Goal: Task Accomplishment & Management: Use online tool/utility

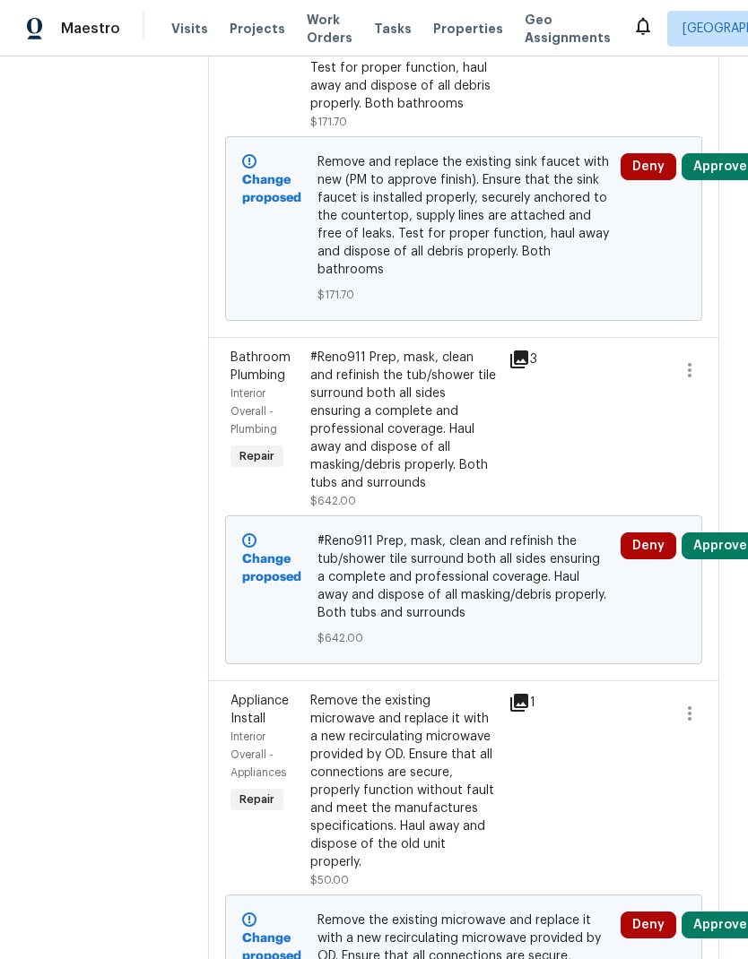
scroll to position [1301, 0]
click at [528, 368] on icon at bounding box center [519, 359] width 18 height 18
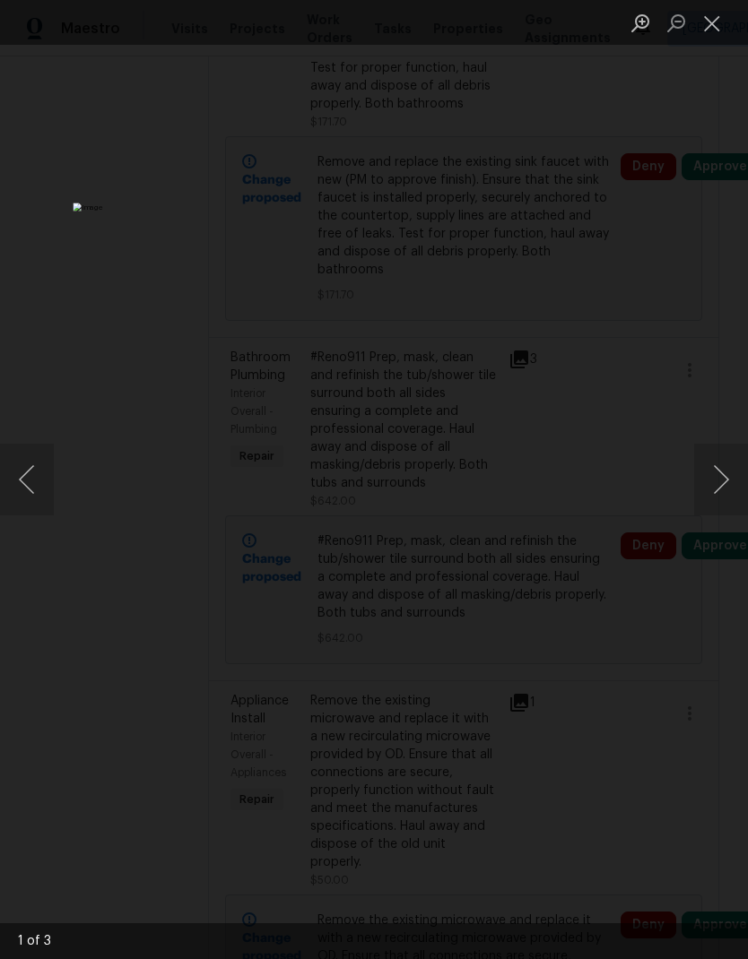
click at [708, 481] on button "Next image" at bounding box center [721, 480] width 54 height 72
click at [721, 494] on button "Next image" at bounding box center [721, 480] width 54 height 72
click at [708, 22] on button "Close lightbox" at bounding box center [712, 22] width 36 height 31
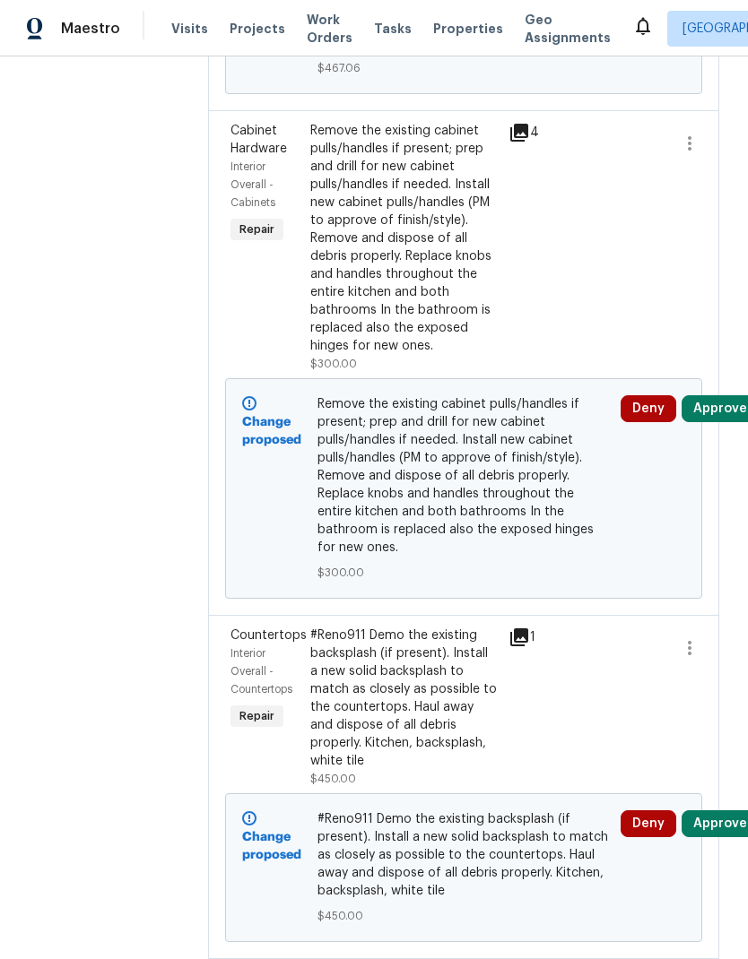
scroll to position [7151, 0]
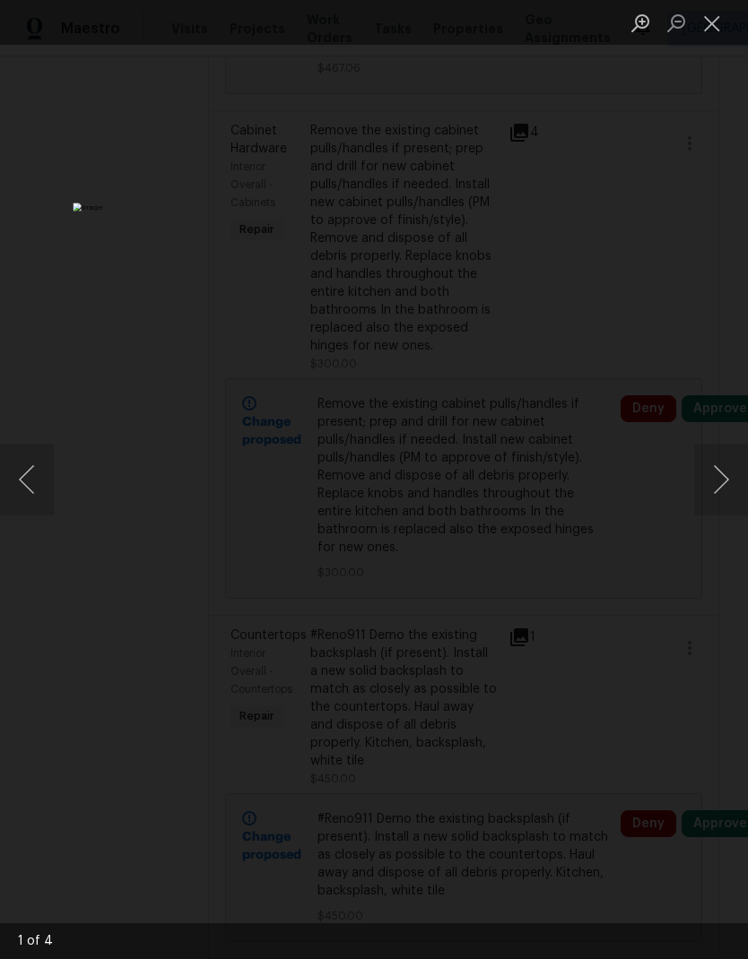
click at [715, 476] on button "Next image" at bounding box center [721, 480] width 54 height 72
click at [712, 19] on button "Close lightbox" at bounding box center [712, 22] width 36 height 31
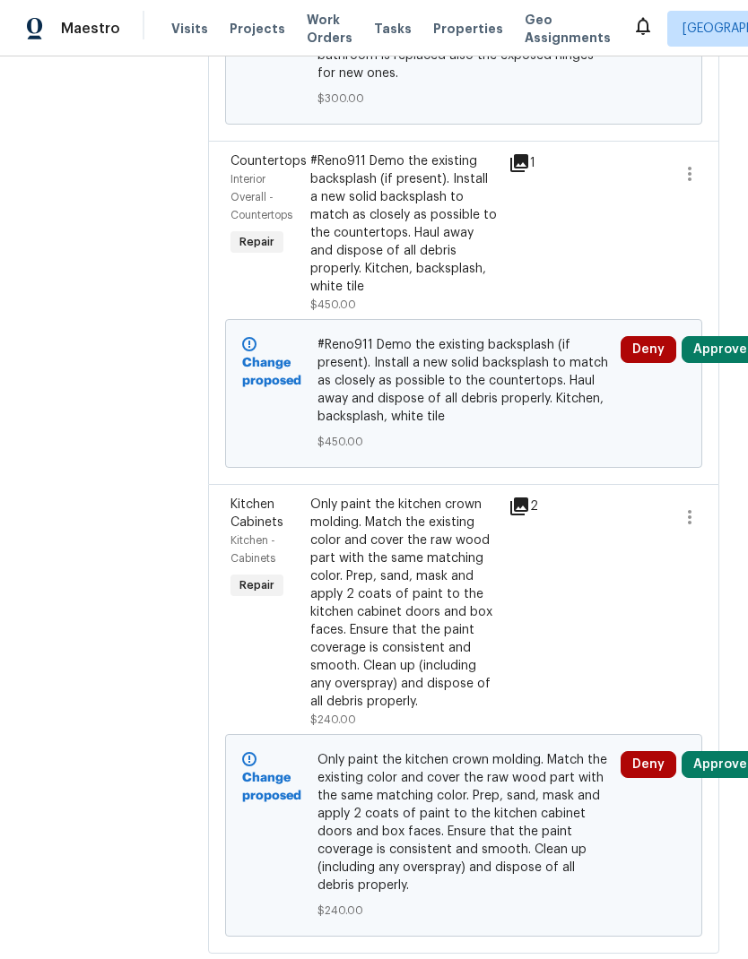
scroll to position [7625, 0]
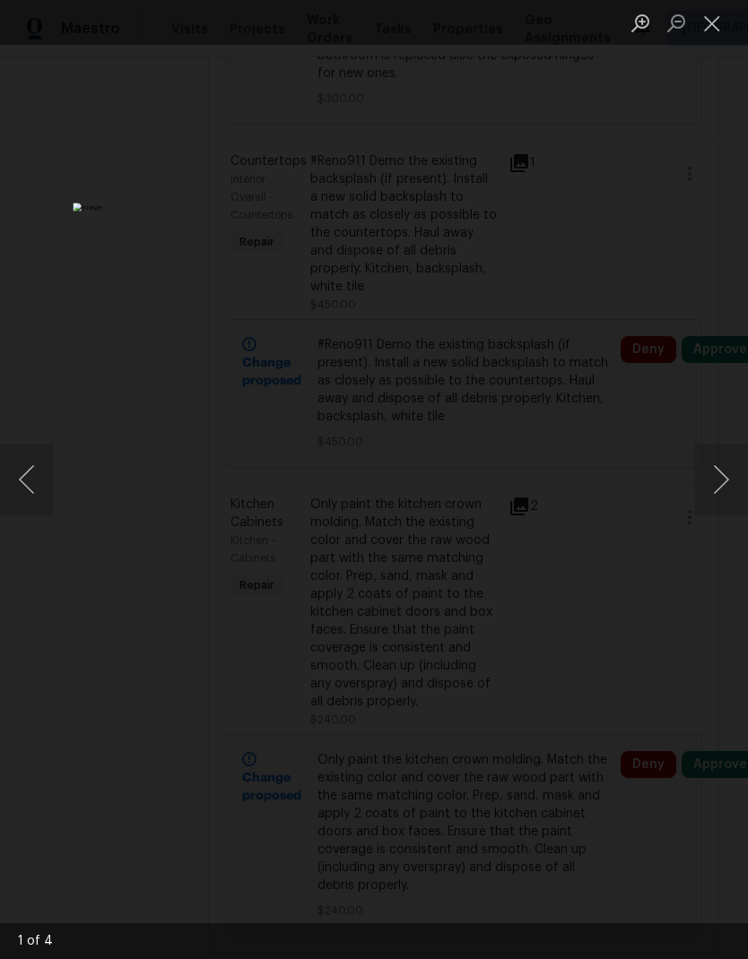
click at [722, 477] on button "Next image" at bounding box center [721, 480] width 54 height 72
click at [710, 496] on button "Next image" at bounding box center [721, 480] width 54 height 72
click at [721, 493] on button "Next image" at bounding box center [721, 480] width 54 height 72
click at [723, 487] on button "Next image" at bounding box center [721, 480] width 54 height 72
click at [727, 480] on button "Next image" at bounding box center [721, 480] width 54 height 72
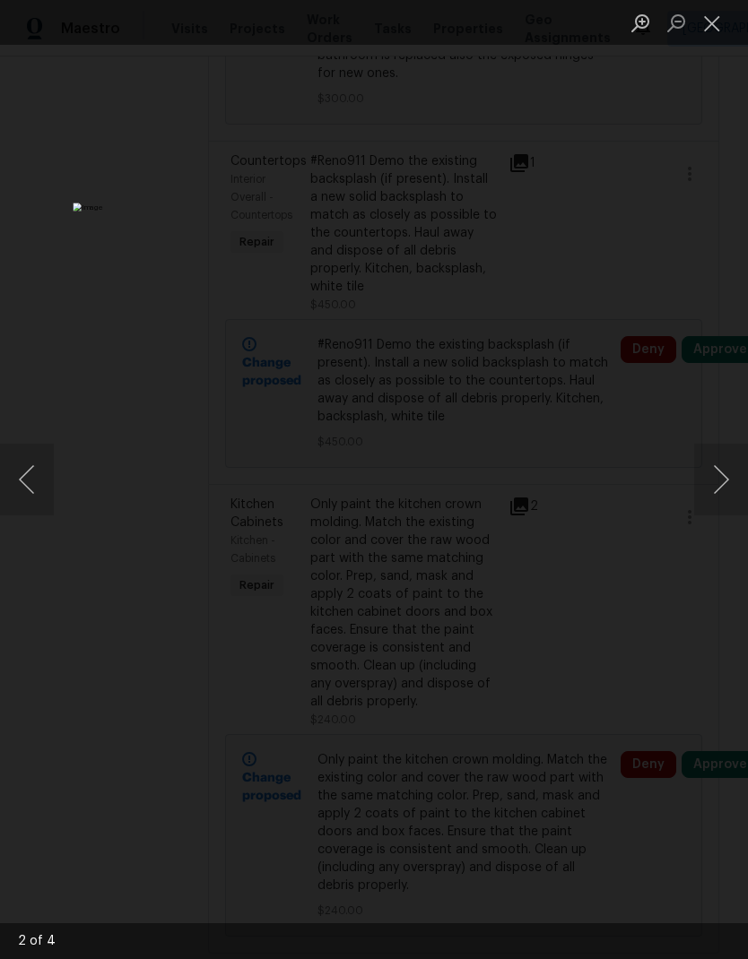
click at [715, 488] on button "Next image" at bounding box center [721, 480] width 54 height 72
click at [723, 481] on button "Next image" at bounding box center [721, 480] width 54 height 72
click at [725, 473] on button "Next image" at bounding box center [721, 480] width 54 height 72
click at [723, 477] on button "Next image" at bounding box center [721, 480] width 54 height 72
click at [726, 483] on button "Next image" at bounding box center [721, 480] width 54 height 72
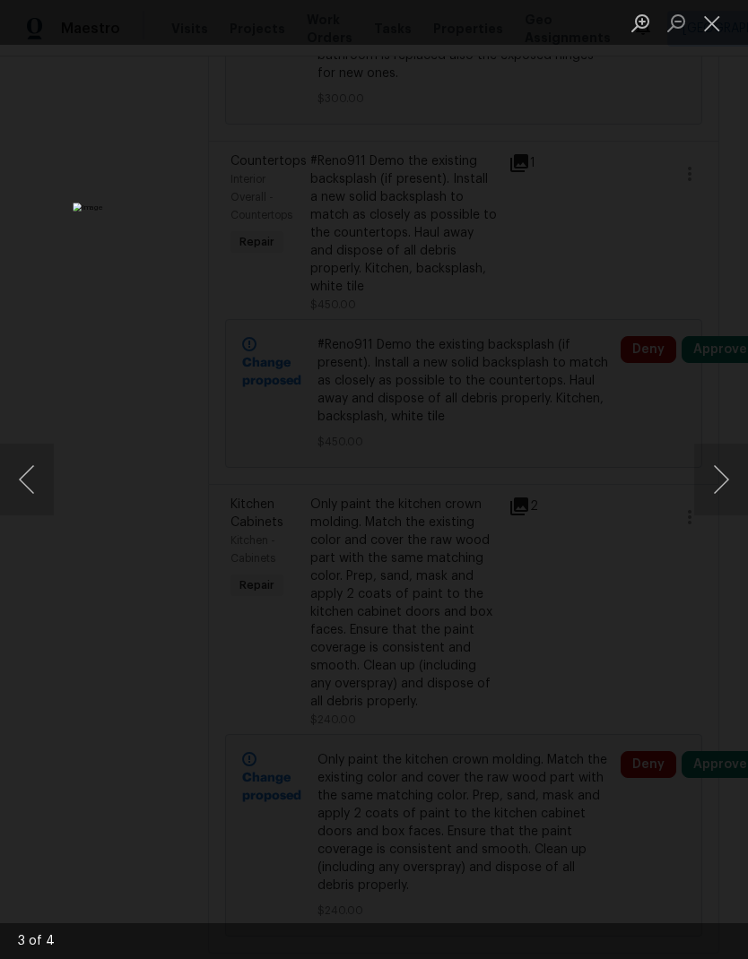
click at [726, 481] on button "Next image" at bounding box center [721, 480] width 54 height 72
click at [726, 466] on button "Next image" at bounding box center [721, 480] width 54 height 72
click at [723, 473] on button "Next image" at bounding box center [721, 480] width 54 height 72
click at [722, 484] on button "Next image" at bounding box center [721, 480] width 54 height 72
click at [724, 479] on button "Next image" at bounding box center [721, 480] width 54 height 72
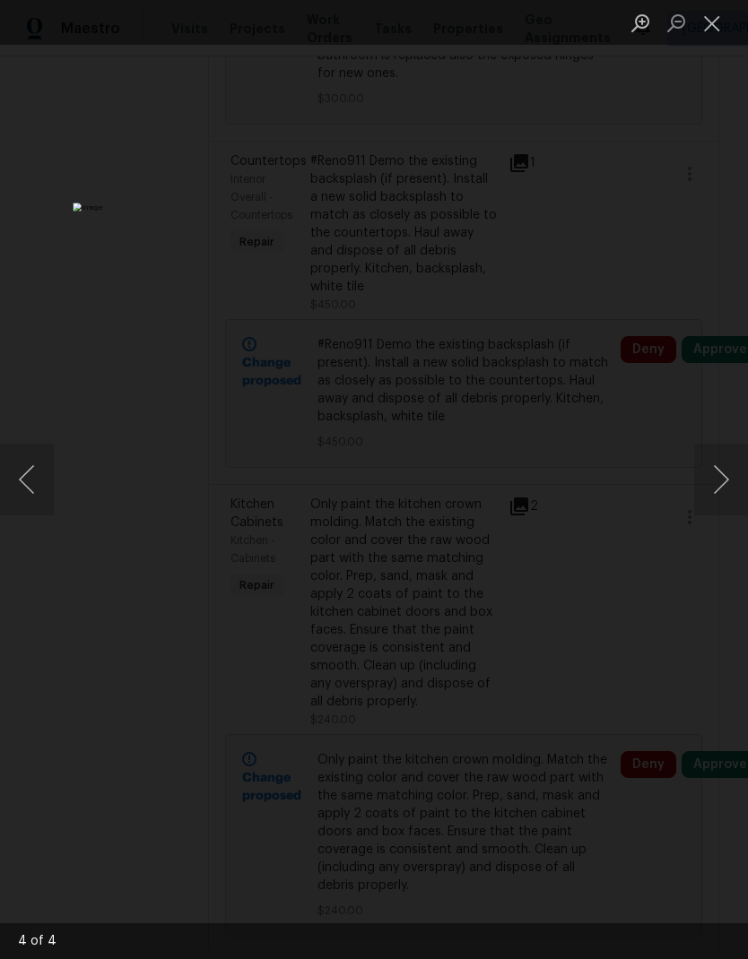
click at [714, 25] on button "Close lightbox" at bounding box center [712, 22] width 36 height 31
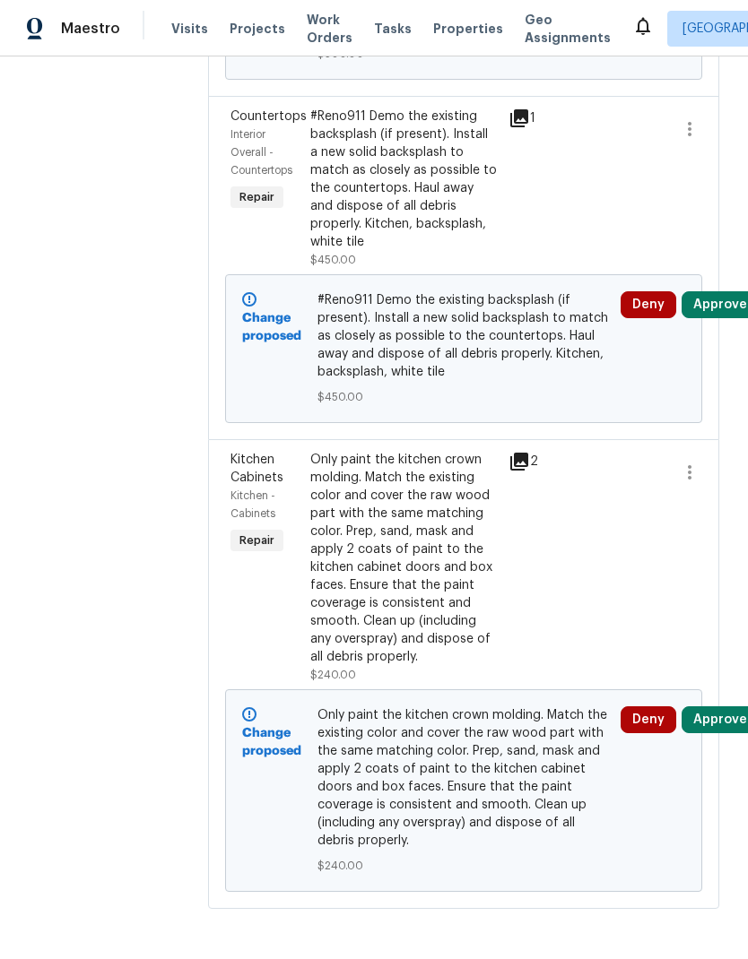
scroll to position [8542, 0]
click at [528, 471] on icon at bounding box center [519, 462] width 18 height 18
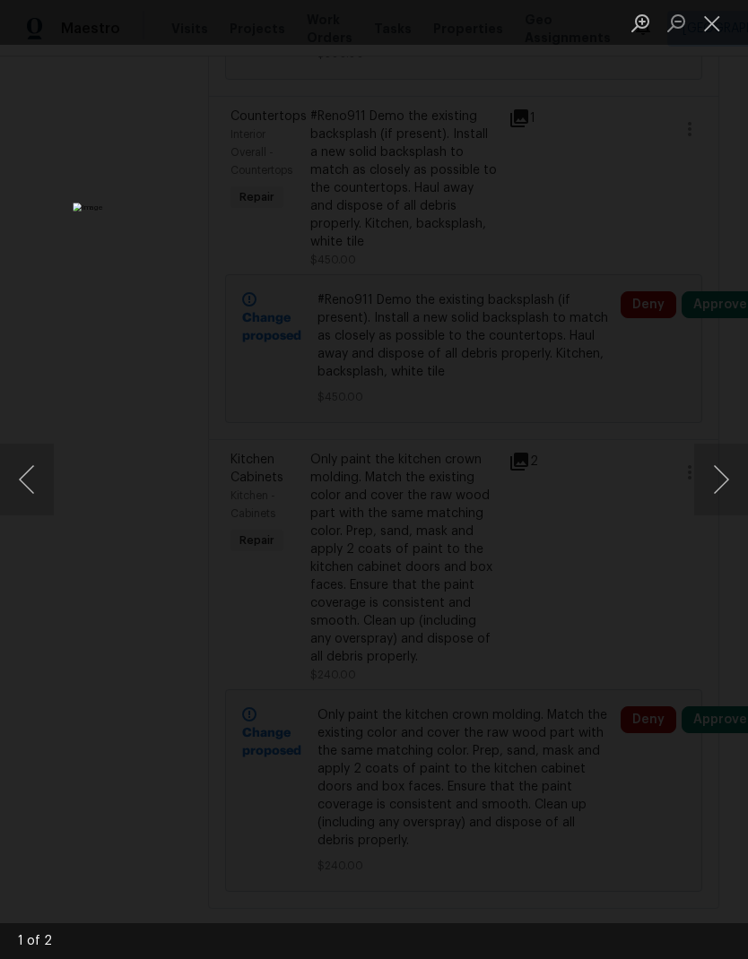
click at [718, 486] on button "Next image" at bounding box center [721, 480] width 54 height 72
click at [710, 21] on button "Close lightbox" at bounding box center [712, 22] width 36 height 31
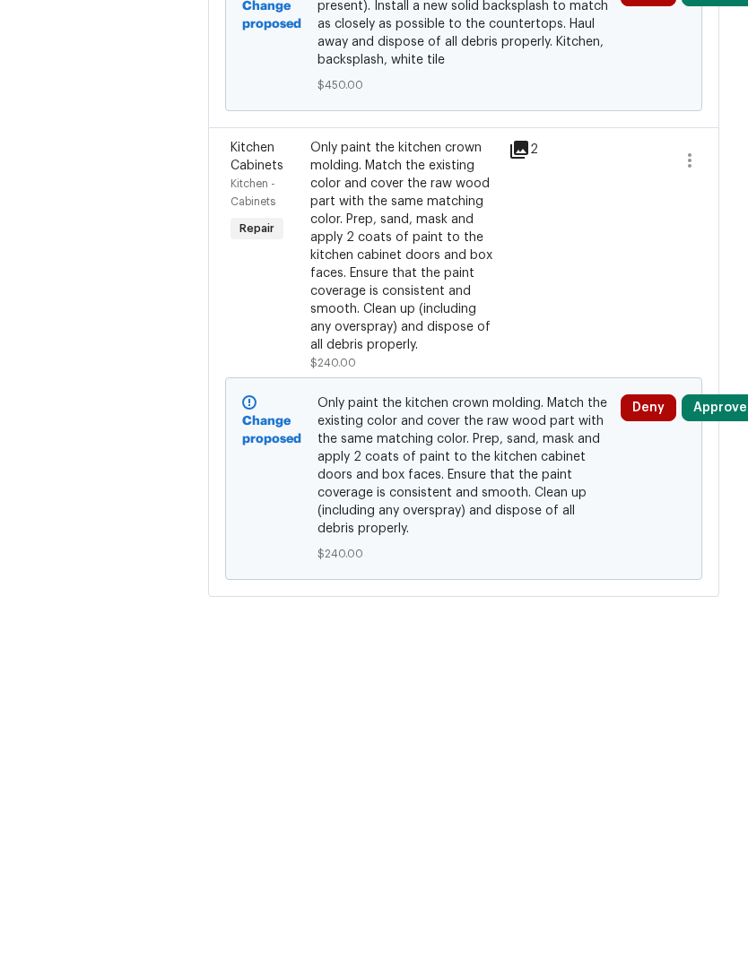
scroll to position [0, 0]
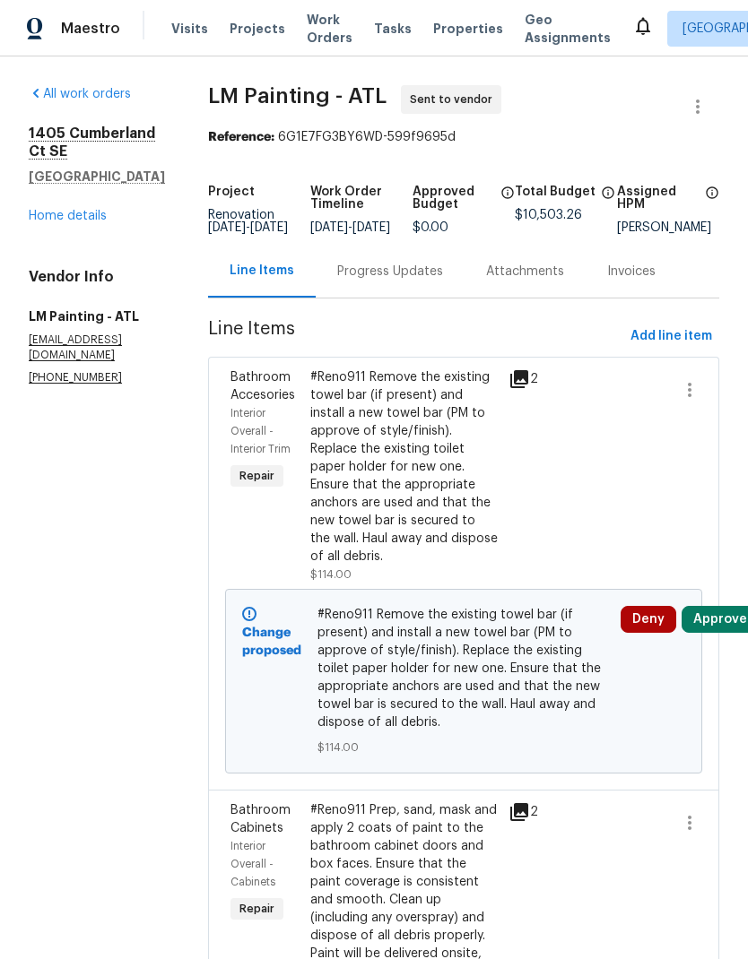
click at [528, 388] on icon at bounding box center [519, 379] width 18 height 18
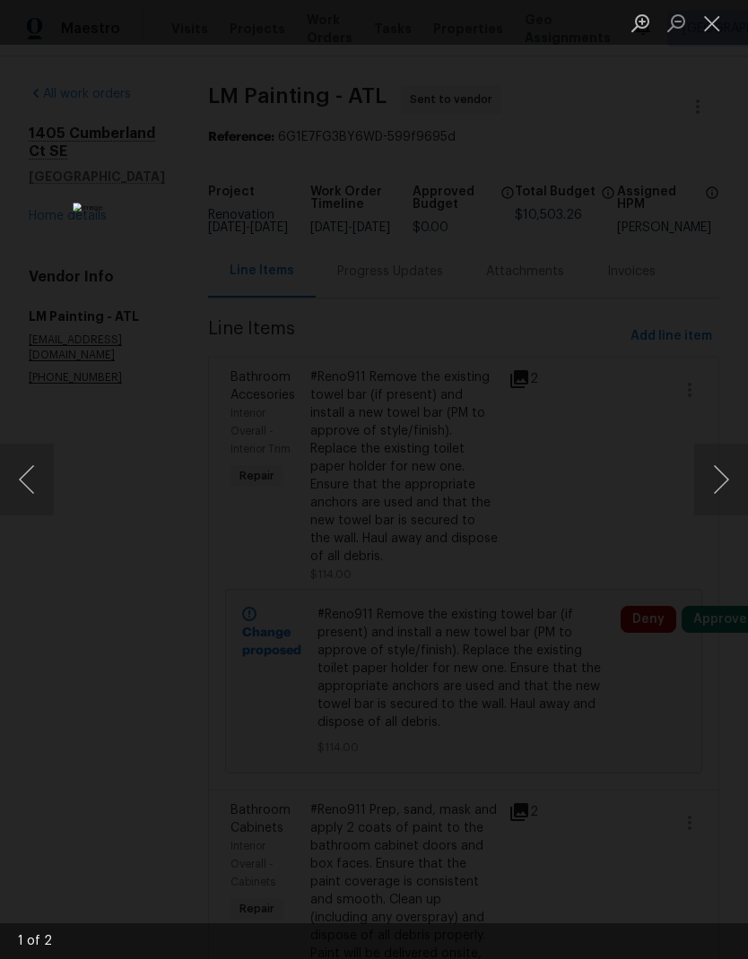
click at [725, 484] on button "Next image" at bounding box center [721, 480] width 54 height 72
click at [714, 22] on button "Close lightbox" at bounding box center [712, 22] width 36 height 31
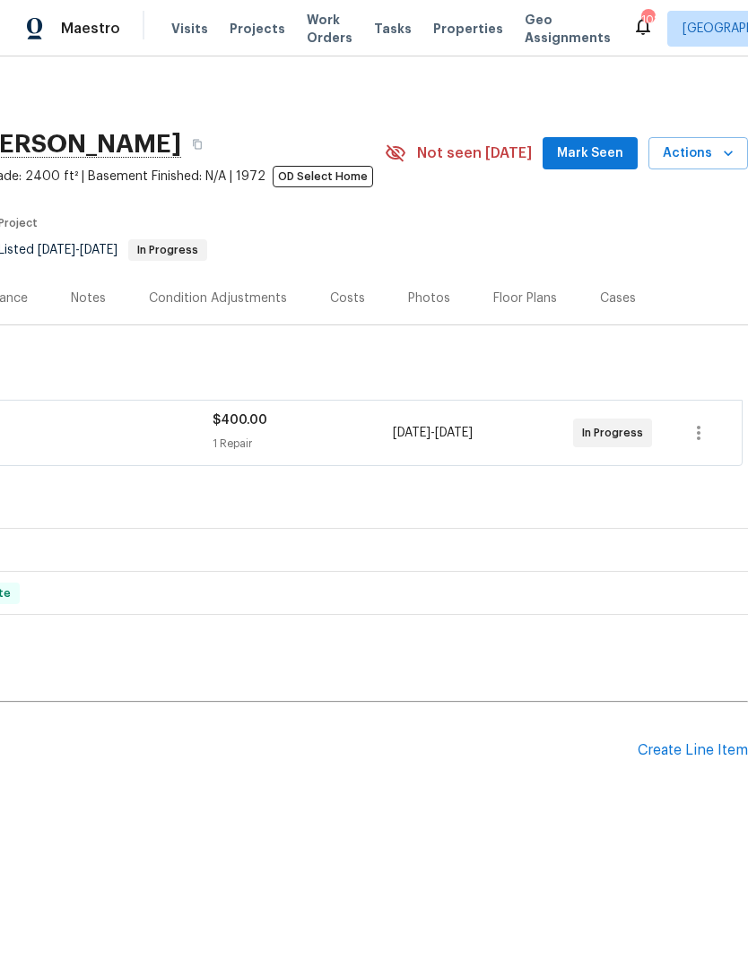
scroll to position [0, 265]
click at [607, 161] on span "Mark Seen" at bounding box center [590, 154] width 66 height 22
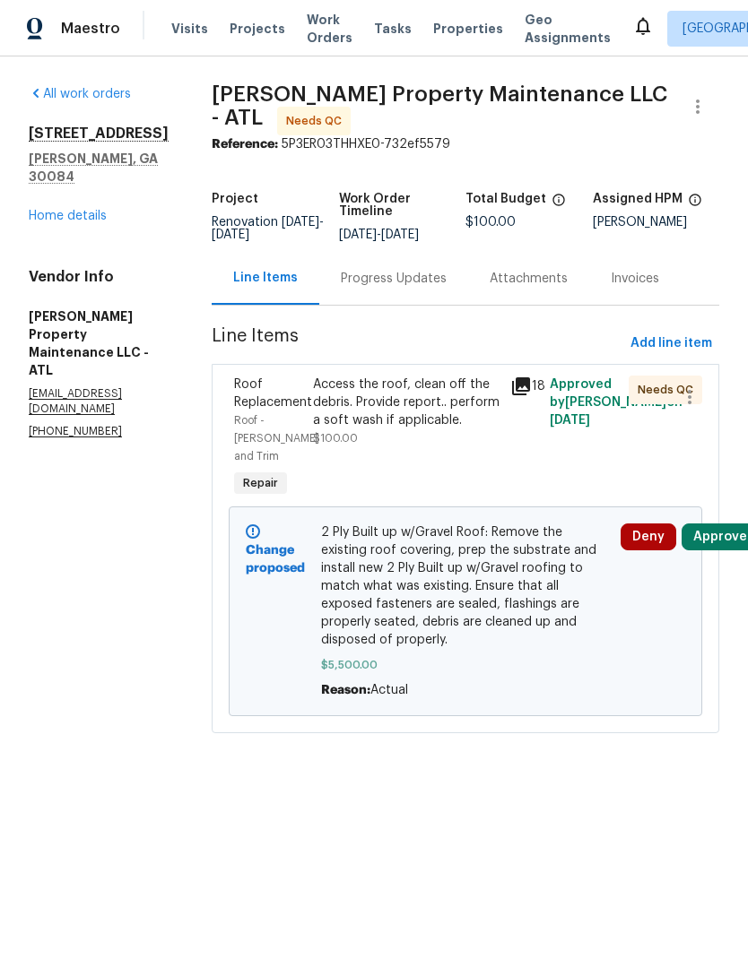
click at [76, 210] on link "Home details" at bounding box center [68, 216] width 78 height 13
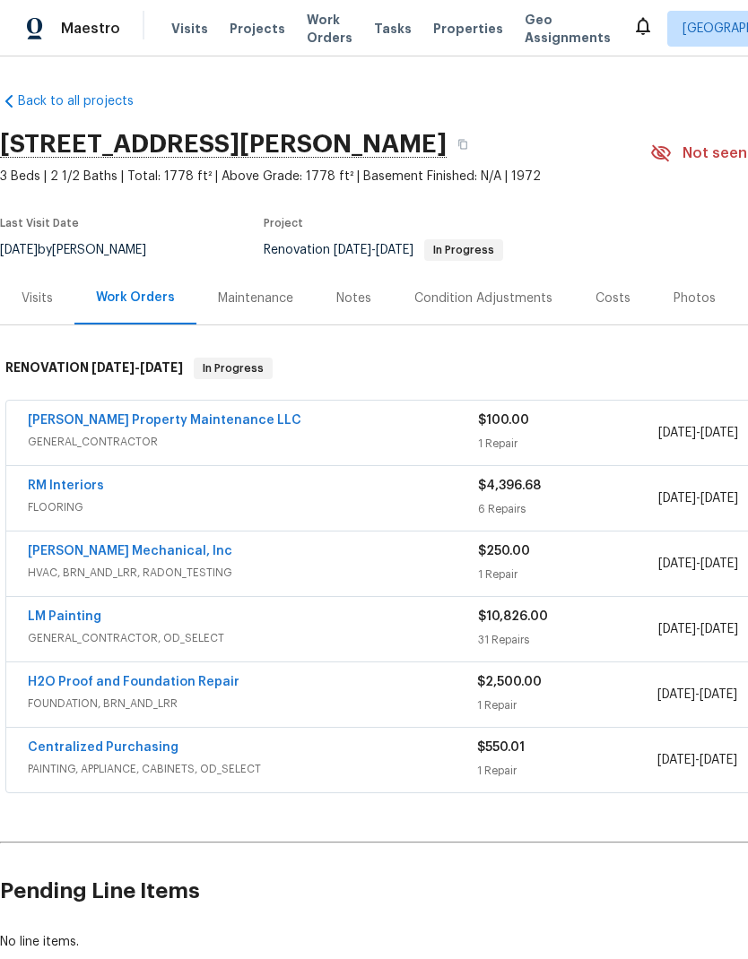
click at [70, 485] on link "RM Interiors" at bounding box center [66, 486] width 76 height 13
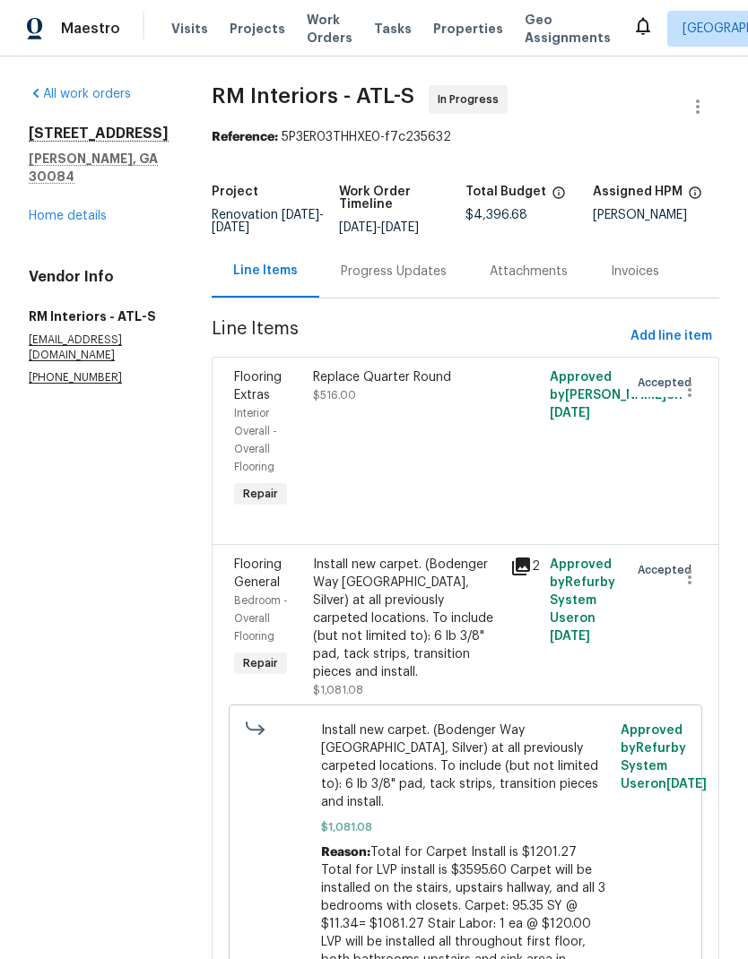
click at [76, 210] on link "Home details" at bounding box center [68, 216] width 78 height 13
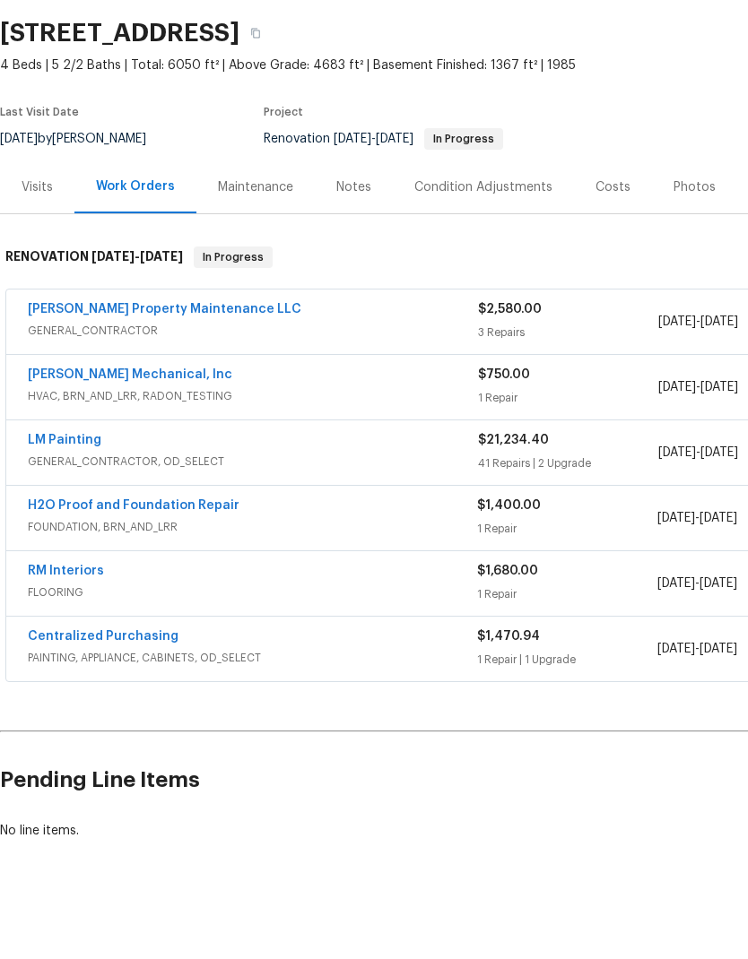
scroll to position [72, 0]
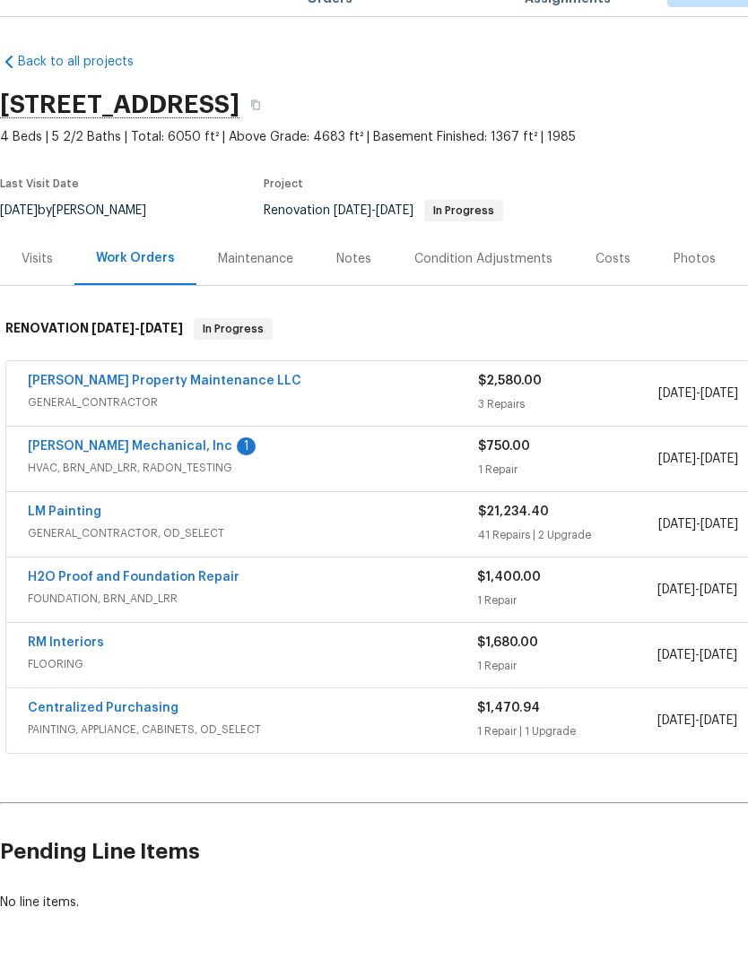
click at [138, 480] on link "[PERSON_NAME] Mechanical, Inc" at bounding box center [130, 486] width 204 height 13
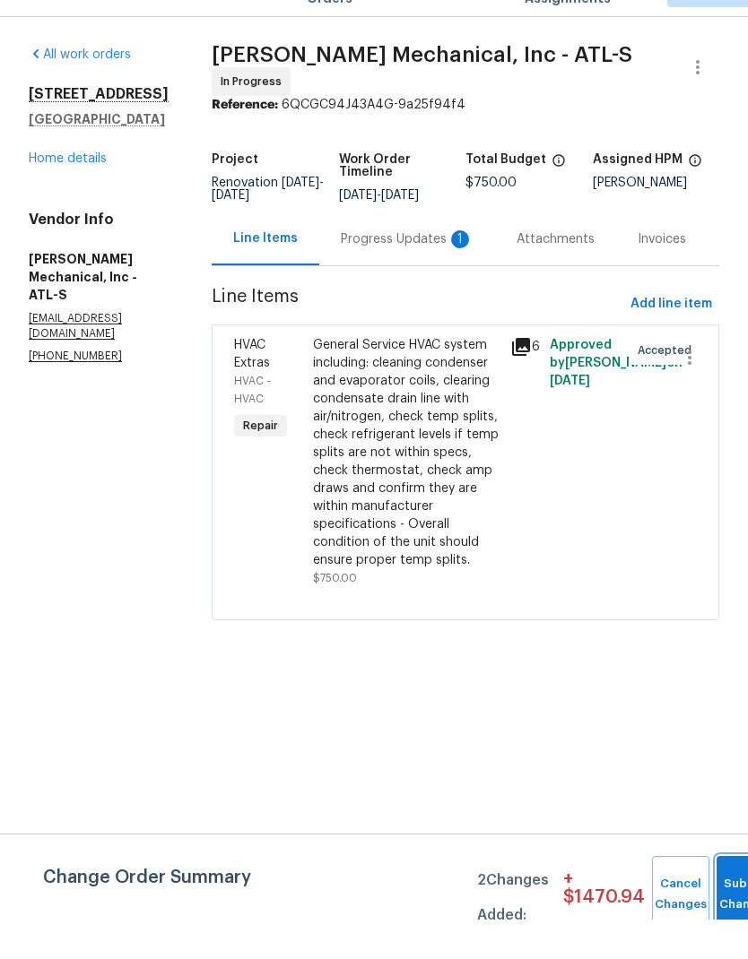
click at [722, 895] on button "Submit Changes" at bounding box center [744, 933] width 57 height 77
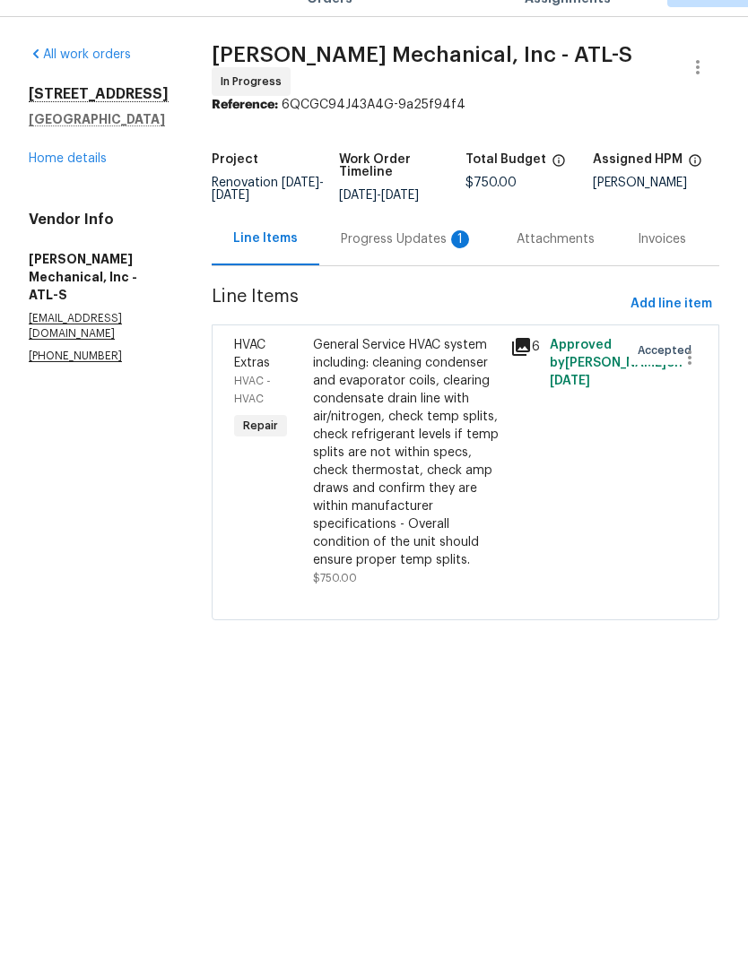
click at [411, 270] on div "Progress Updates 1" at bounding box center [407, 279] width 133 height 18
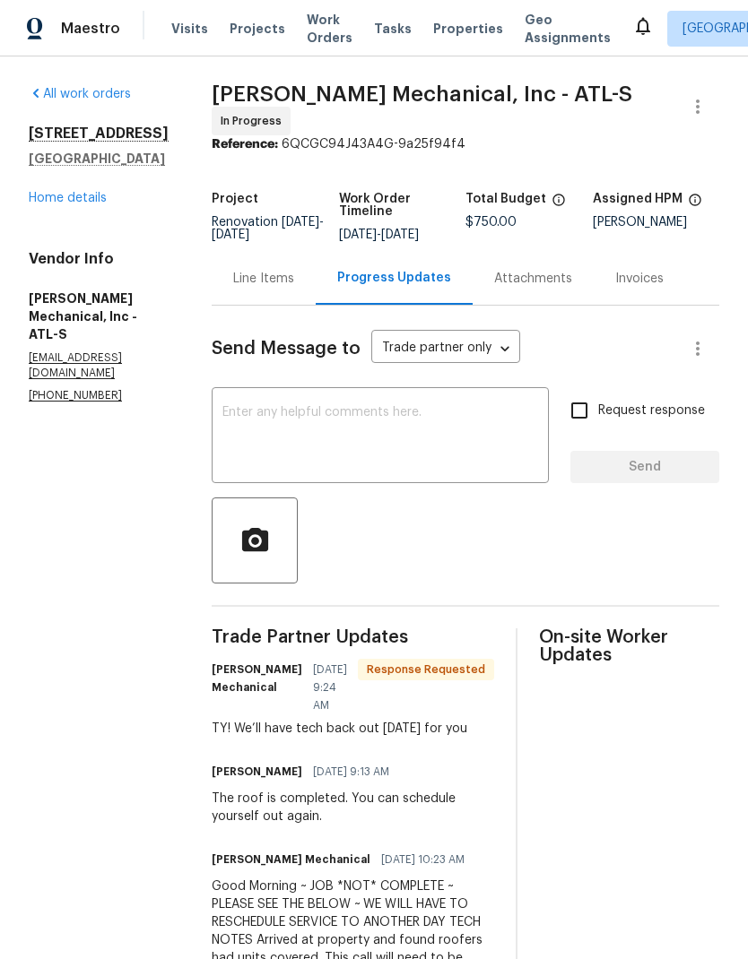
click at [86, 192] on link "Home details" at bounding box center [68, 198] width 78 height 13
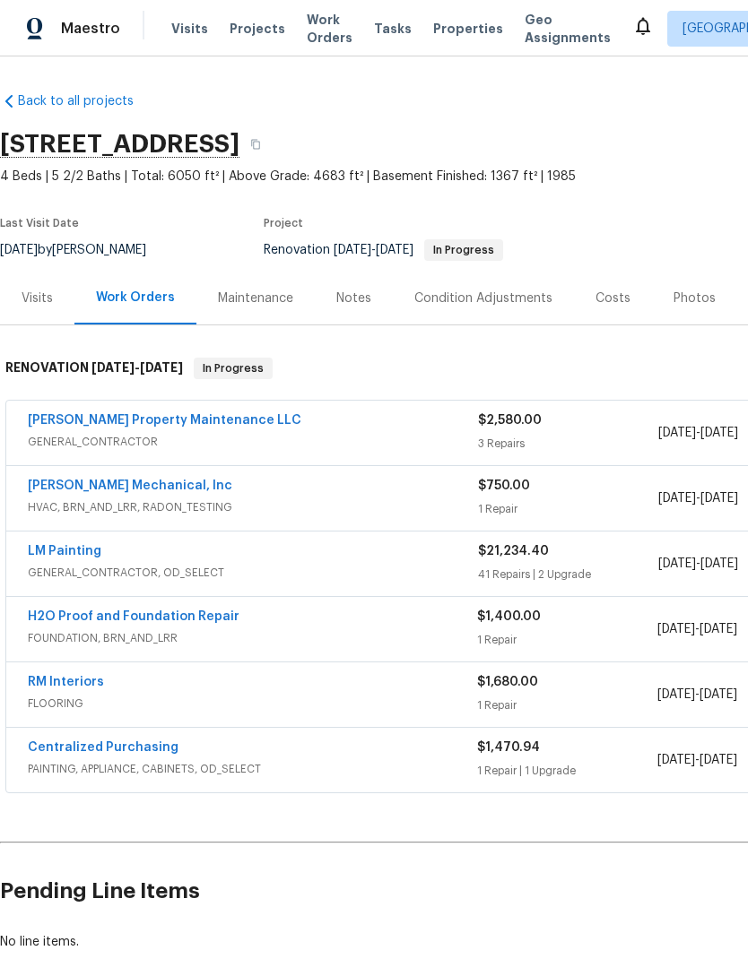
click at [61, 676] on link "RM Interiors" at bounding box center [66, 682] width 76 height 13
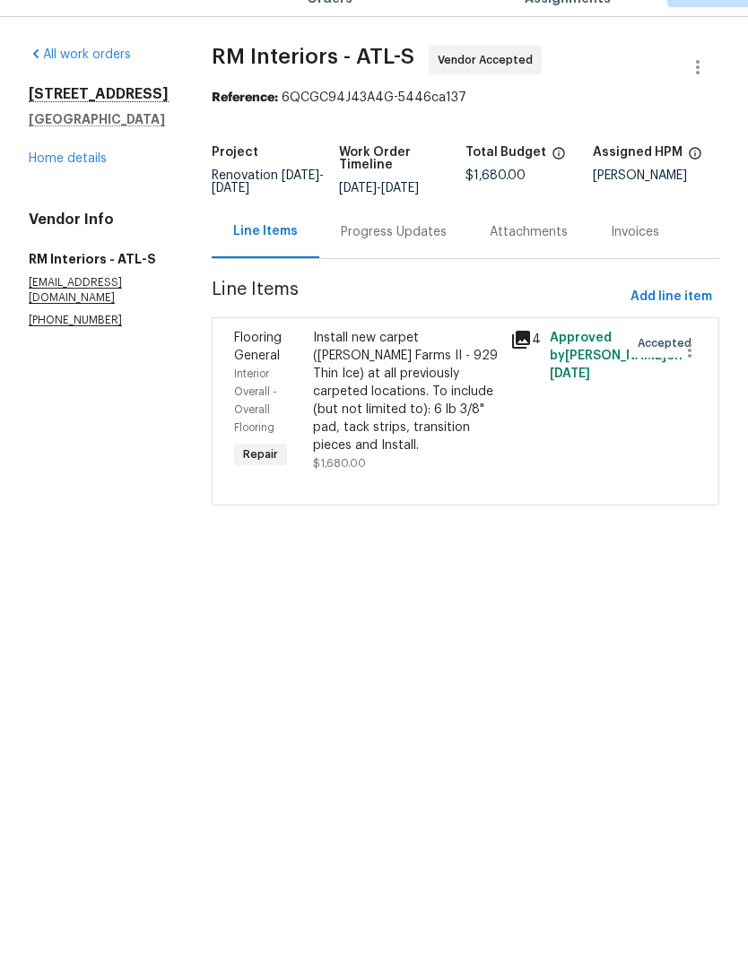
click at [371, 263] on div "Progress Updates" at bounding box center [394, 272] width 106 height 18
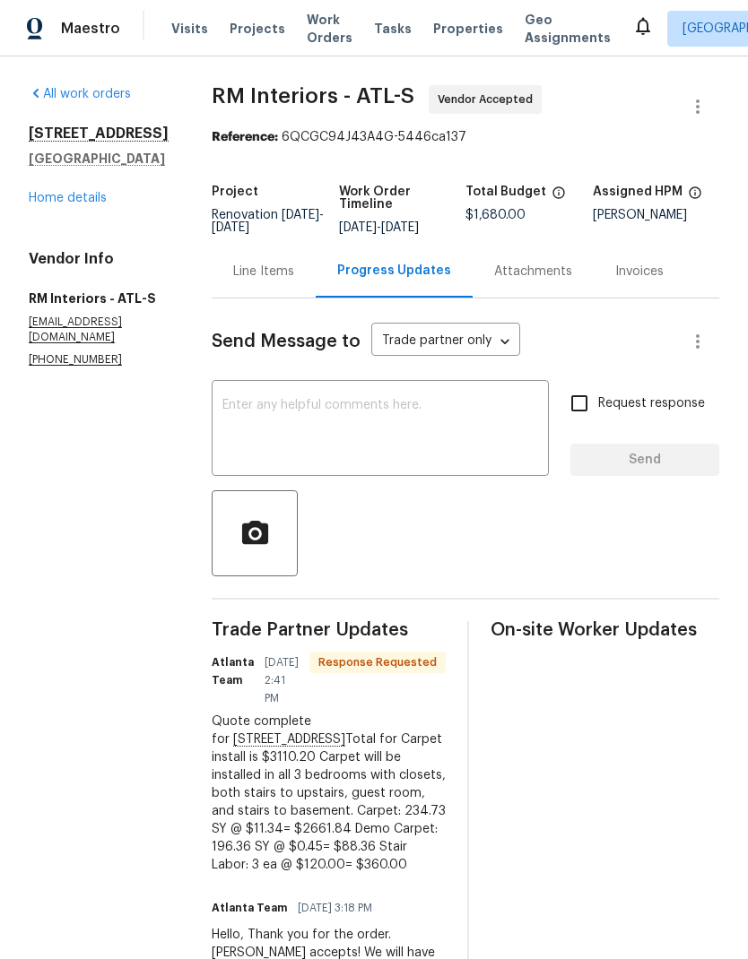
click at [253, 274] on div "Line Items" at bounding box center [263, 272] width 61 height 18
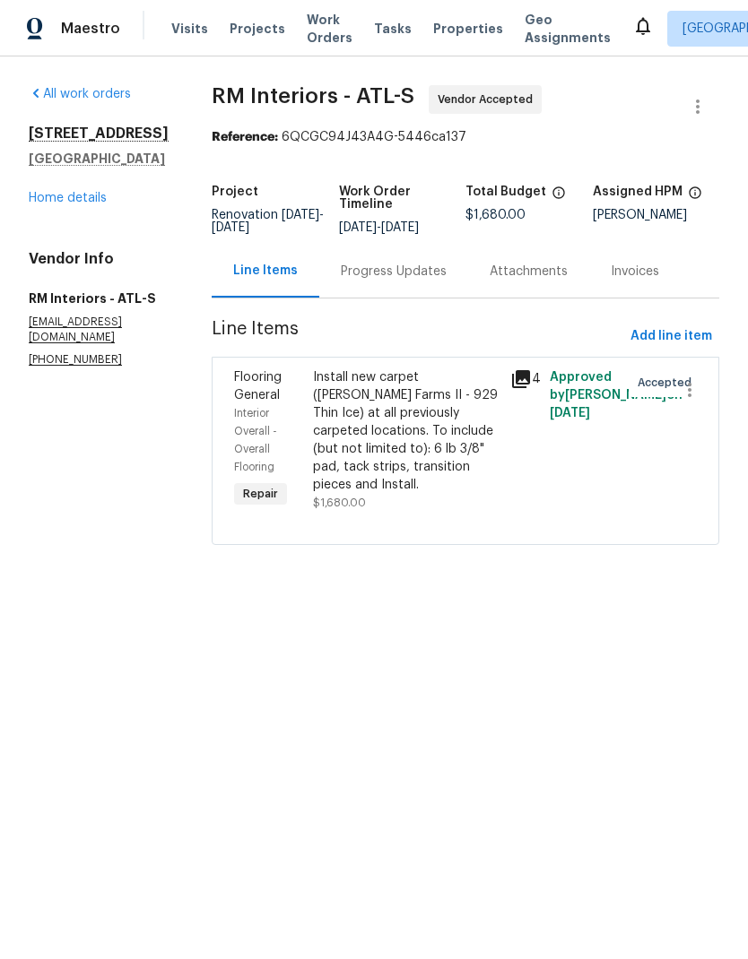
click at [430, 444] on div "Install new carpet (Abshire Farms II - 929 Thin Ice) at all previously carpeted…" at bounding box center [406, 430] width 186 height 125
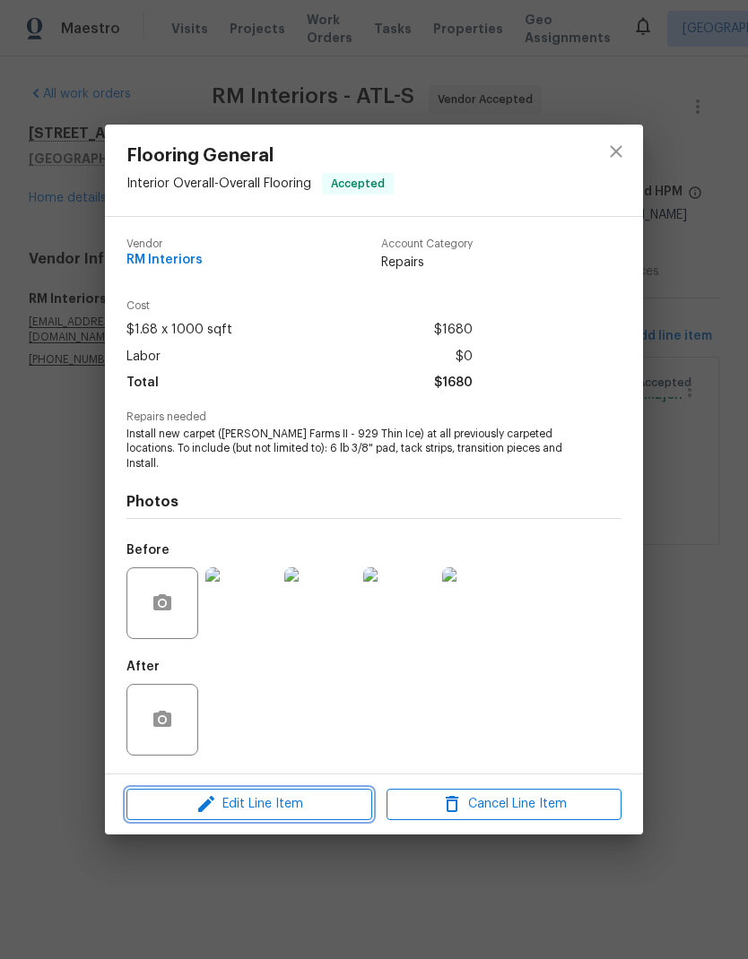
click at [295, 794] on span "Edit Line Item" at bounding box center [249, 804] width 235 height 22
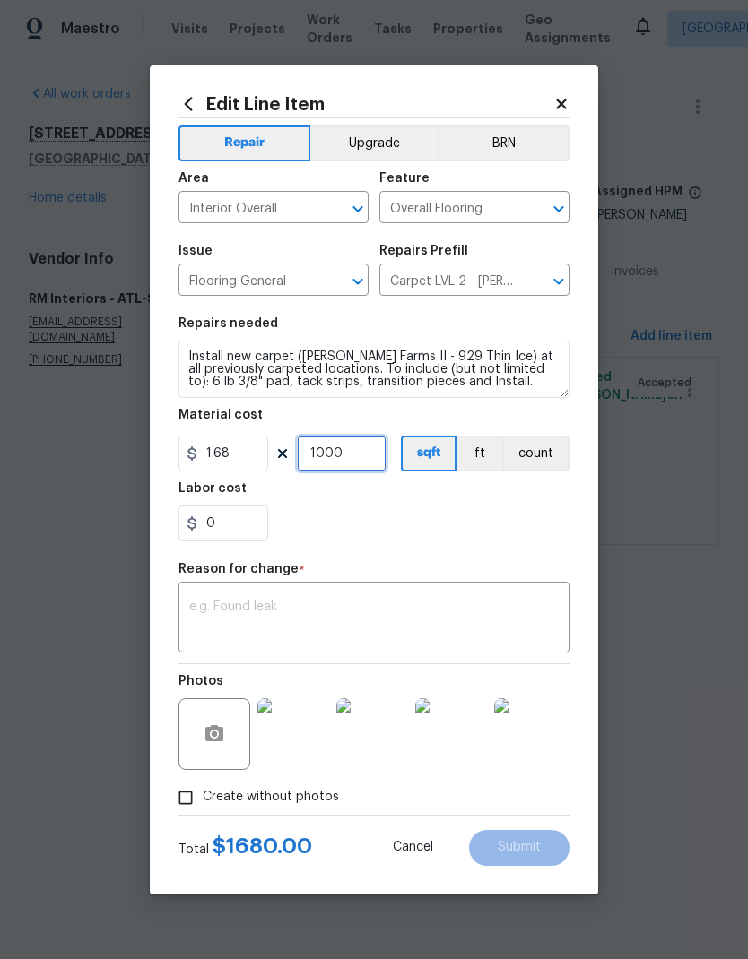
click at [369, 445] on input "1000" at bounding box center [342, 454] width 90 height 36
click at [378, 456] on input "1000" at bounding box center [342, 454] width 90 height 36
type input "1584"
click at [350, 606] on textarea at bounding box center [373, 620] width 369 height 38
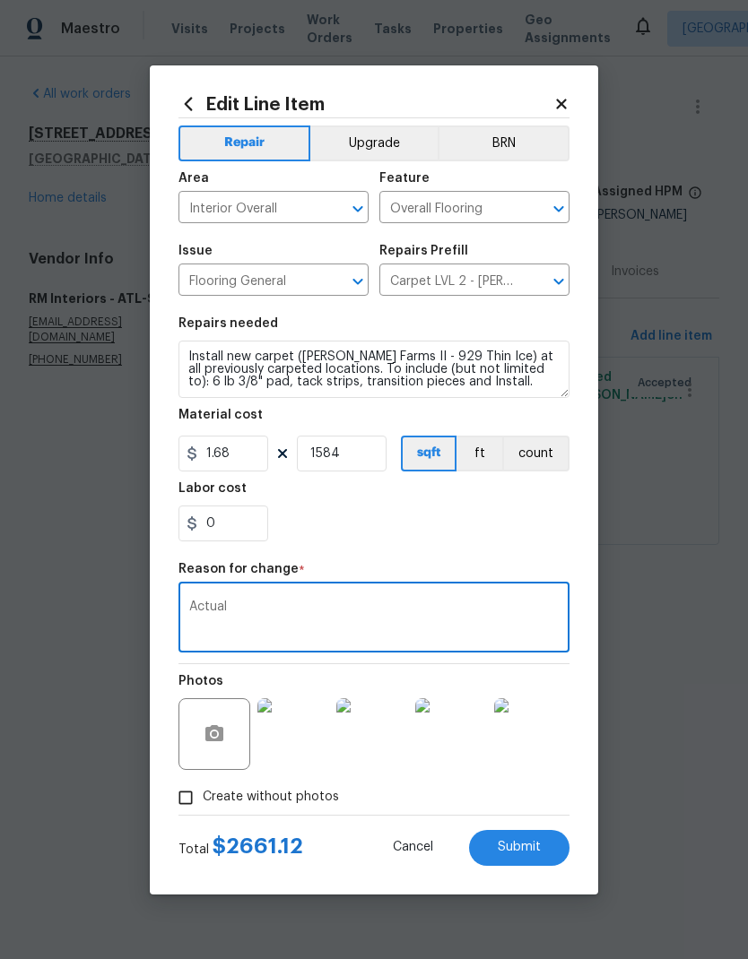
type textarea "Actual"
click at [520, 840] on button "Submit" at bounding box center [519, 848] width 100 height 36
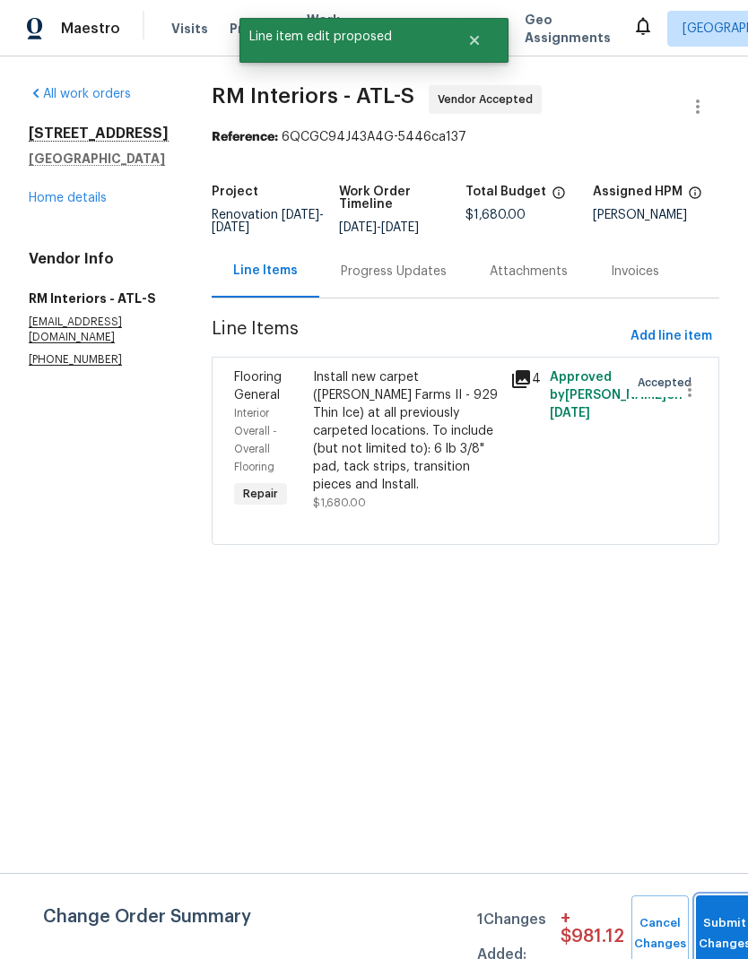
click at [713, 918] on button "Submit Changes" at bounding box center [724, 933] width 57 height 77
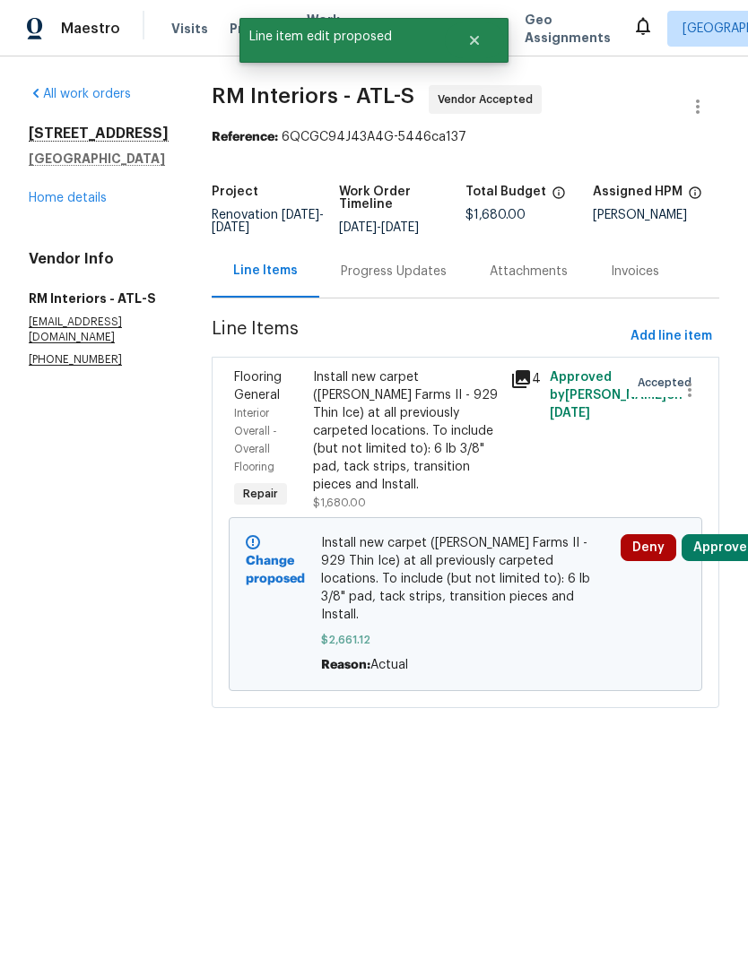
click at [373, 277] on div "Progress Updates" at bounding box center [394, 272] width 106 height 18
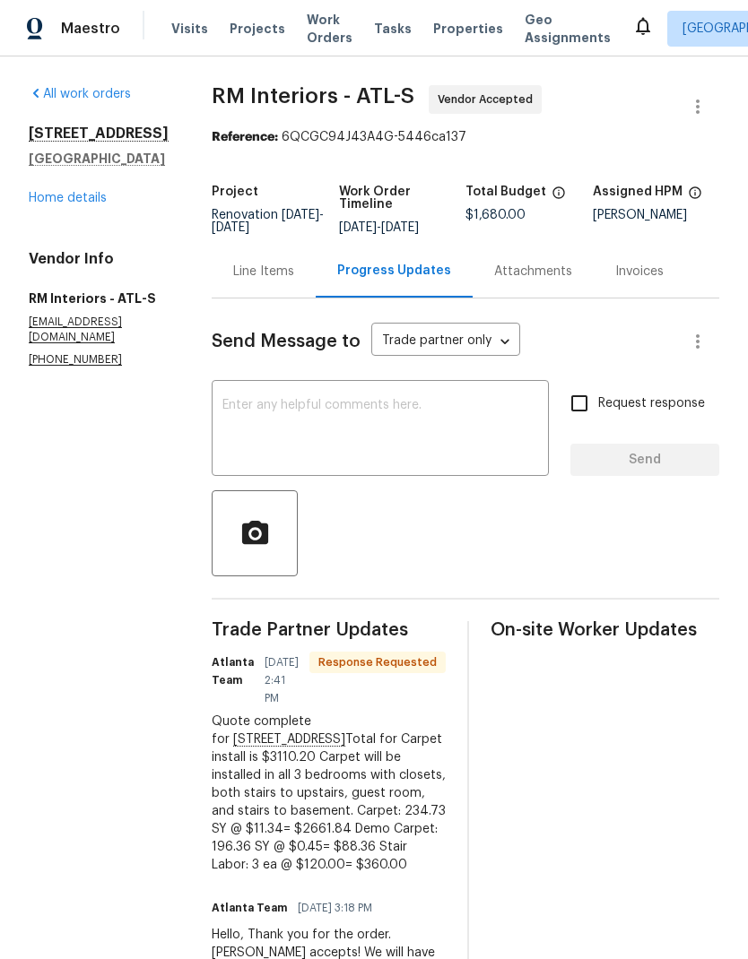
click at [245, 273] on div "Line Items" at bounding box center [263, 272] width 61 height 18
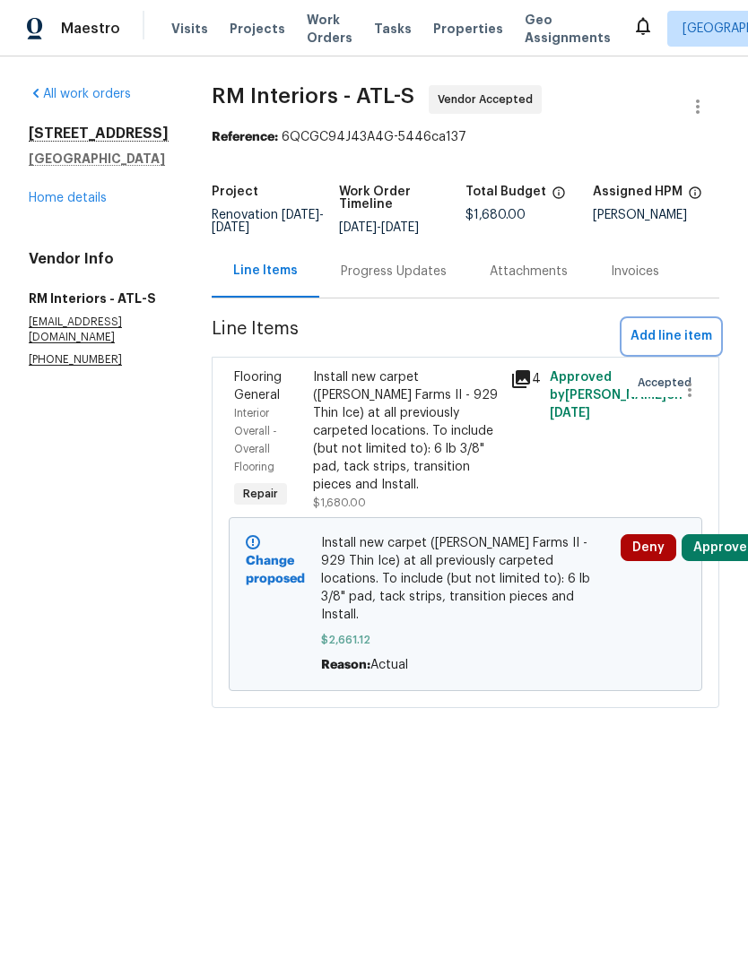
click at [659, 337] on span "Add line item" at bounding box center [671, 336] width 82 height 22
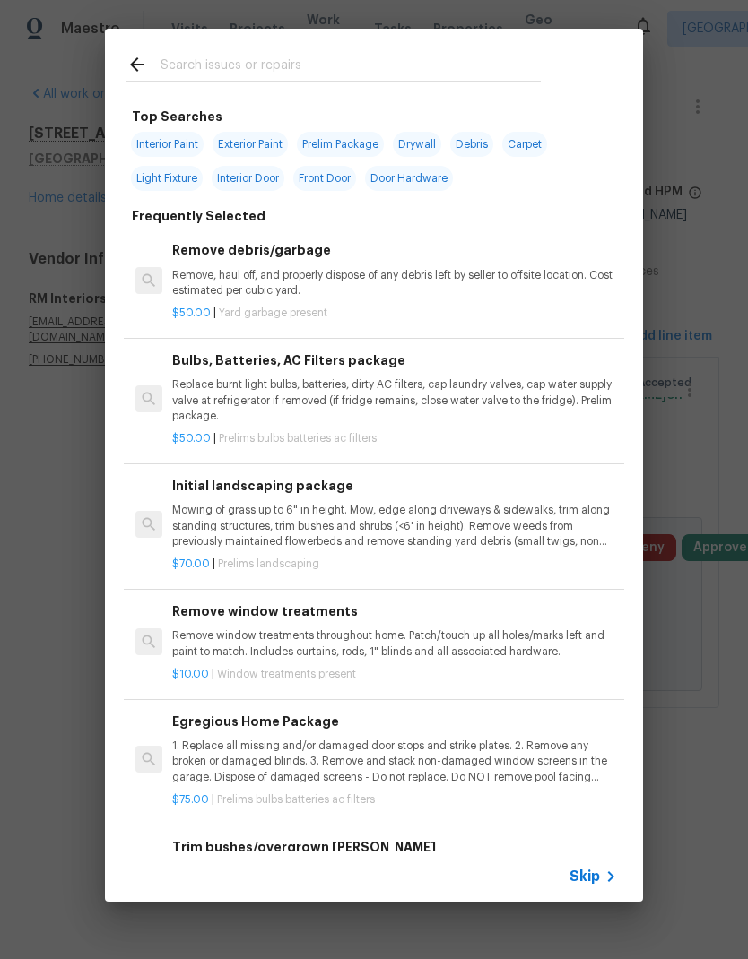
click at [593, 880] on span "Skip" at bounding box center [584, 877] width 30 height 18
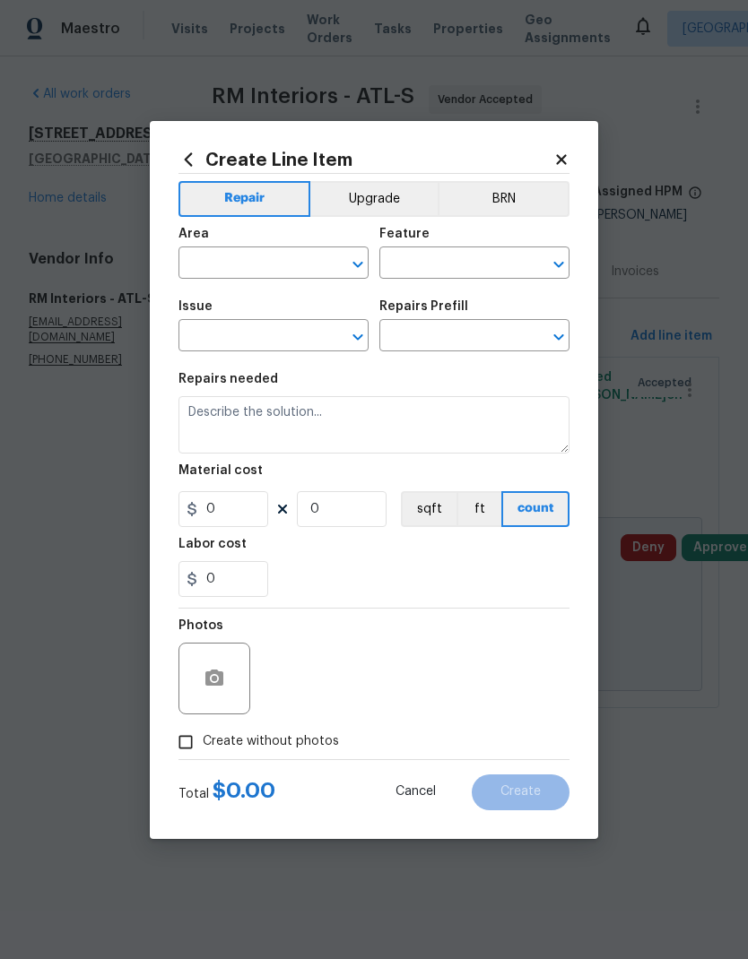
click at [306, 262] on input "text" at bounding box center [248, 265] width 140 height 28
click at [313, 329] on li "Interior Overall" at bounding box center [273, 334] width 190 height 30
type input "Interior Overall"
click at [410, 264] on input "text" at bounding box center [449, 265] width 140 height 28
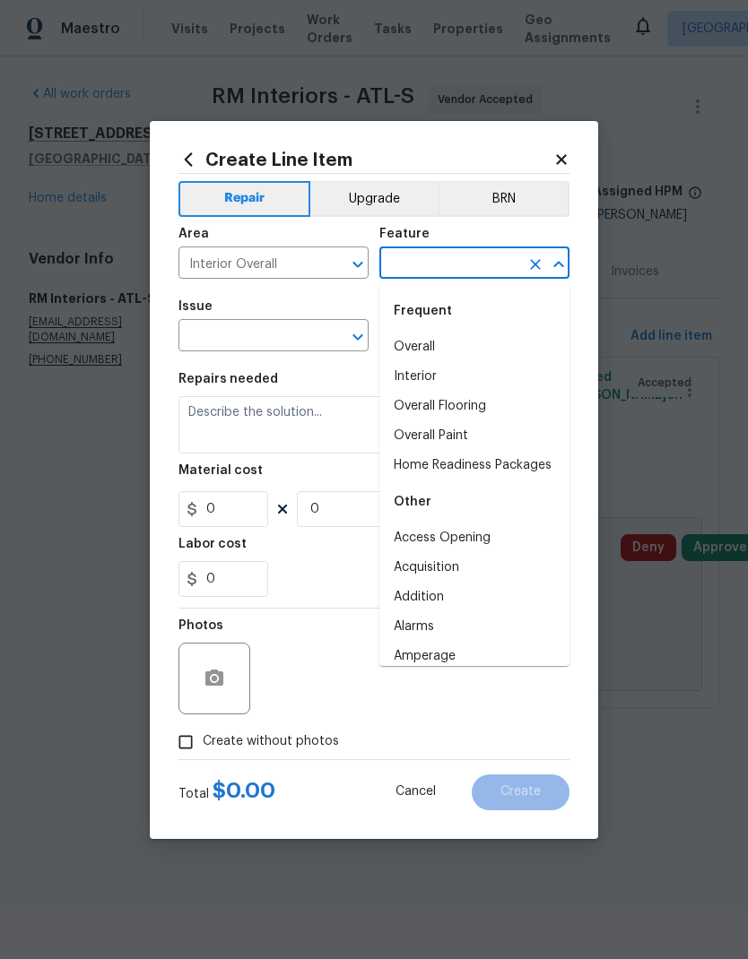
click at [487, 408] on li "Overall Flooring" at bounding box center [474, 407] width 190 height 30
type input "Overall Flooring"
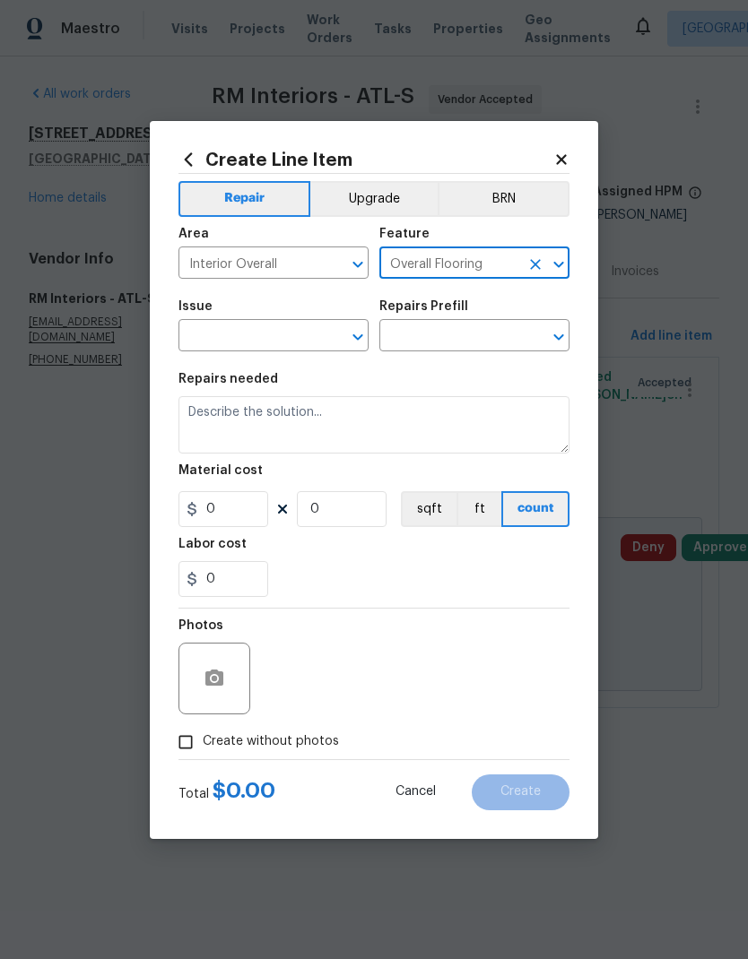
click at [298, 325] on input "text" at bounding box center [248, 338] width 140 height 28
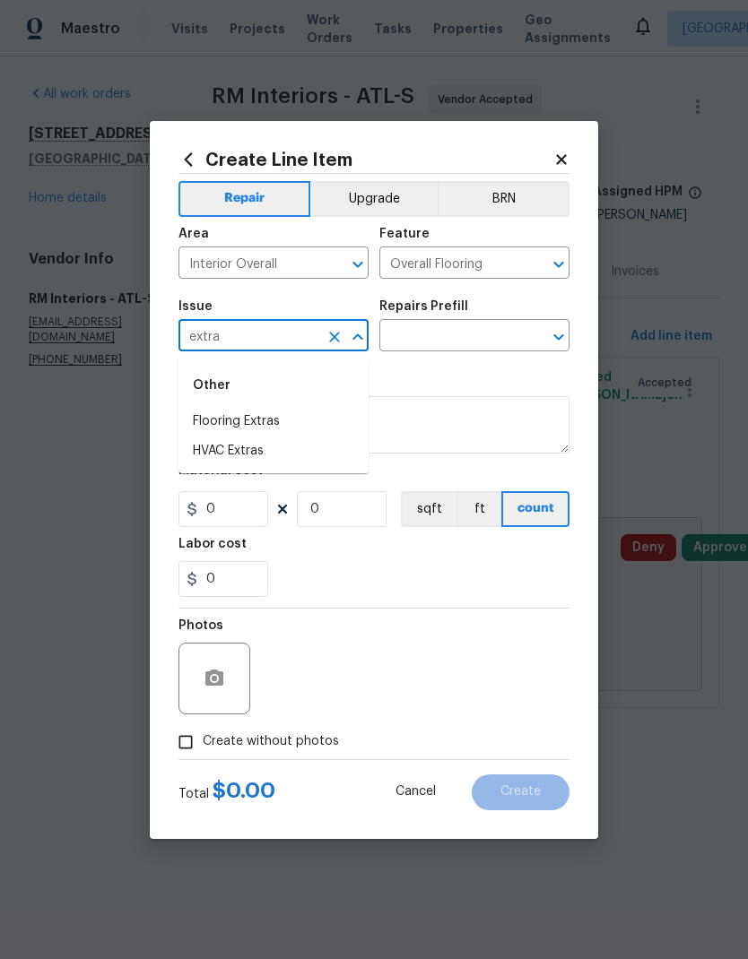
click at [288, 419] on li "Flooring Extras" at bounding box center [273, 422] width 190 height 30
type input "Flooring Extras"
click at [442, 334] on input "text" at bounding box center [449, 338] width 140 height 28
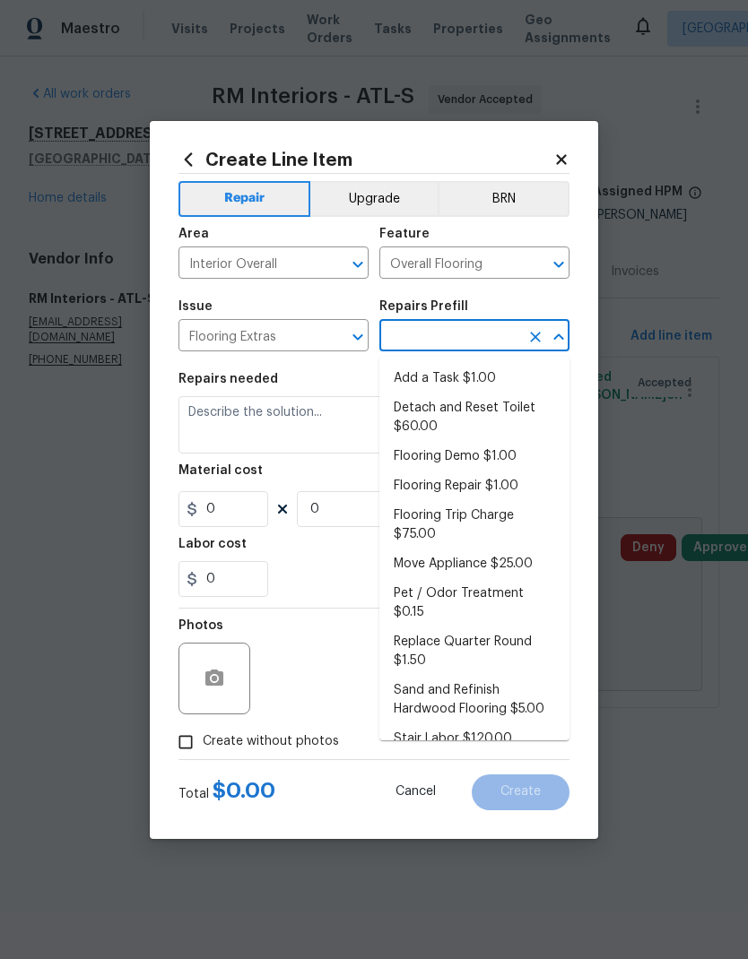
click at [489, 451] on li "Flooring Demo $1.00" at bounding box center [474, 457] width 190 height 30
type input "Flooring Demo $1.00"
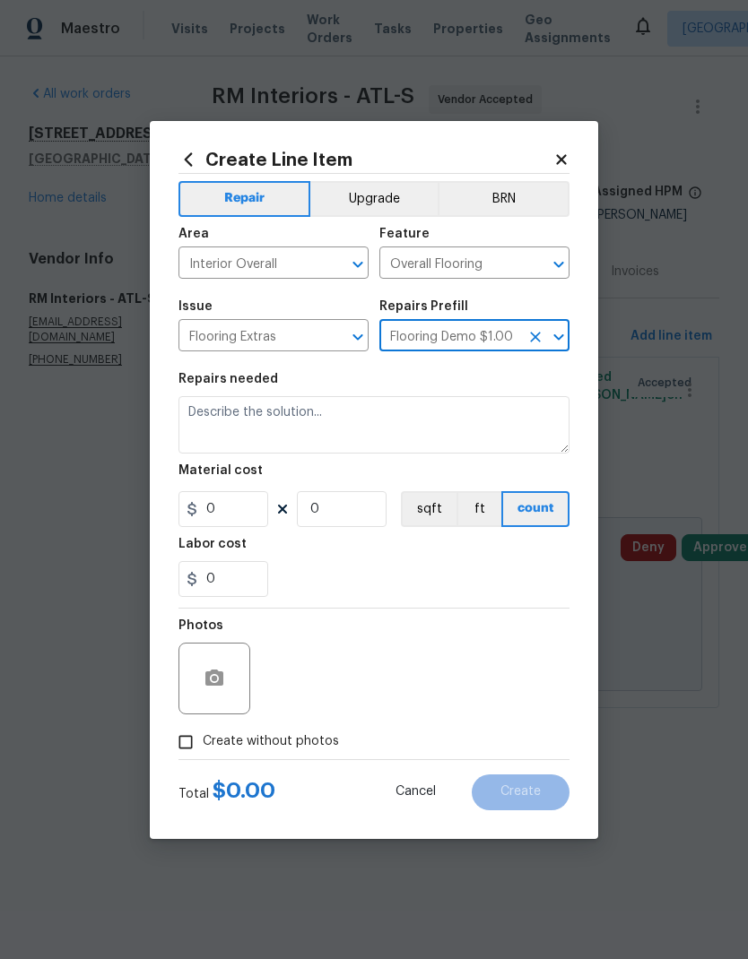
type textarea "Demo existing flooring."
type input "1"
type input "Flooring Demo $1.00"
click at [240, 515] on input "1" at bounding box center [223, 509] width 90 height 36
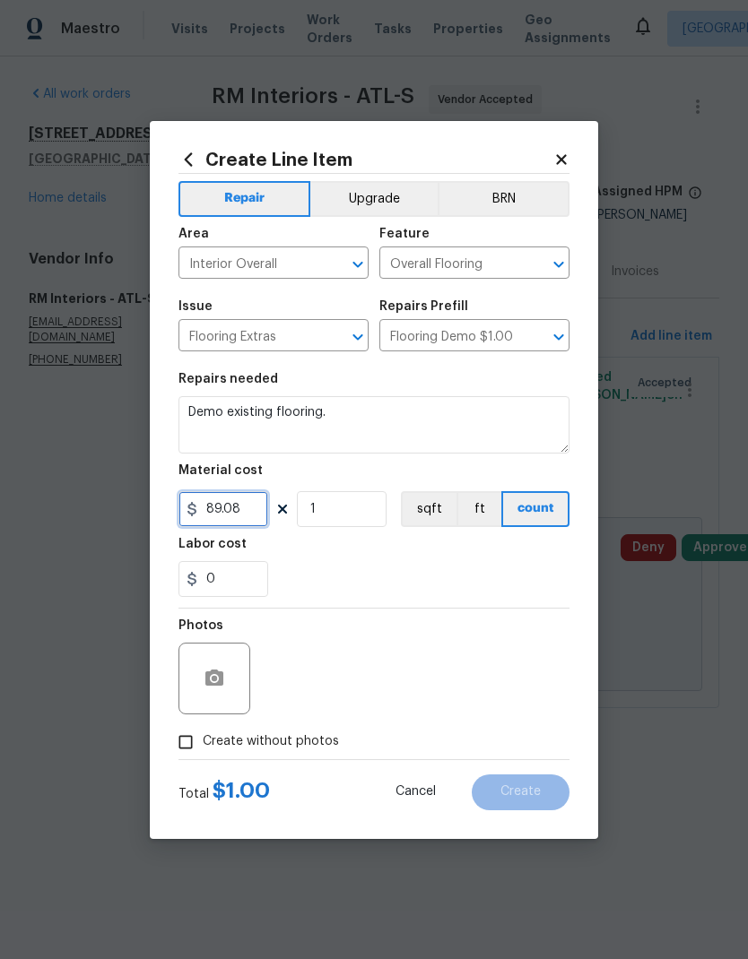
type input "89.08"
click at [300, 742] on span "Create without photos" at bounding box center [271, 741] width 136 height 19
click at [203, 742] on input "Create without photos" at bounding box center [186, 742] width 34 height 34
checkbox input "true"
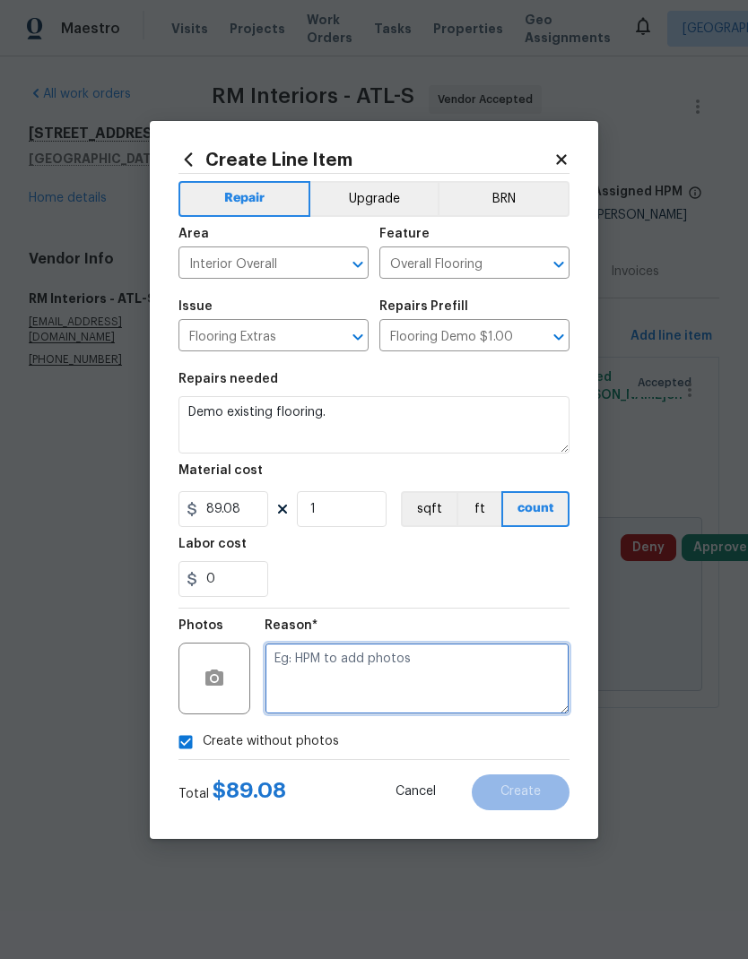
click at [437, 666] on textarea at bounding box center [416, 679] width 305 height 72
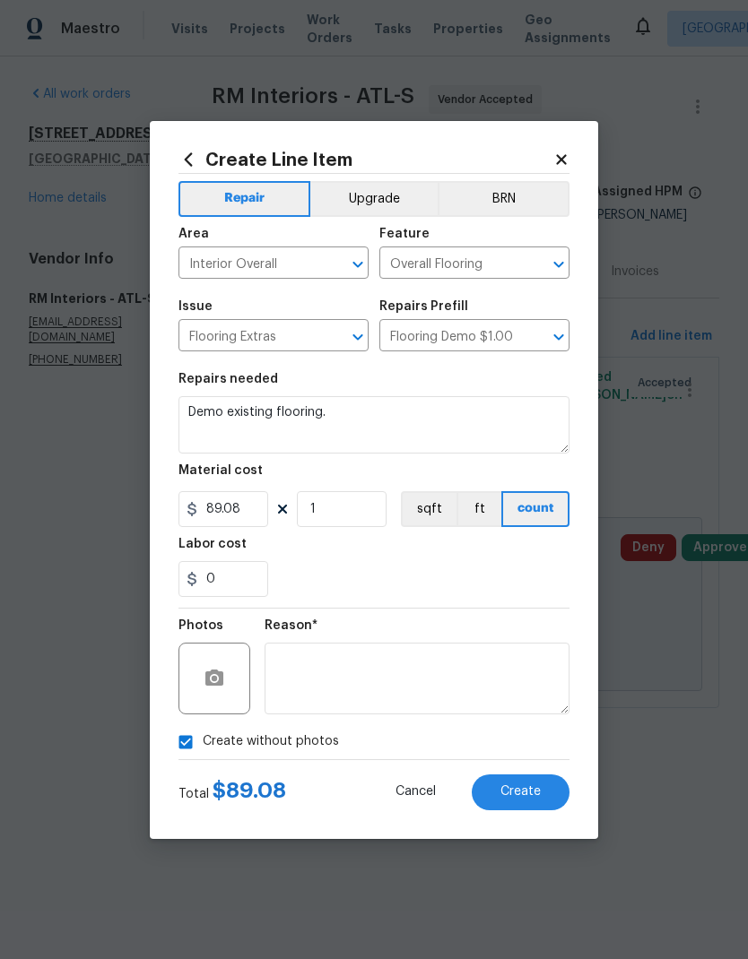
click at [528, 789] on span "Create" at bounding box center [520, 791] width 40 height 13
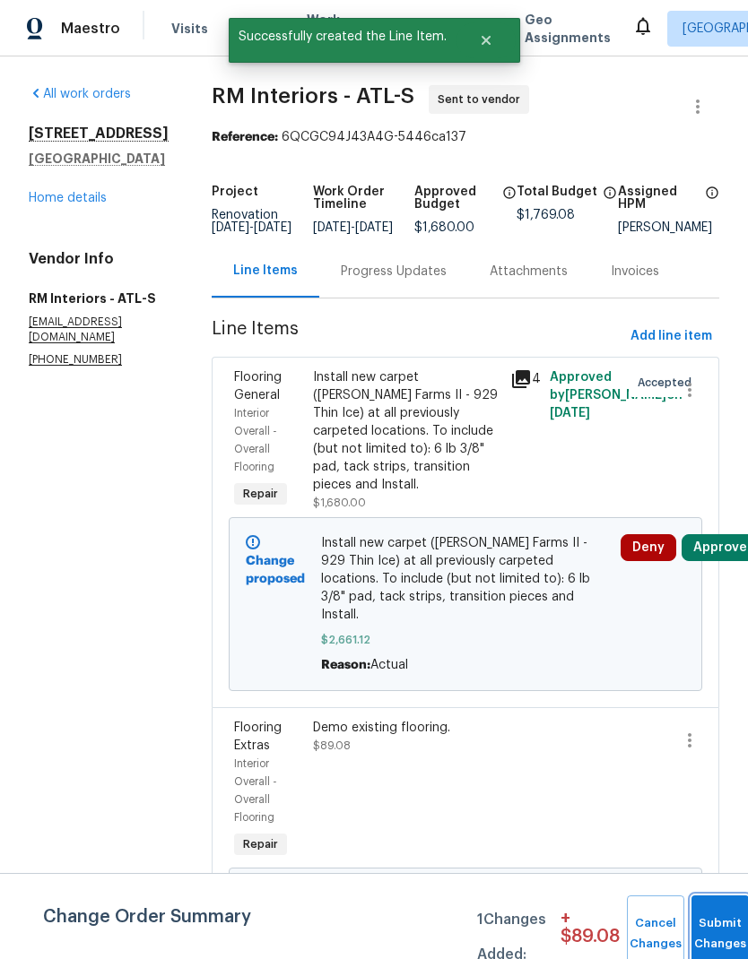
click at [713, 935] on span "Submit Changes" at bounding box center [719, 933] width 39 height 41
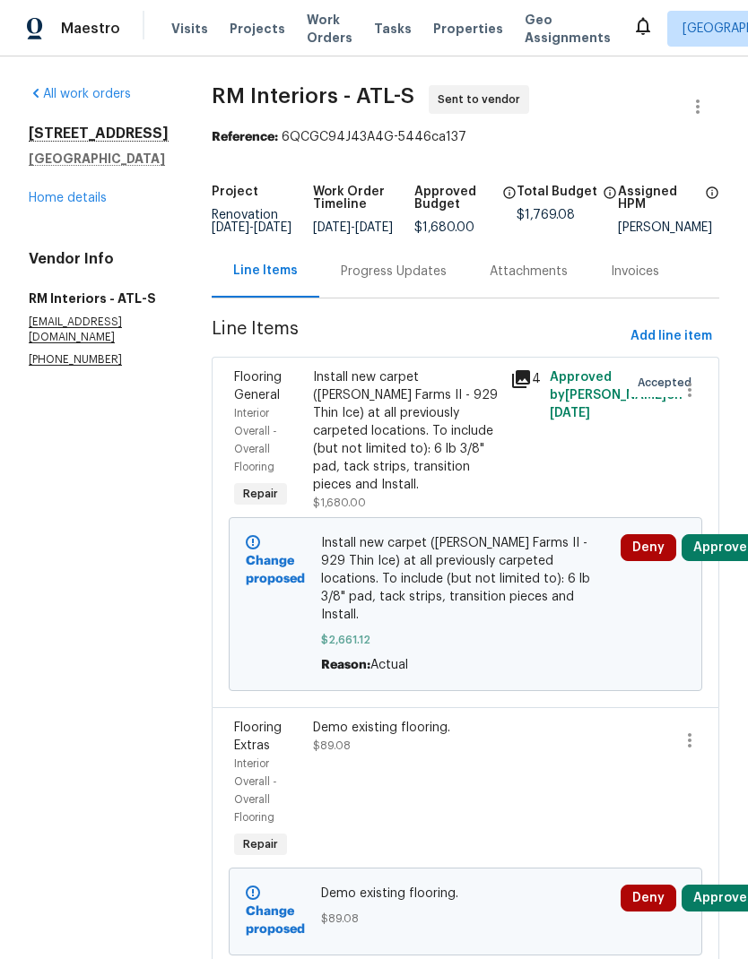
click at [386, 281] on div "Progress Updates" at bounding box center [394, 272] width 106 height 18
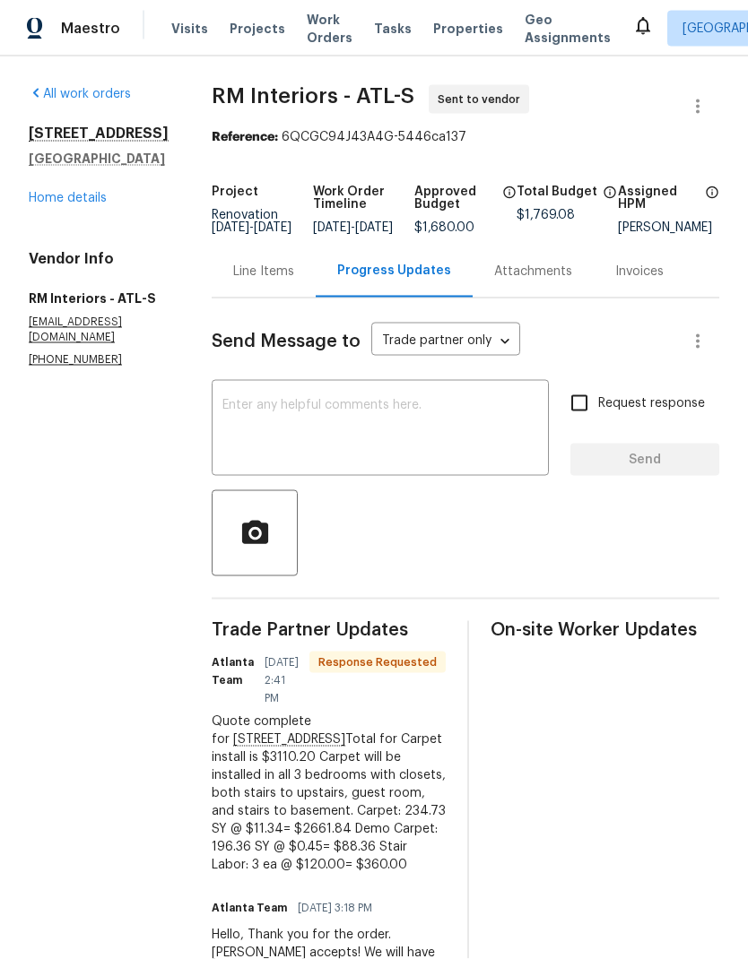
scroll to position [58, 0]
click at [257, 263] on div "Line Items" at bounding box center [263, 272] width 61 height 18
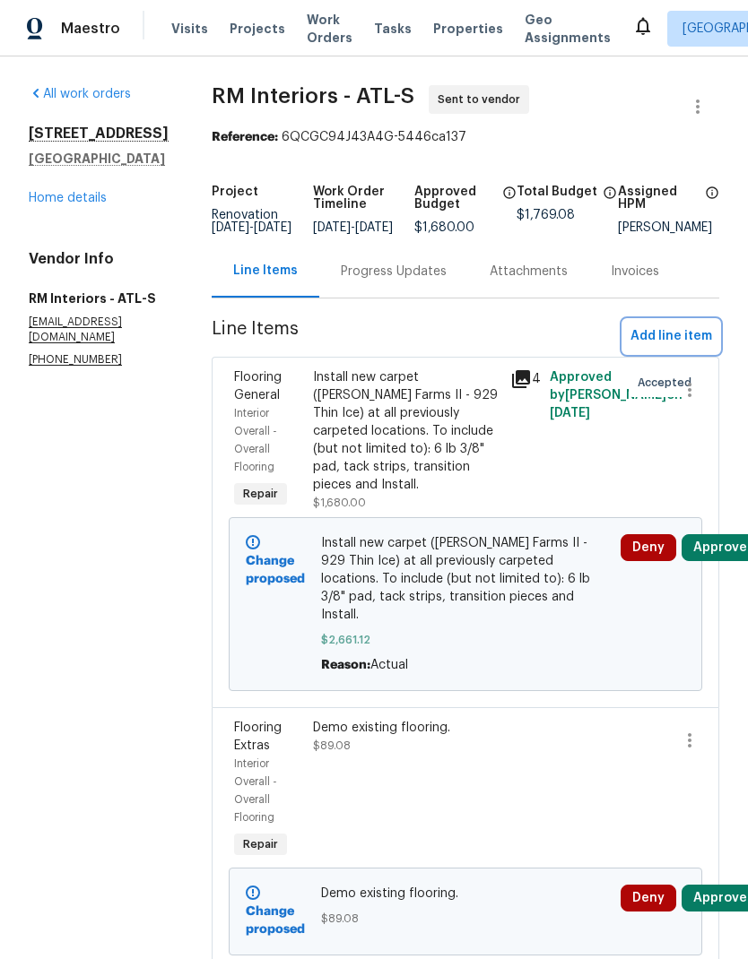
click at [665, 325] on span "Add line item" at bounding box center [671, 336] width 82 height 22
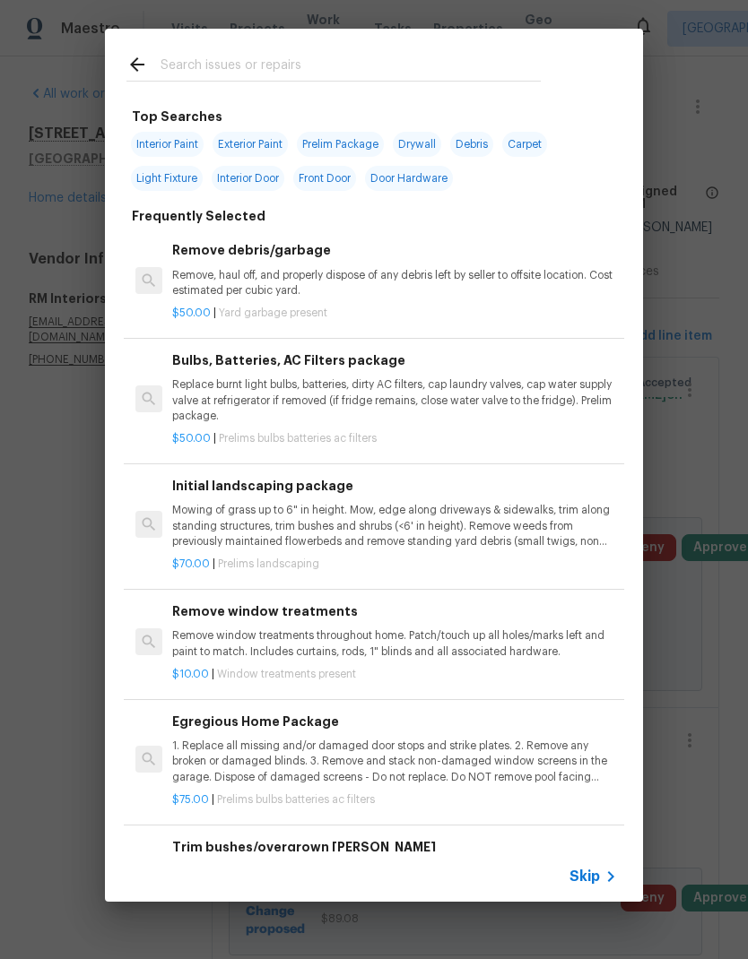
click at [388, 61] on input "text" at bounding box center [350, 67] width 380 height 27
click at [591, 869] on span "Skip" at bounding box center [584, 877] width 30 height 18
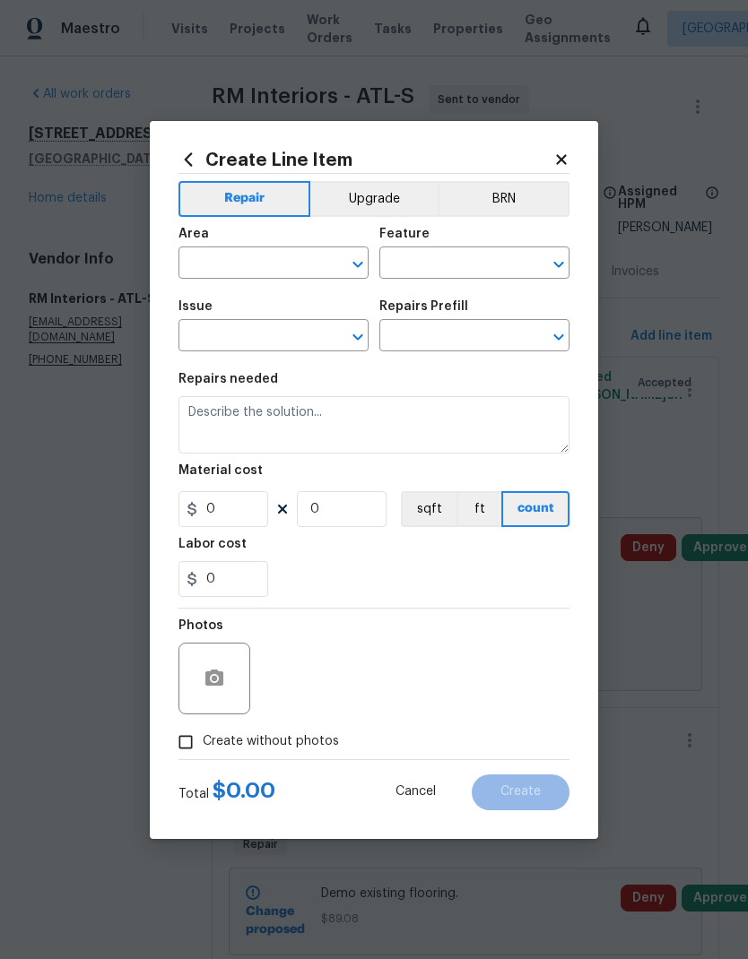
click at [298, 257] on input "text" at bounding box center [248, 265] width 140 height 28
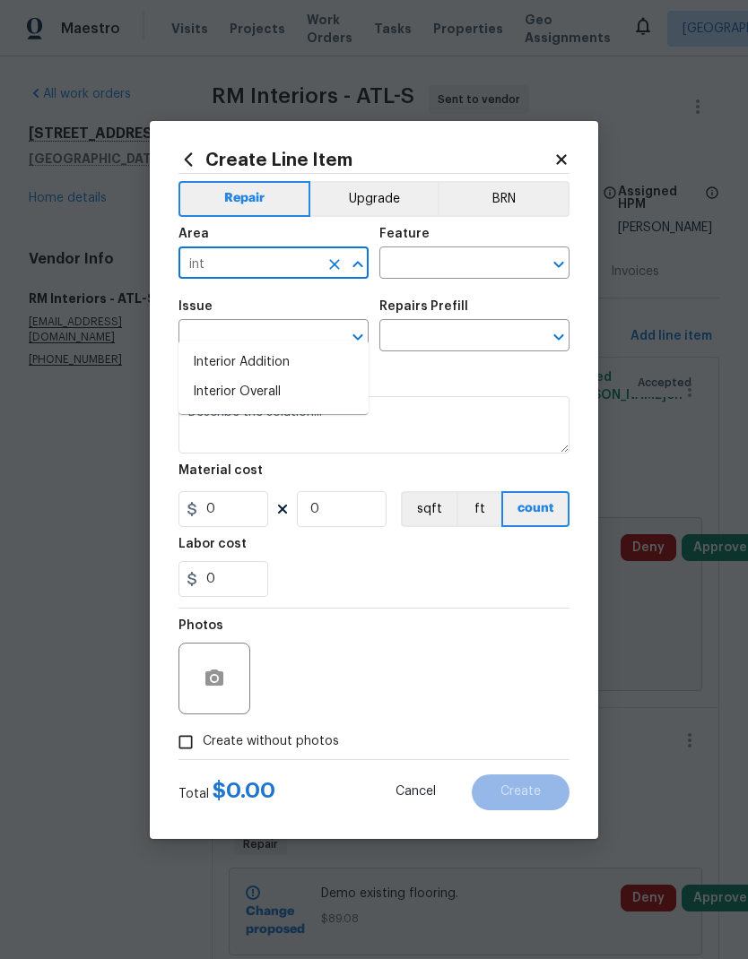
click at [307, 377] on li "Interior Overall" at bounding box center [273, 392] width 190 height 30
type input "Interior Overall"
click at [427, 259] on input "text" at bounding box center [449, 265] width 140 height 28
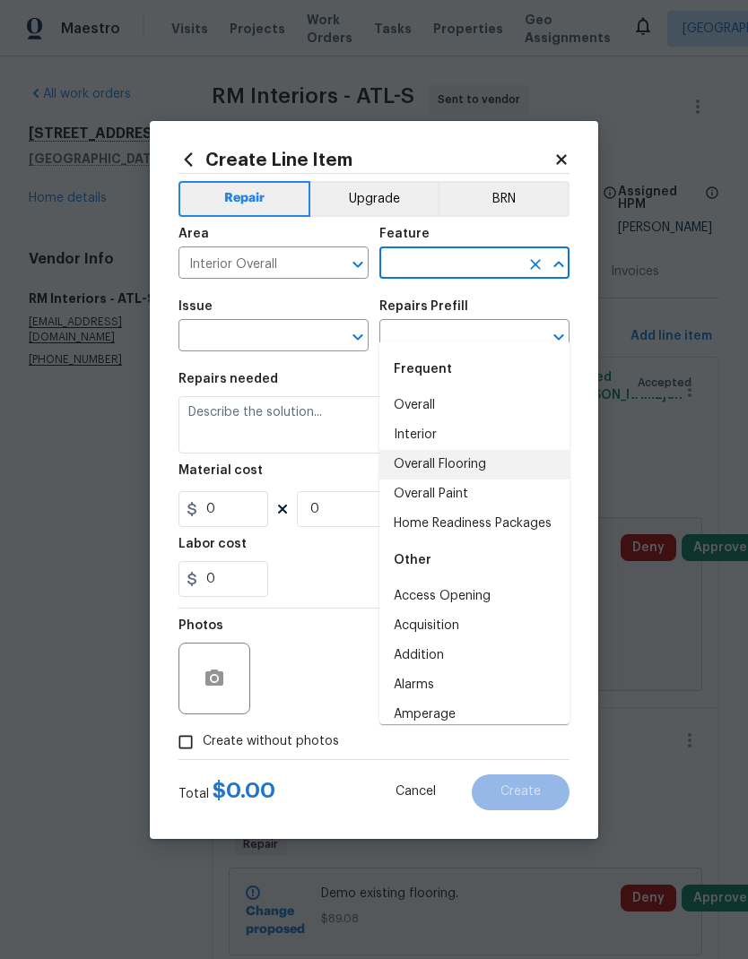
click at [481, 450] on li "Overall Flooring" at bounding box center [474, 465] width 190 height 30
type input "Overall Flooring"
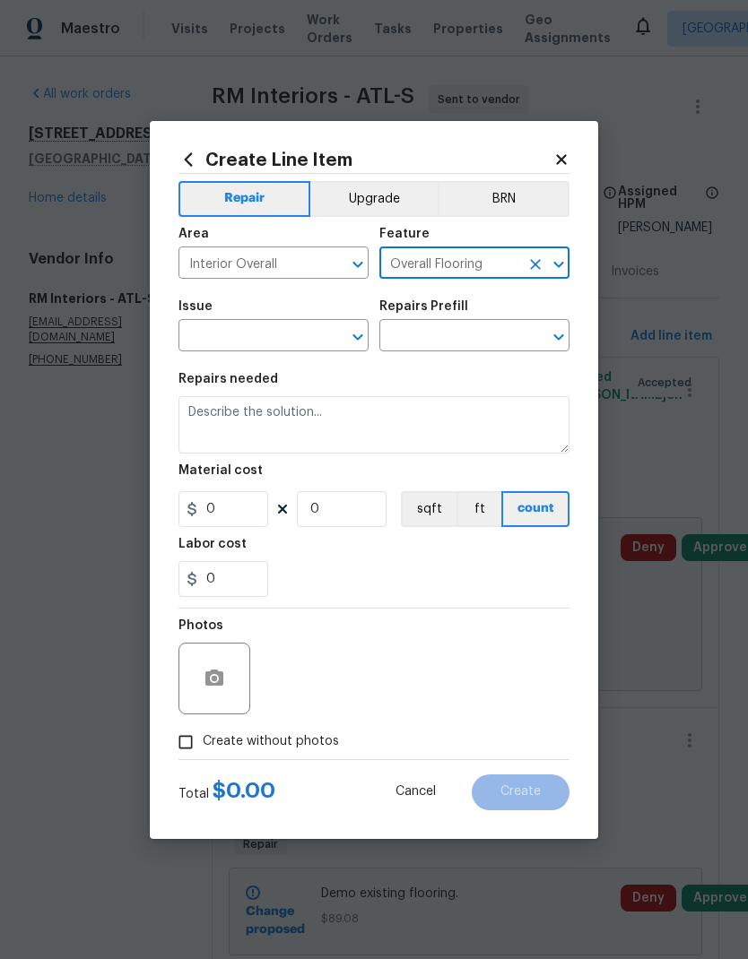
click at [298, 334] on input "text" at bounding box center [248, 338] width 140 height 28
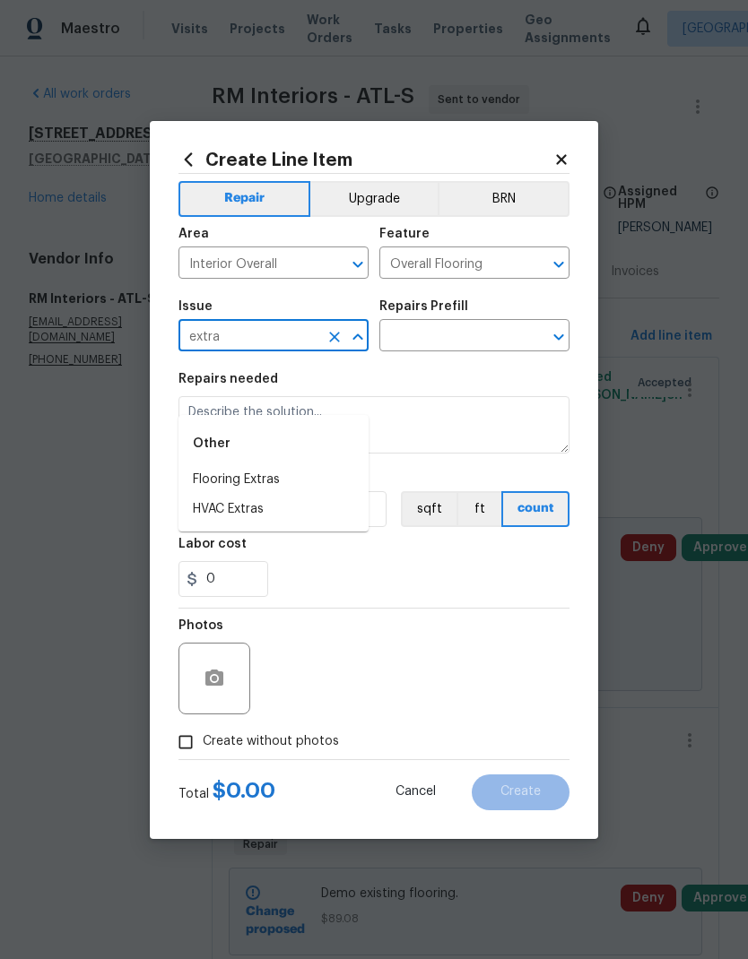
click at [300, 465] on li "Flooring Extras" at bounding box center [273, 480] width 190 height 30
type input "Flooring Extras"
click at [456, 337] on input "text" at bounding box center [449, 338] width 140 height 28
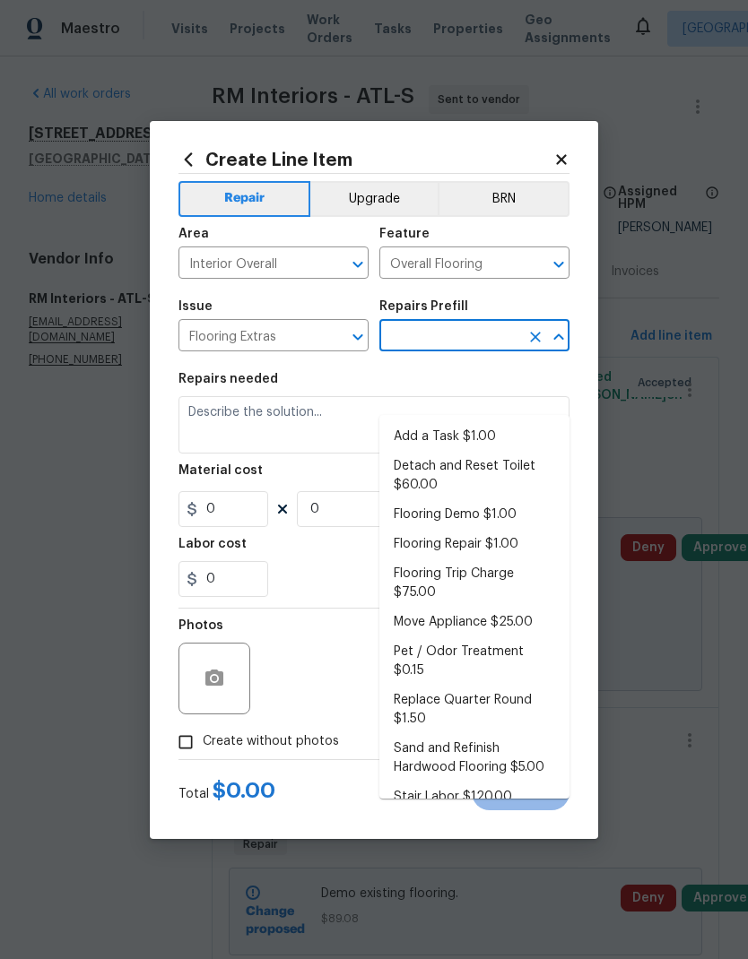
click at [486, 782] on li "Stair Labor $120.00" at bounding box center [474, 797] width 190 height 30
type input "Stair Labor $120.00"
type textarea "Stair Labor"
type input "1"
type input "Stair Labor $120.00"
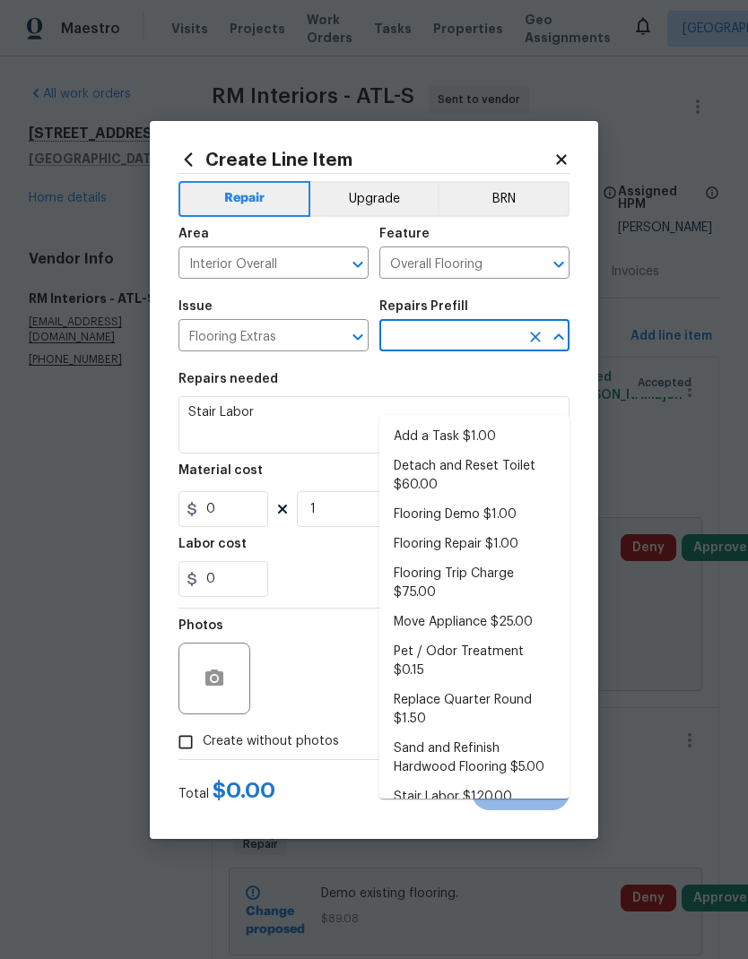
type input "120"
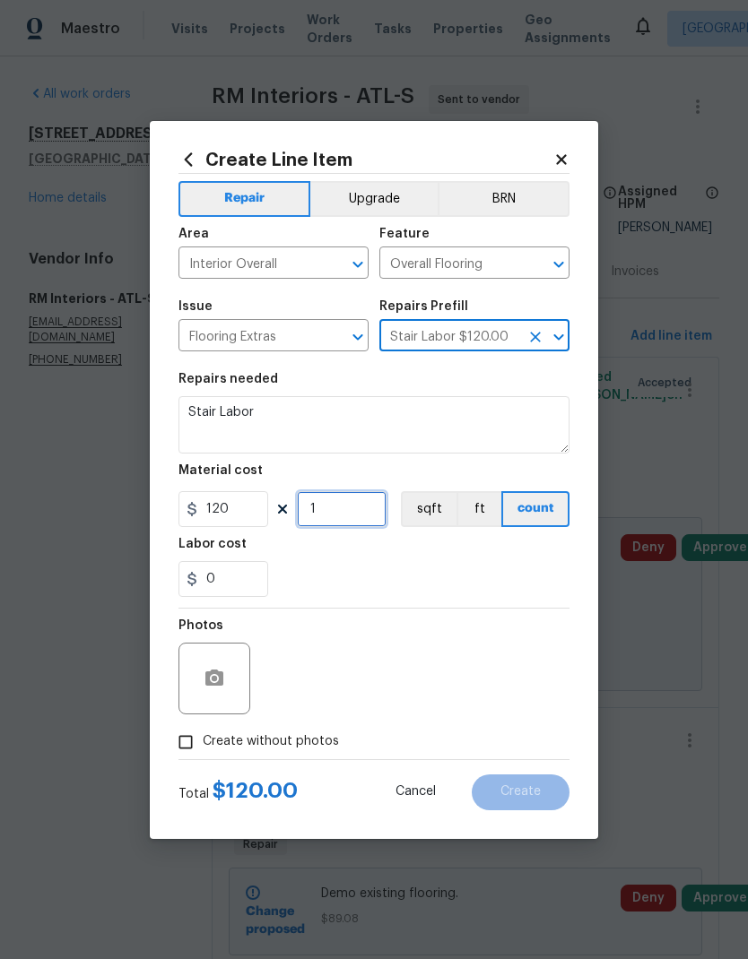
click at [351, 515] on input "1" at bounding box center [342, 509] width 90 height 36
type input "3"
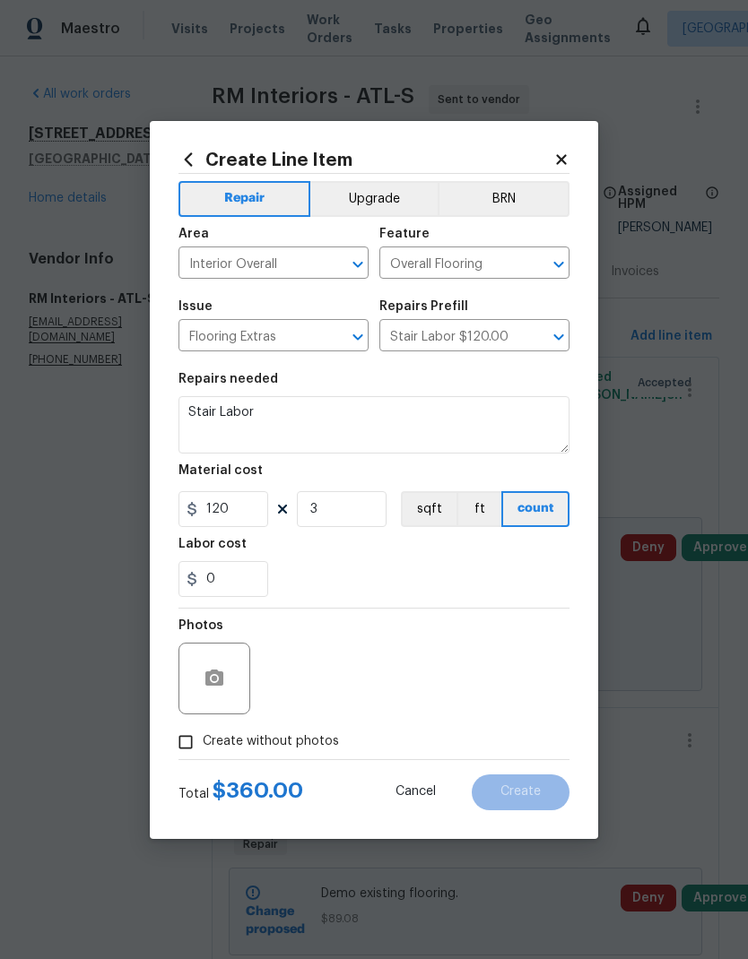
click at [307, 746] on span "Create without photos" at bounding box center [271, 741] width 136 height 19
click at [203, 746] on input "Create without photos" at bounding box center [186, 742] width 34 height 34
checkbox input "true"
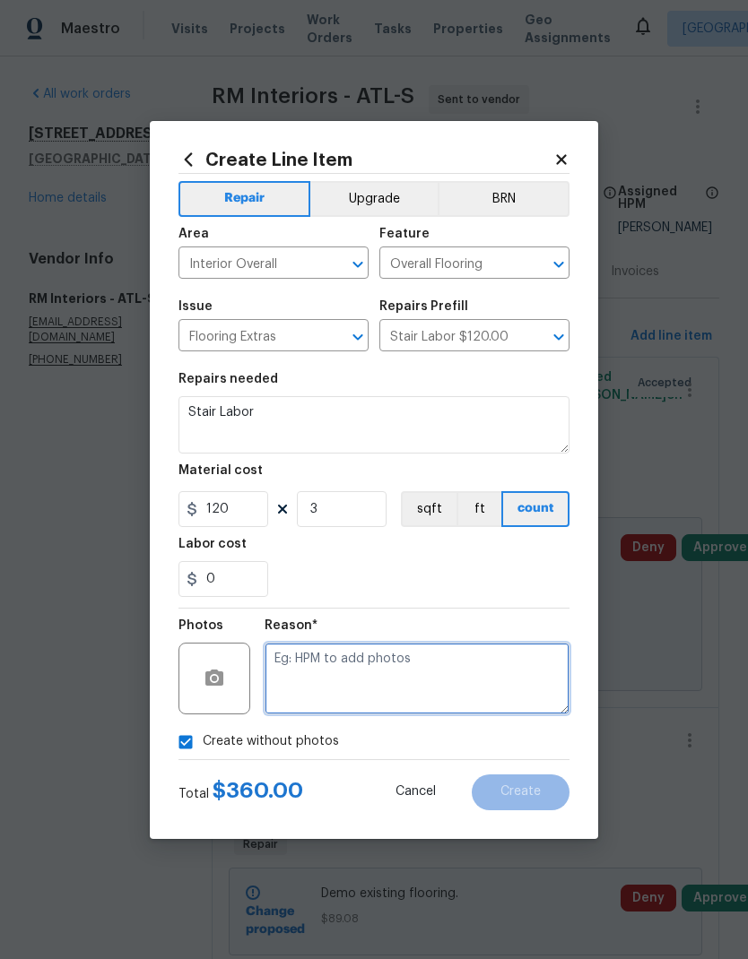
click at [391, 670] on textarea at bounding box center [416, 679] width 305 height 72
click at [532, 795] on span "Create" at bounding box center [520, 791] width 40 height 13
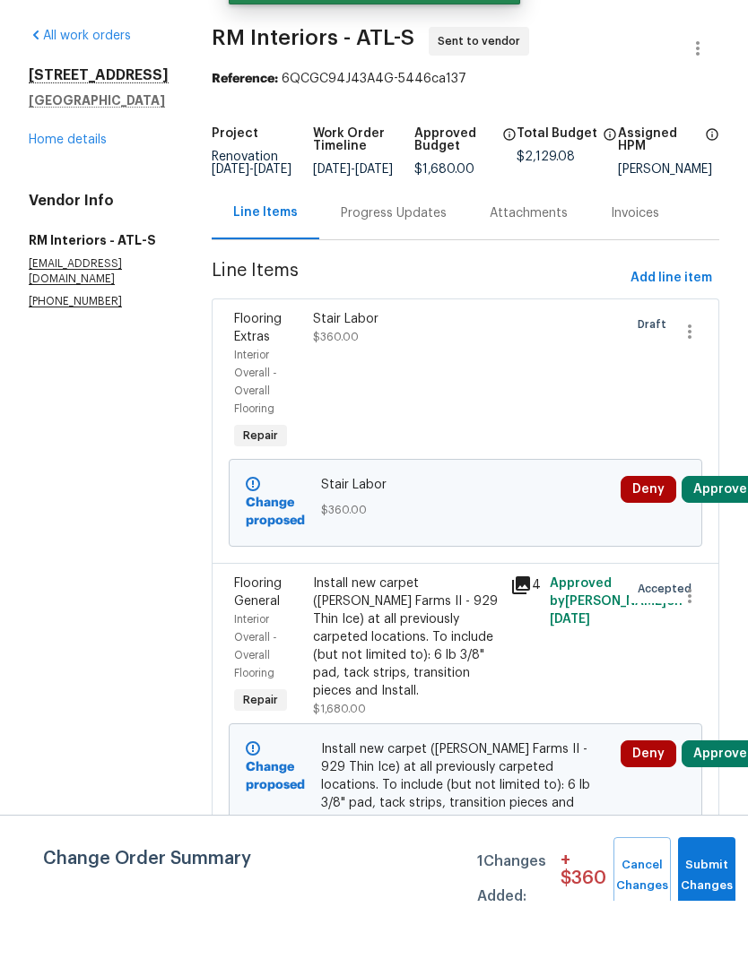
scroll to position [58, 0]
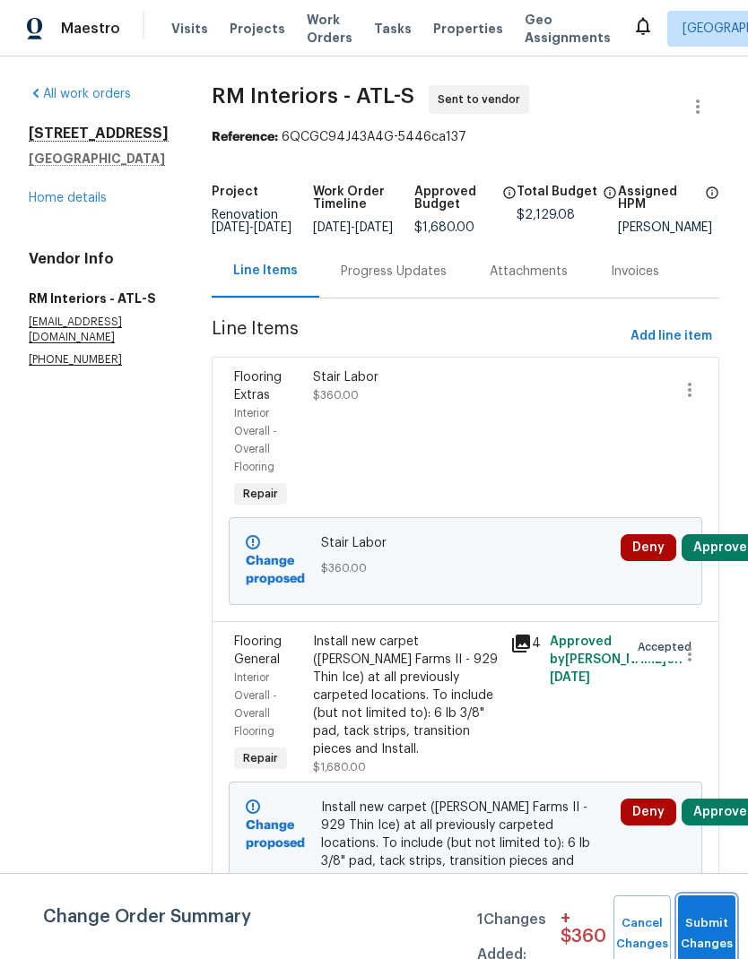
click at [697, 924] on button "Submit Changes" at bounding box center [706, 933] width 57 height 77
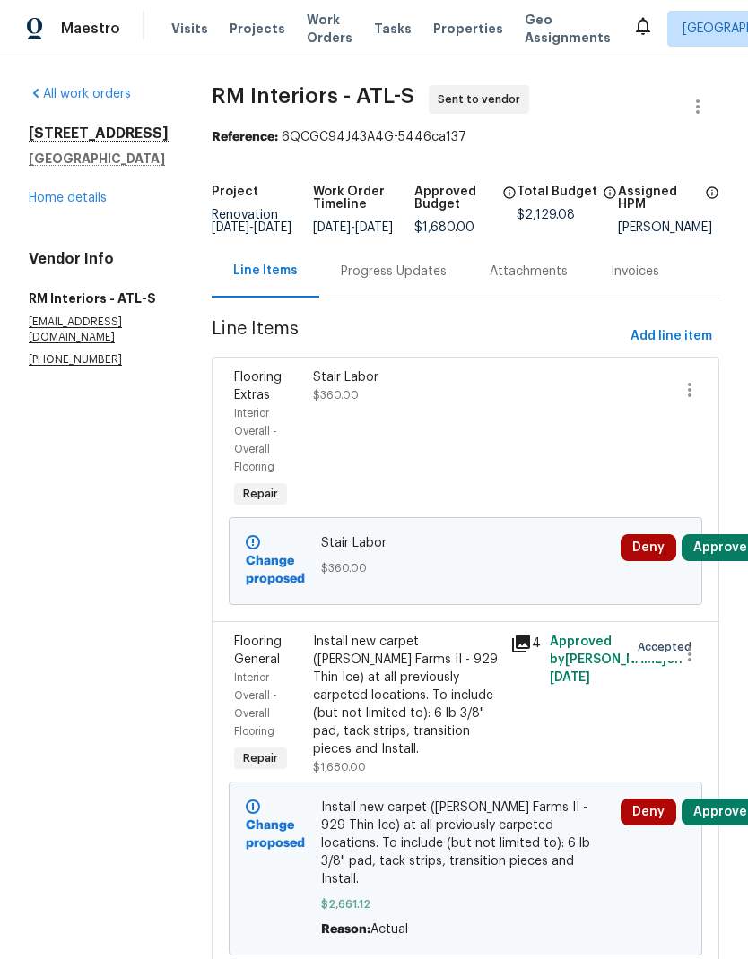
scroll to position [0, 0]
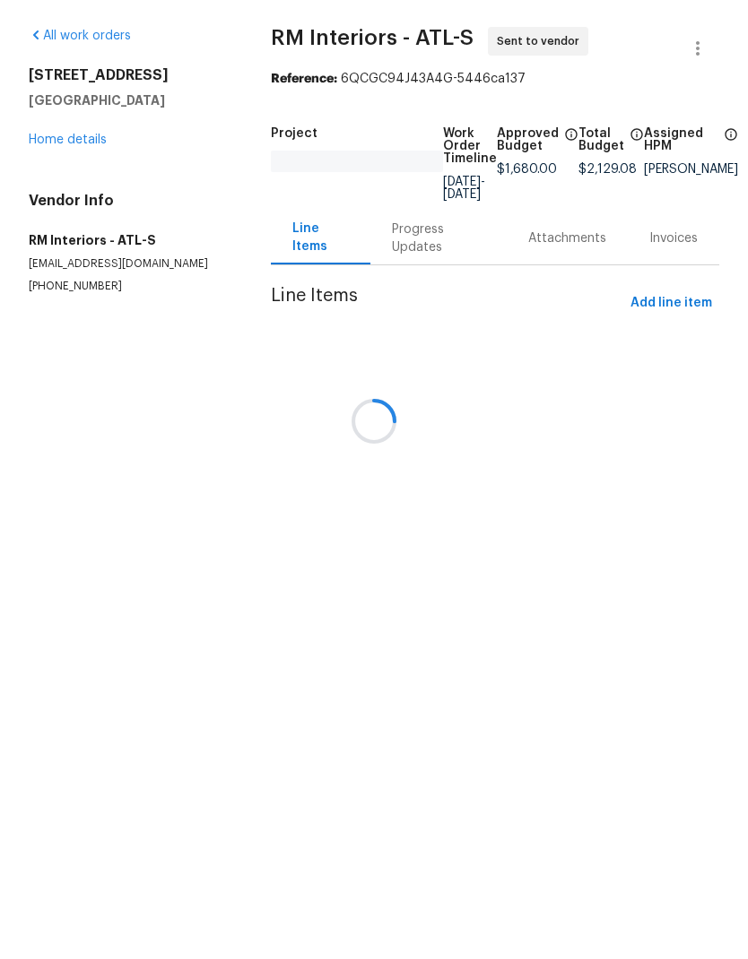
scroll to position [58, 0]
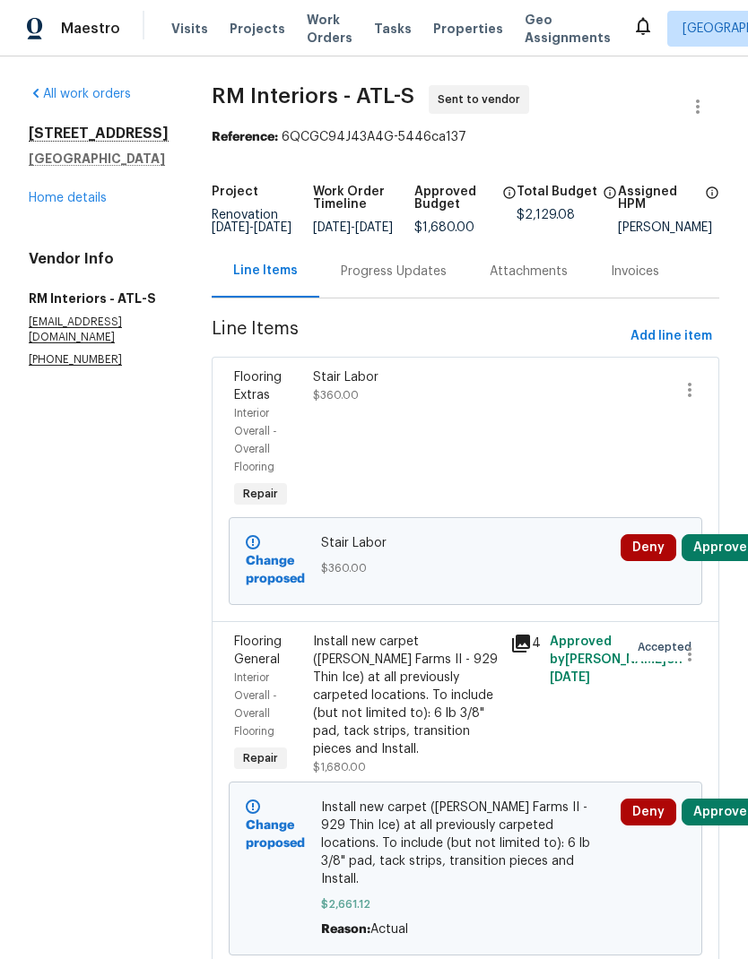
click at [97, 192] on link "Home details" at bounding box center [68, 198] width 78 height 13
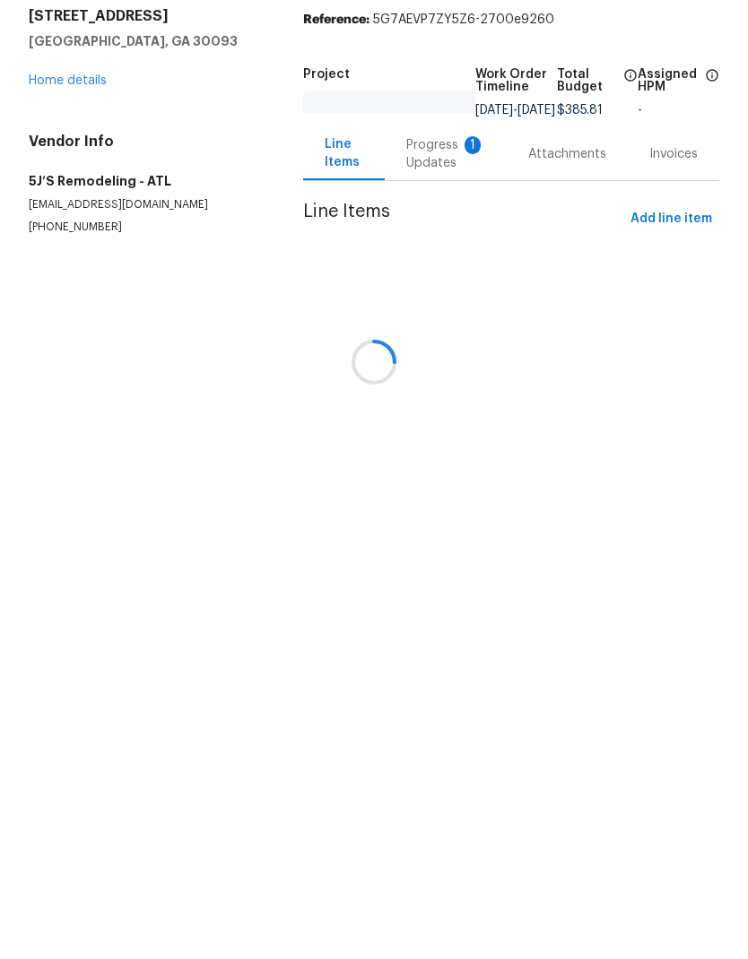
scroll to position [72, 0]
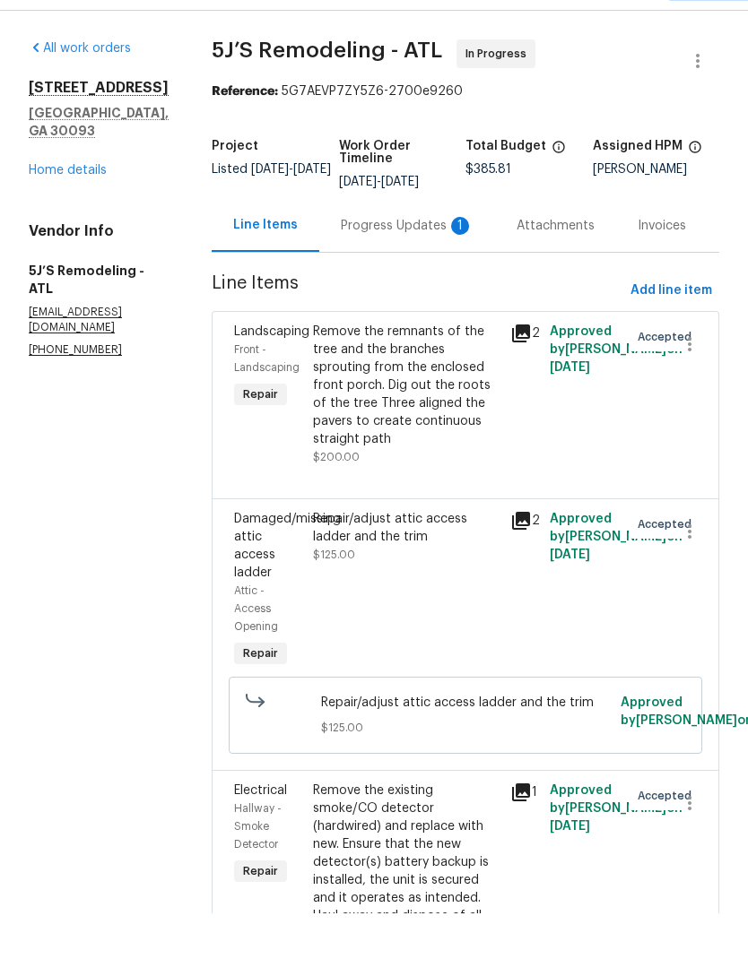
click at [390, 263] on div "Progress Updates 1" at bounding box center [407, 272] width 133 height 18
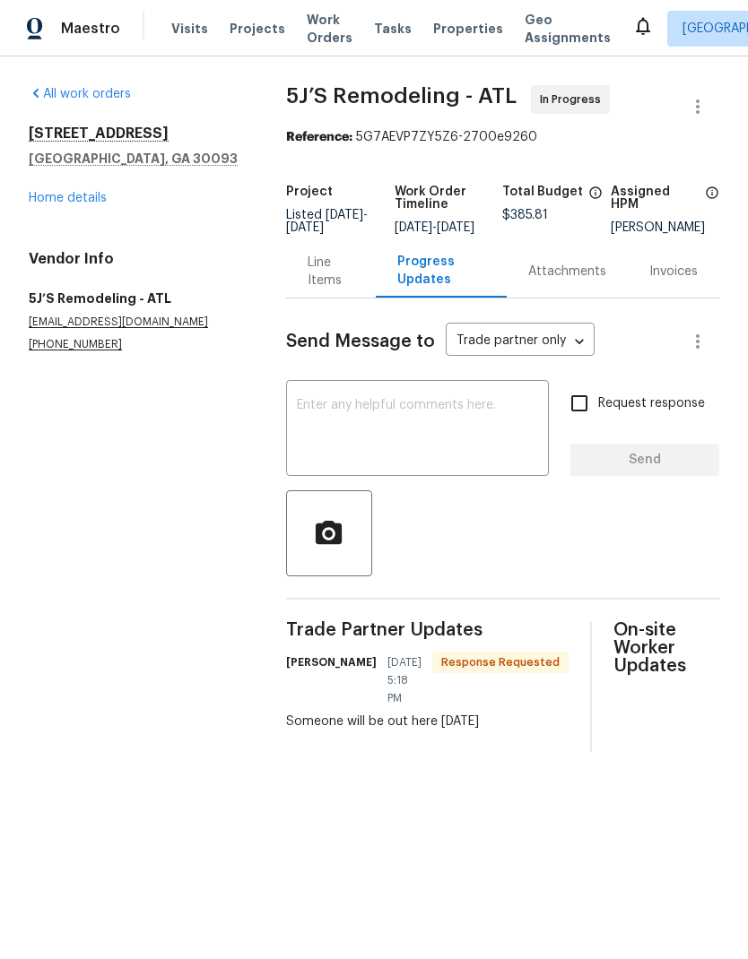
click at [80, 181] on div "1097 Rock Creek Ln Norcross, GA 30093 Home details" at bounding box center [136, 166] width 214 height 82
click at [84, 195] on link "Home details" at bounding box center [68, 198] width 78 height 13
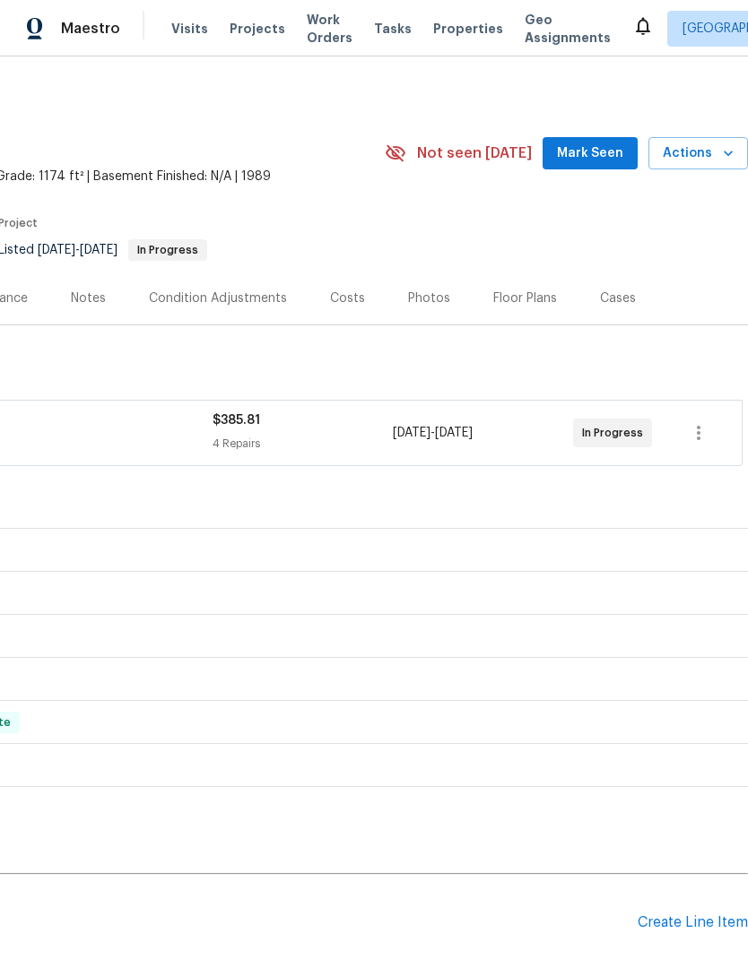
scroll to position [-1, 268]
click at [601, 147] on span "Mark Seen" at bounding box center [590, 154] width 66 height 22
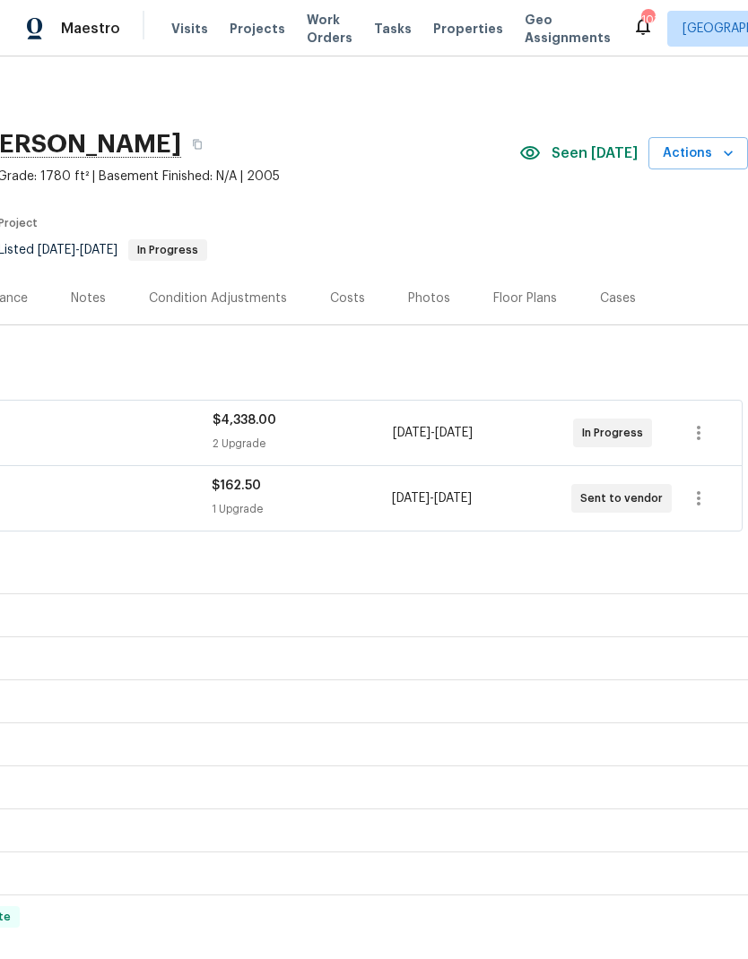
scroll to position [0, 265]
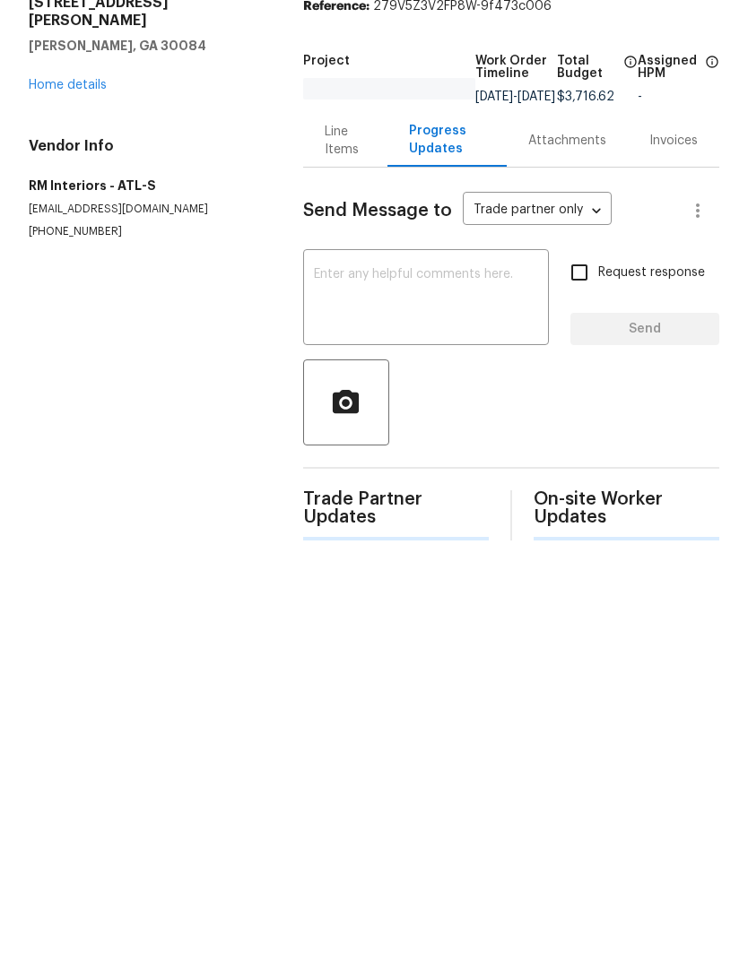
scroll to position [72, 0]
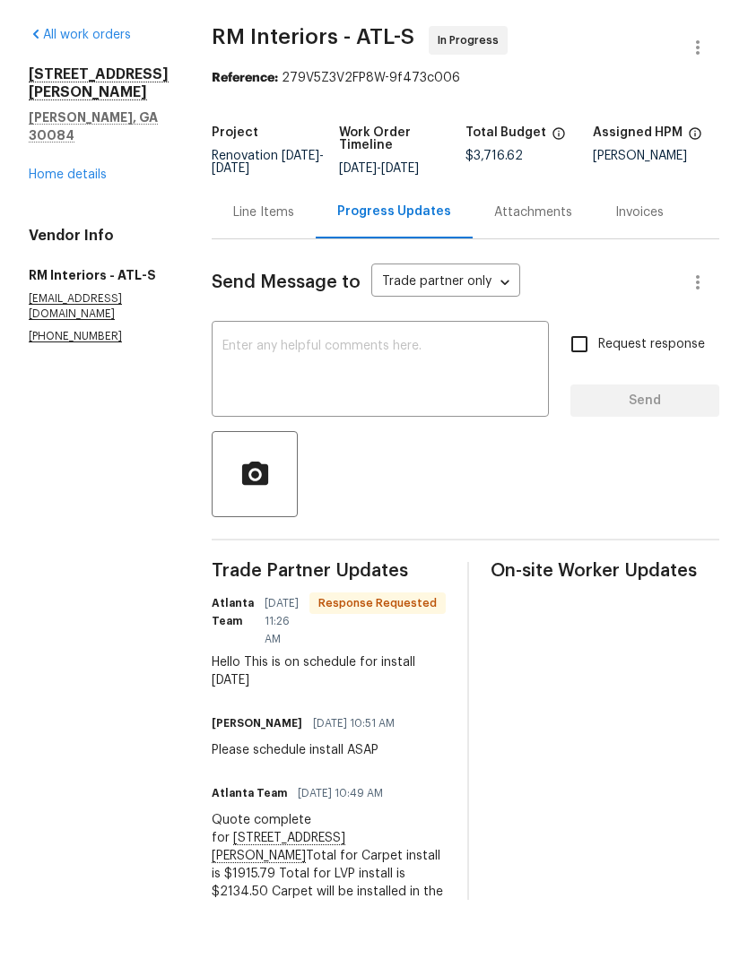
click at [87, 228] on link "Home details" at bounding box center [68, 234] width 78 height 13
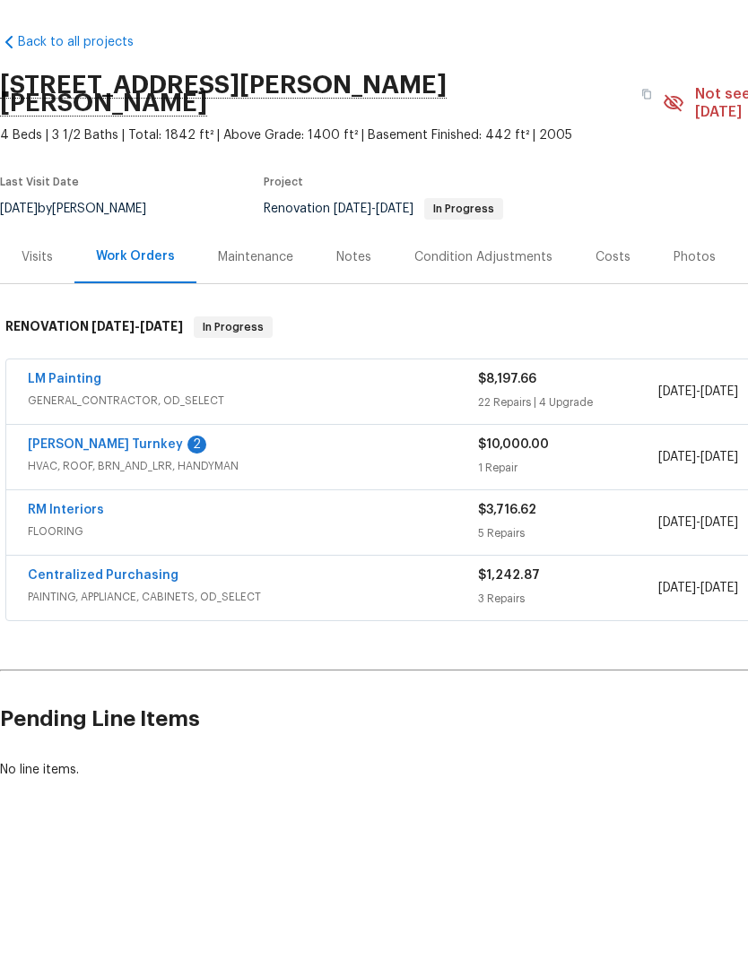
click at [352, 307] on div "Notes" at bounding box center [353, 316] width 35 height 18
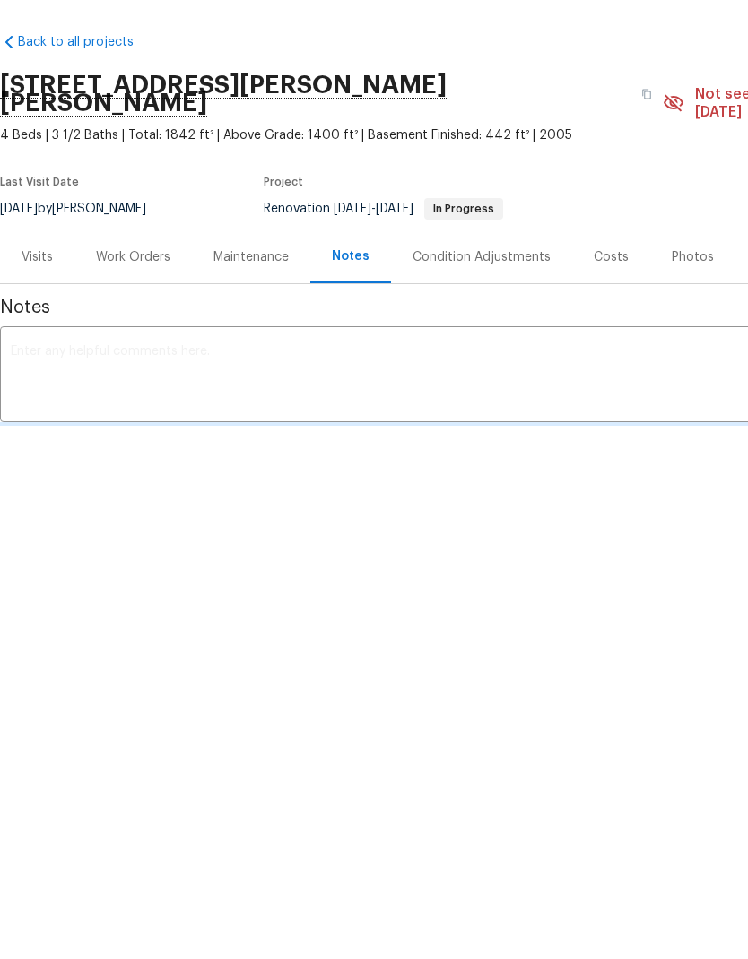
scroll to position [59, 0]
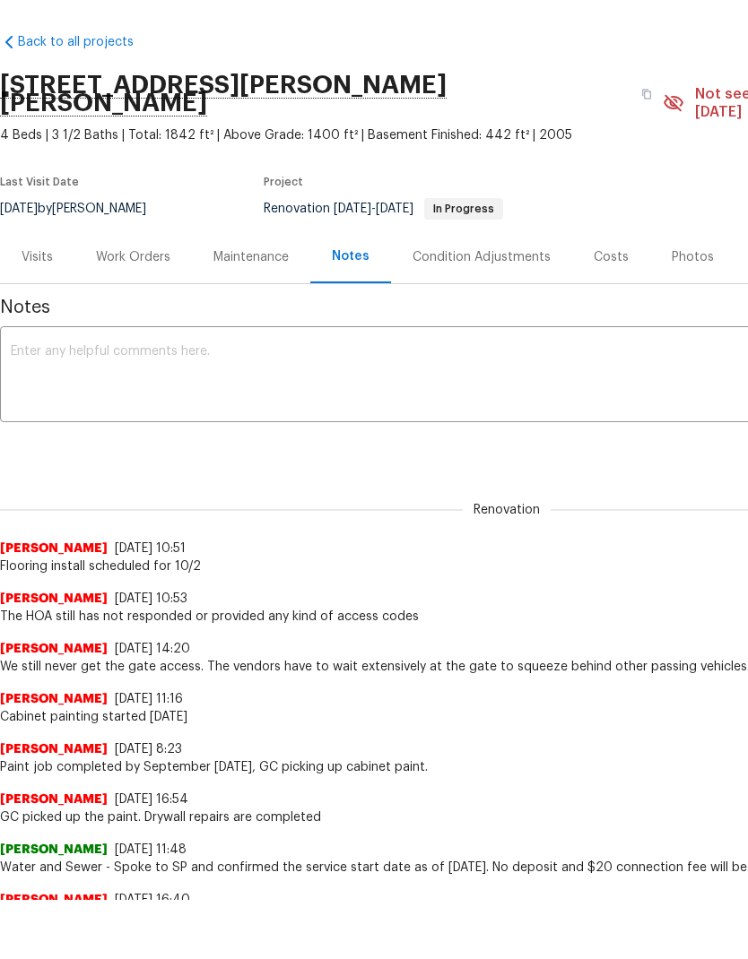
click at [137, 248] on div "Work Orders" at bounding box center [133, 257] width 74 height 18
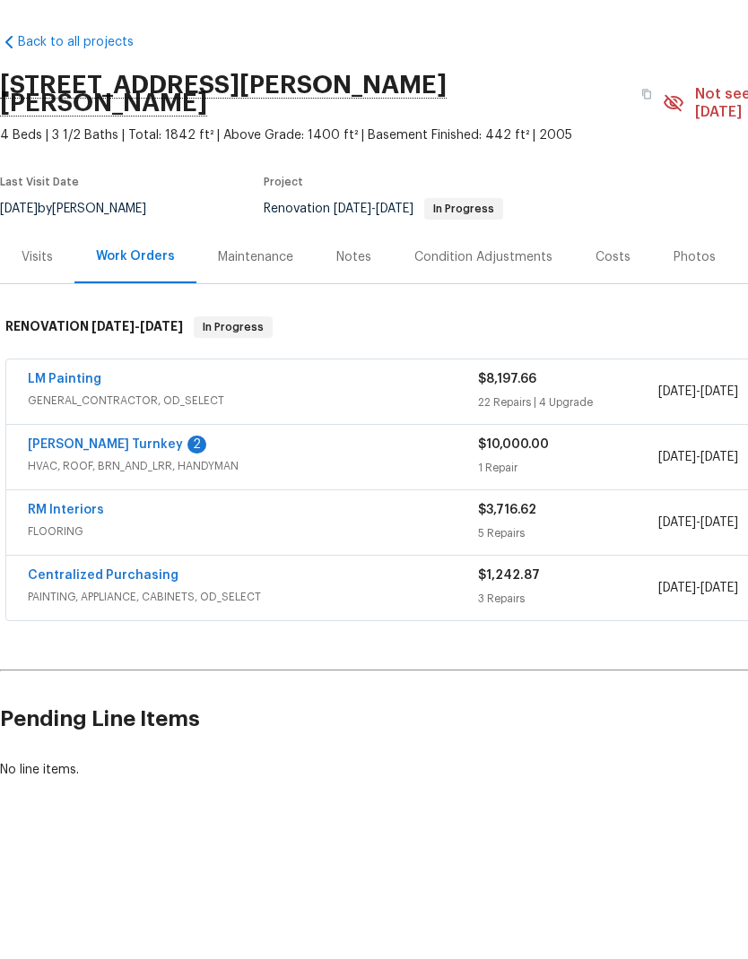
click at [104, 497] on link "[PERSON_NAME] Turnkey" at bounding box center [105, 503] width 155 height 13
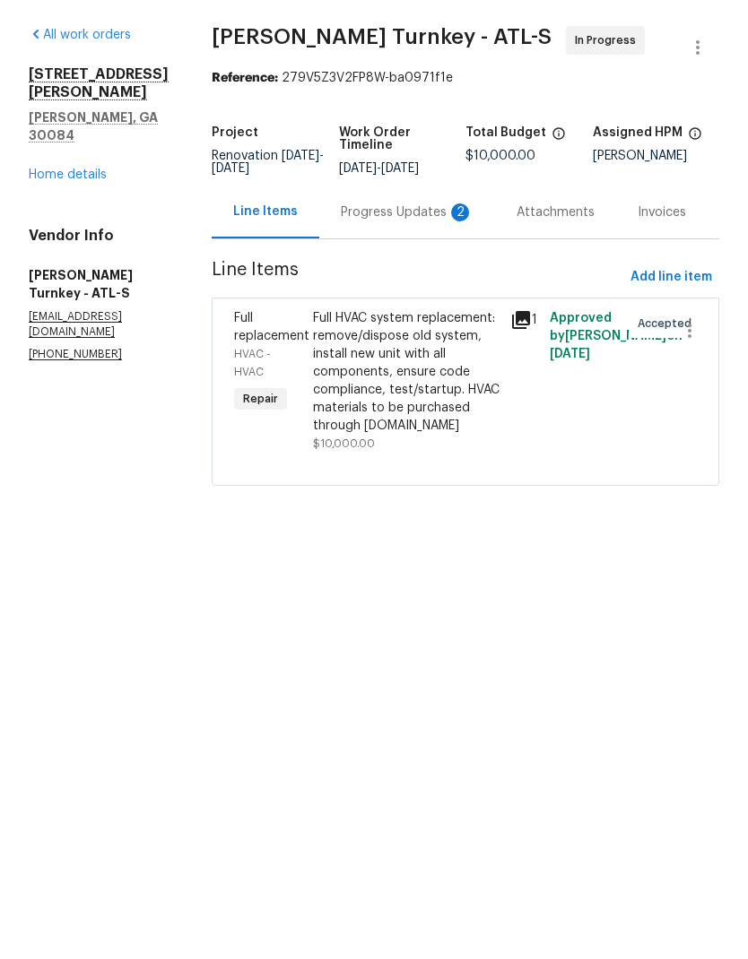
click at [382, 263] on div "Progress Updates 2" at bounding box center [407, 272] width 133 height 18
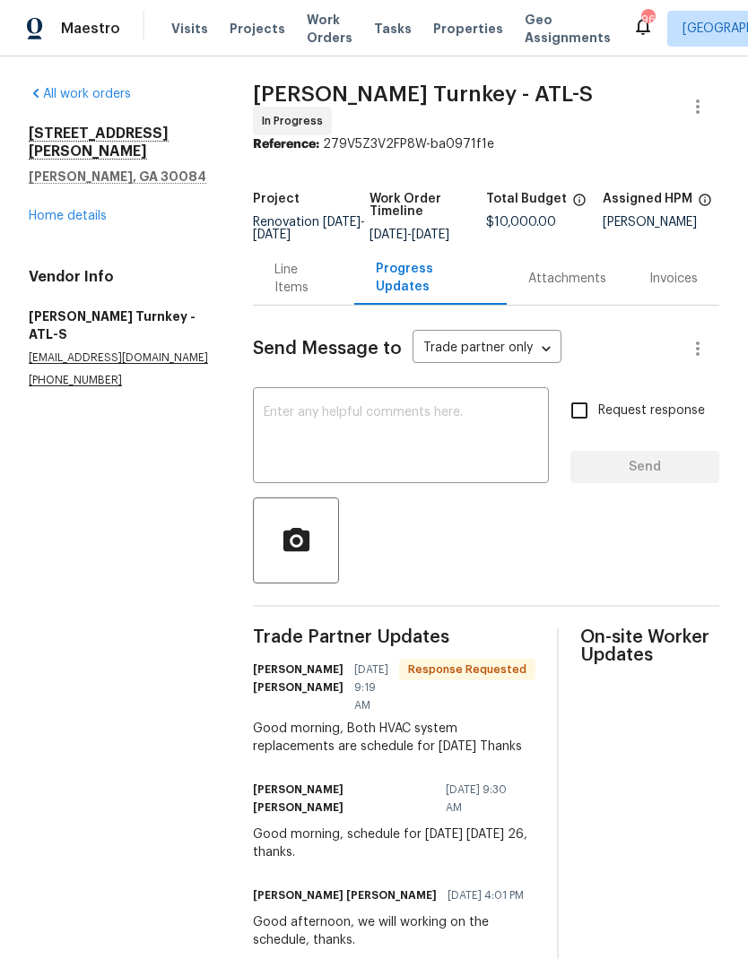
scroll to position [50, 0]
click at [581, 392] on input "Request response" at bounding box center [579, 411] width 38 height 38
checkbox input "true"
click at [414, 406] on textarea at bounding box center [401, 437] width 274 height 63
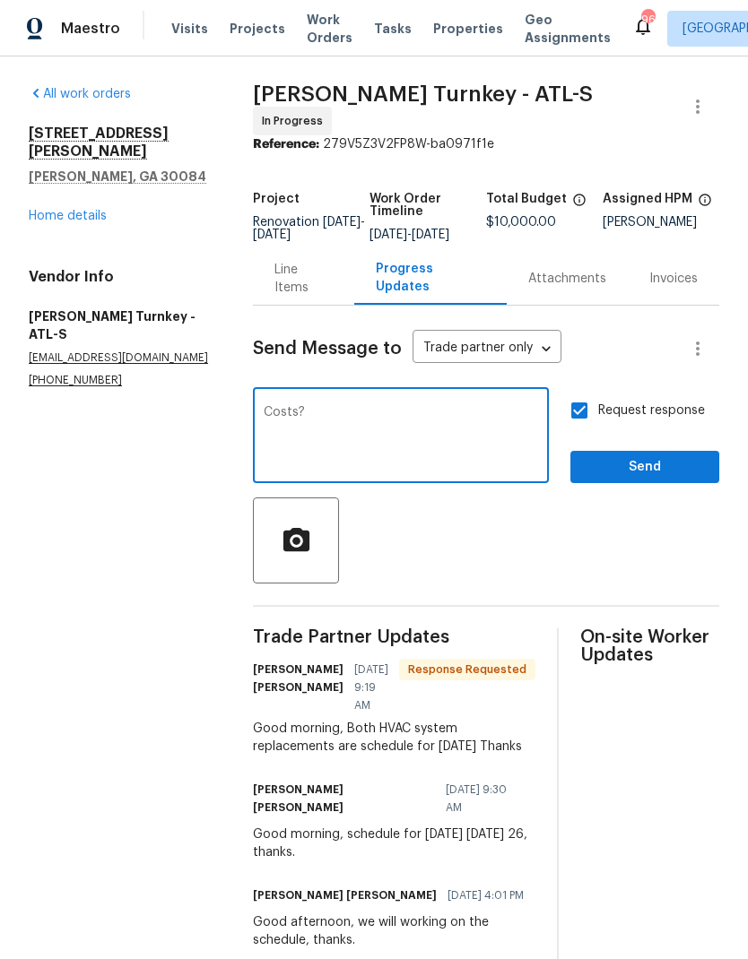
type textarea "Costs?"
click at [637, 456] on span "Send" at bounding box center [644, 467] width 120 height 22
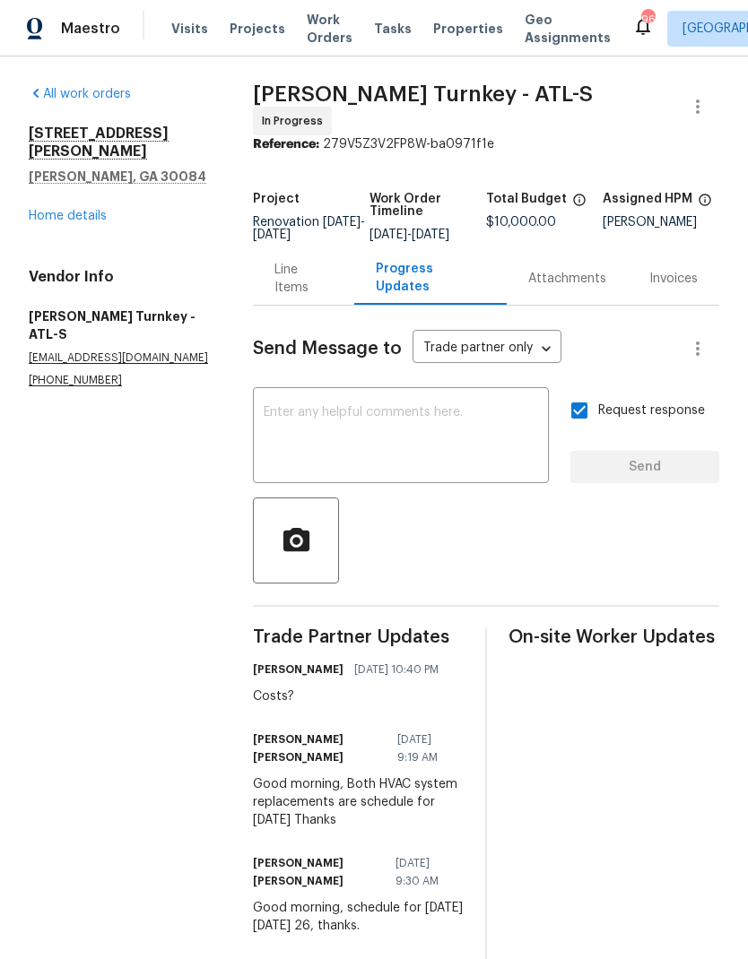
click at [89, 210] on link "Home details" at bounding box center [68, 216] width 78 height 13
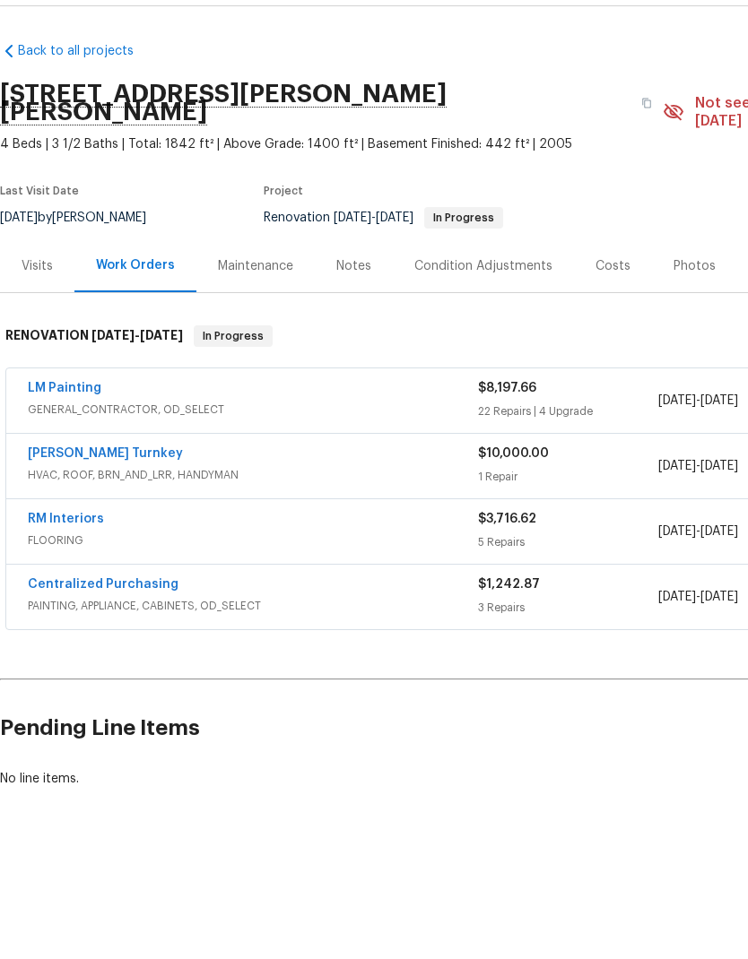
click at [351, 290] on div "Notes" at bounding box center [354, 316] width 78 height 53
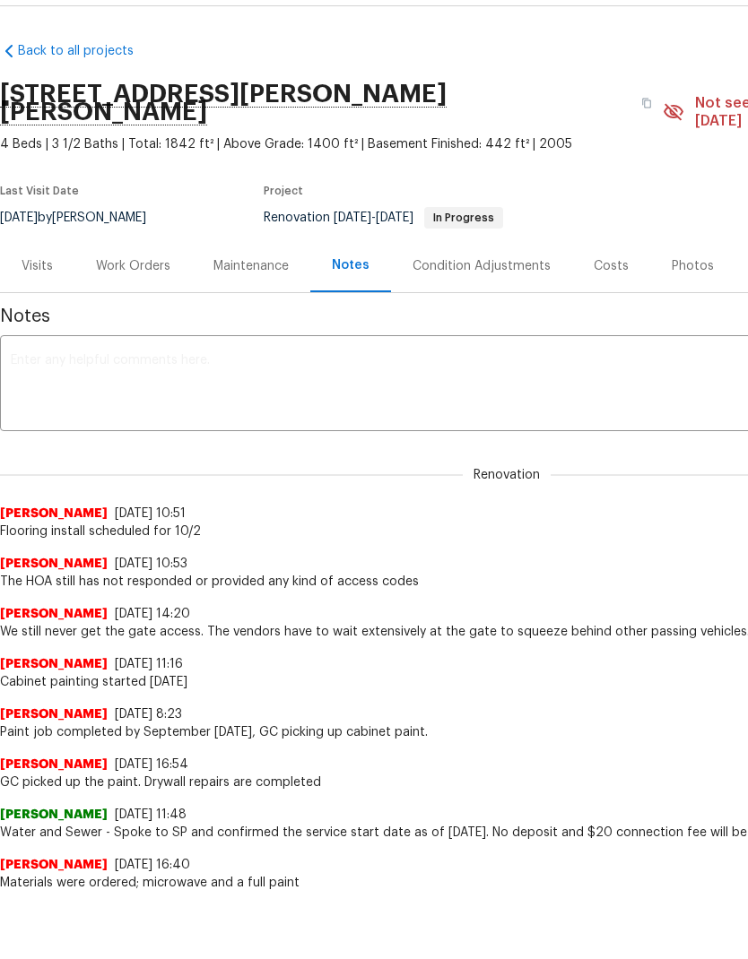
scroll to position [50, 0]
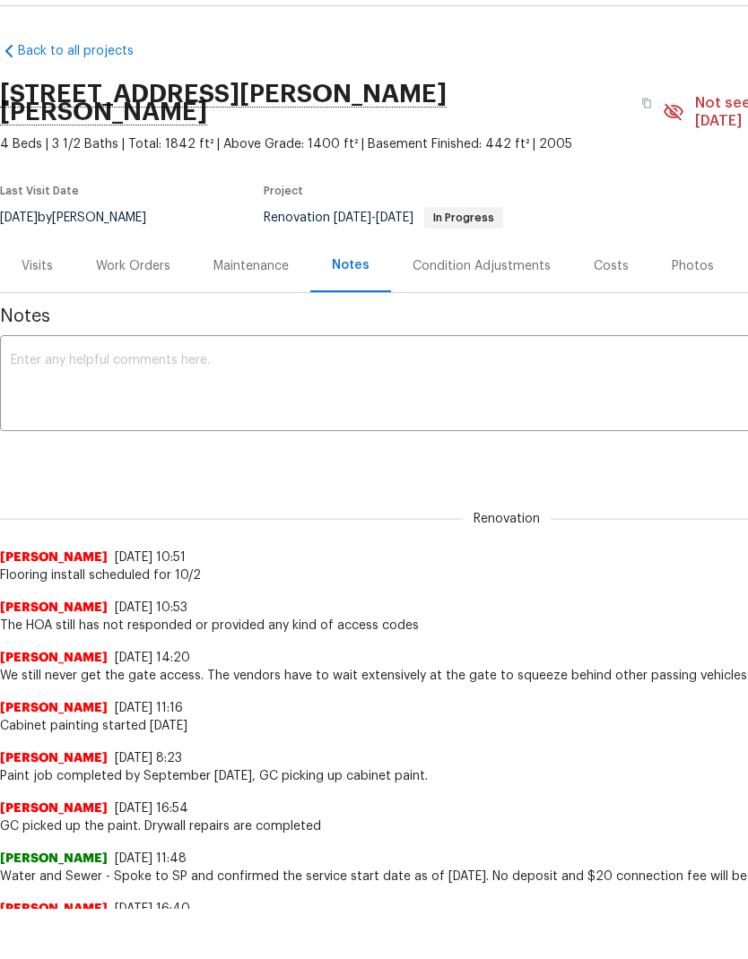
click at [278, 357] on textarea at bounding box center [506, 385] width 991 height 63
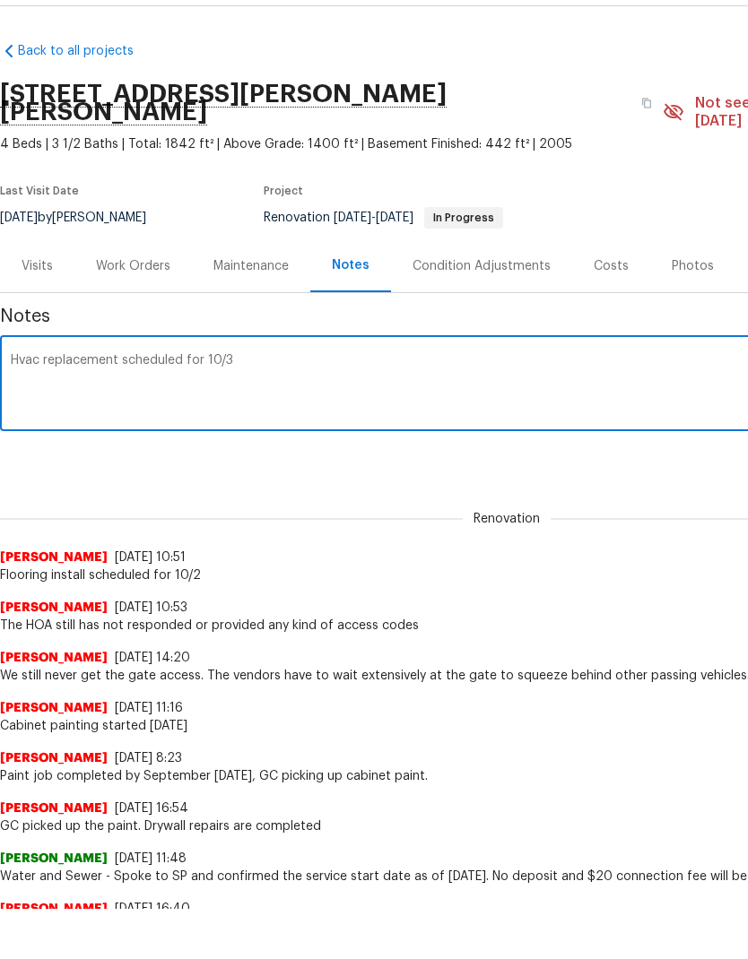
scroll to position [0, 0]
click at [22, 354] on textarea "Hvac replacement scheduled for 10/3" at bounding box center [506, 385] width 991 height 63
click at [282, 378] on textarea "Hvac replacement scheduled for 10/3" at bounding box center [506, 385] width 991 height 63
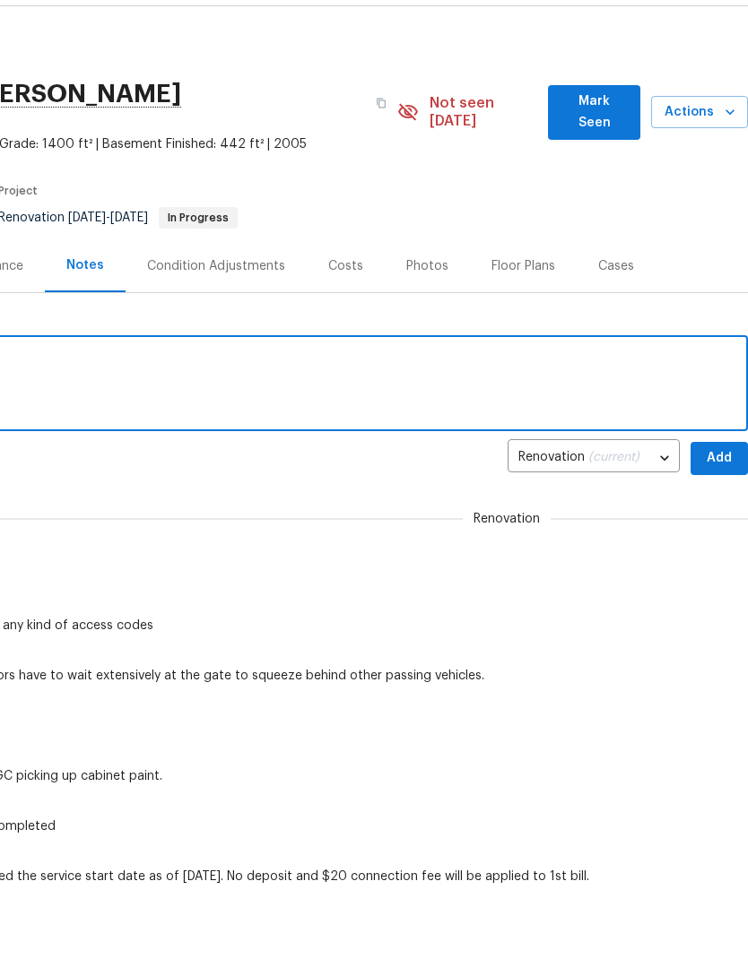
scroll to position [-1, 281]
type textarea "Hvac replacement scheduled for 10/3"
click at [722, 447] on span "Add" at bounding box center [719, 458] width 29 height 22
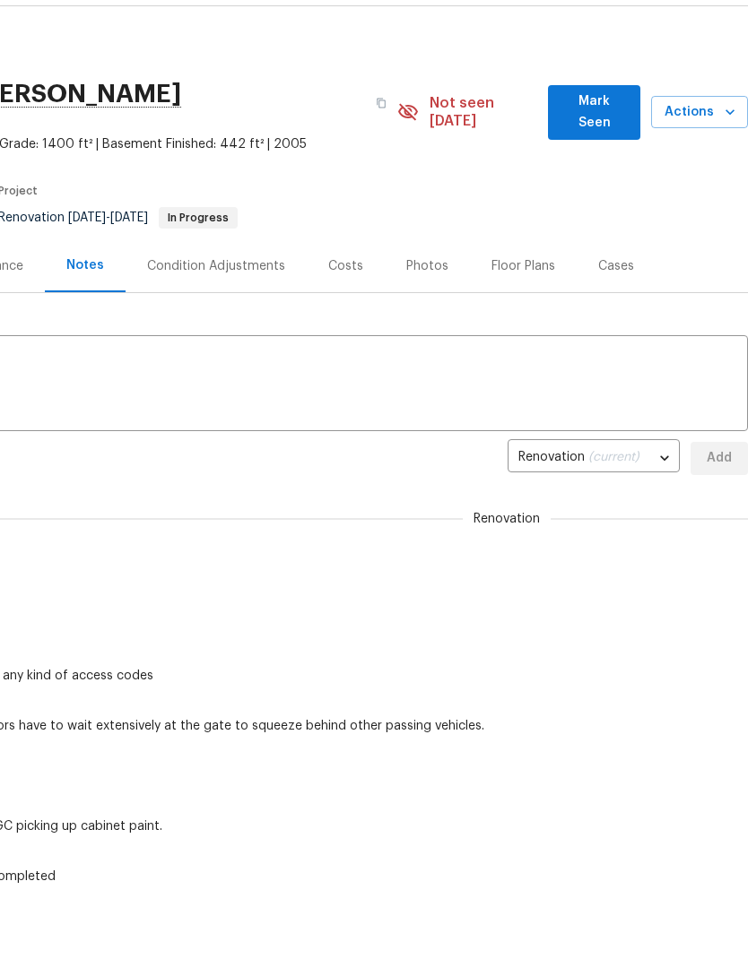
click at [599, 112] on span "Mark Seen" at bounding box center [594, 113] width 64 height 44
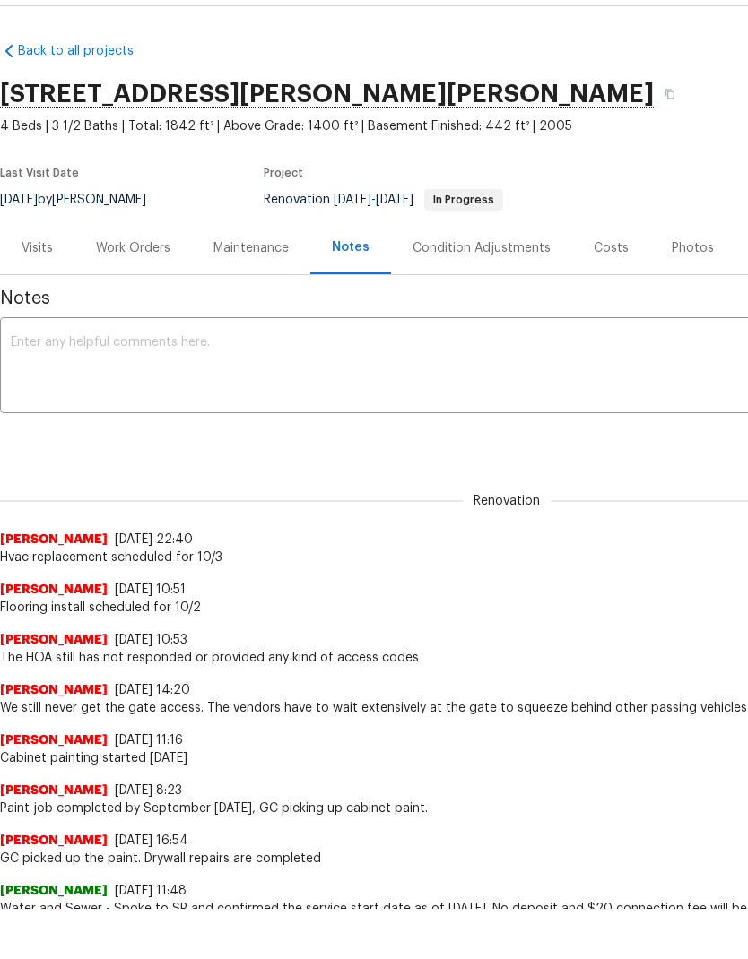
scroll to position [0, 0]
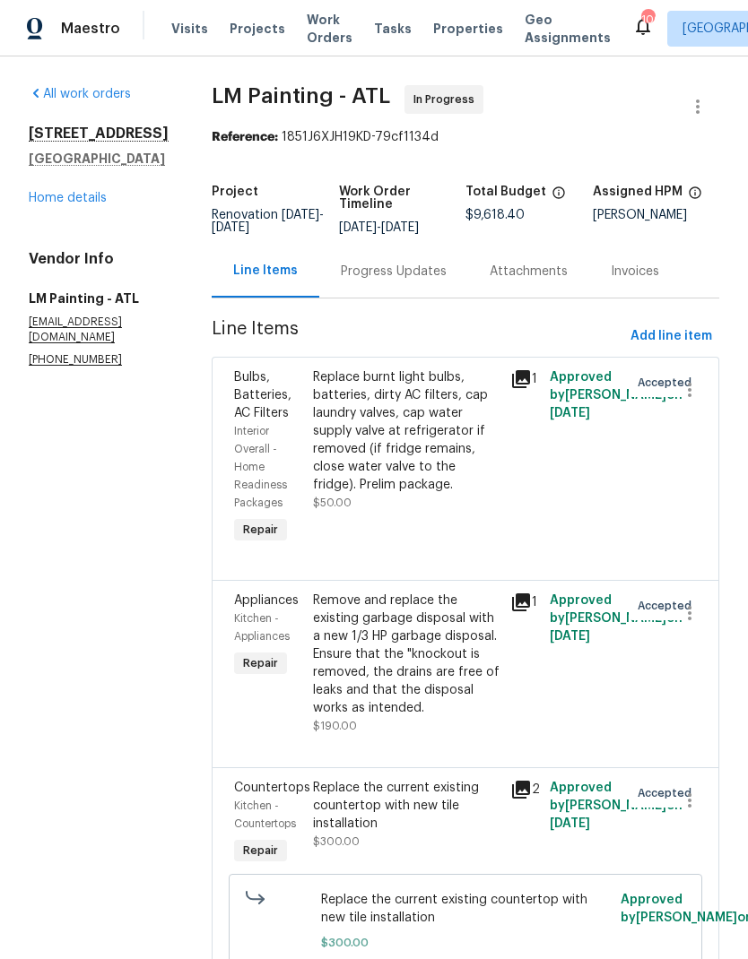
click at [83, 193] on link "Home details" at bounding box center [68, 198] width 78 height 13
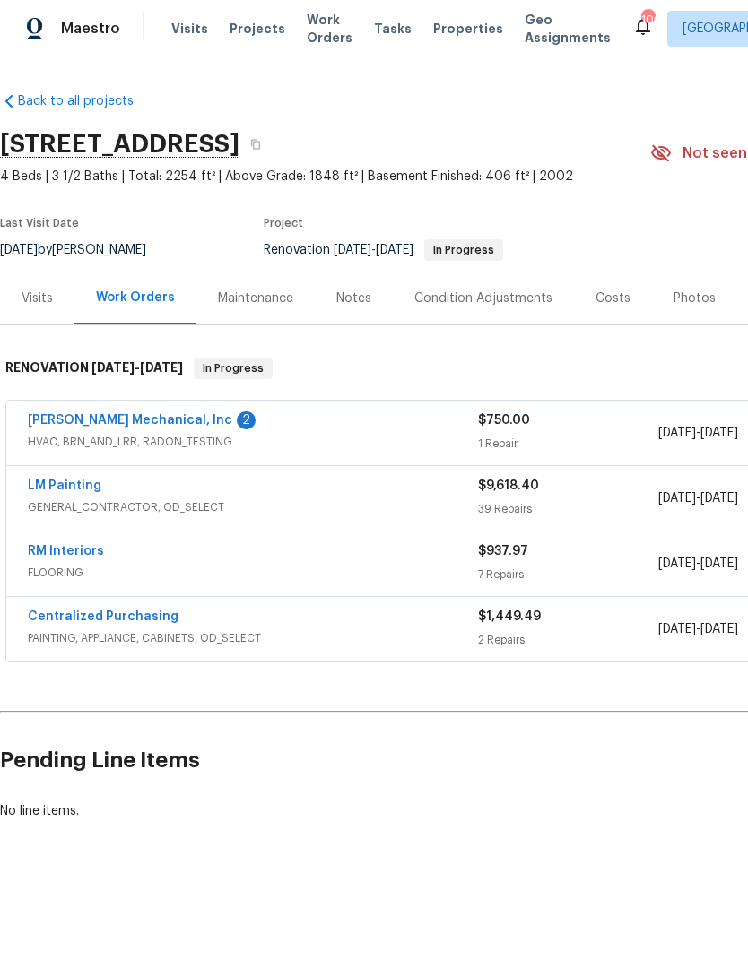
click at [143, 423] on link "[PERSON_NAME] Mechanical, Inc" at bounding box center [130, 420] width 204 height 13
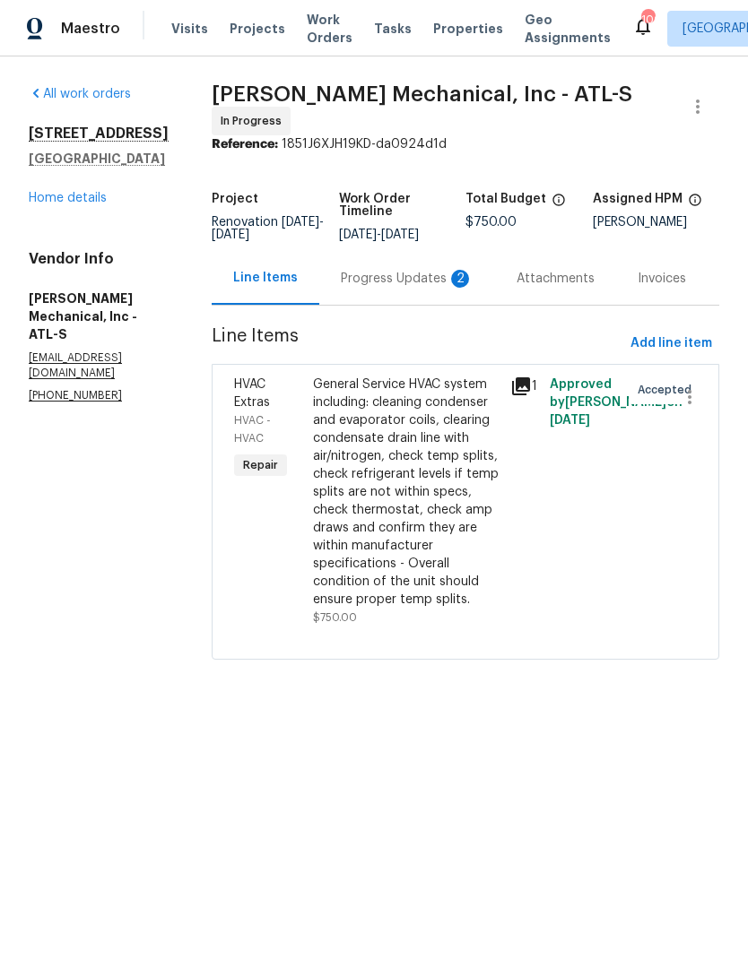
click at [414, 287] on div "Progress Updates 2" at bounding box center [407, 279] width 133 height 18
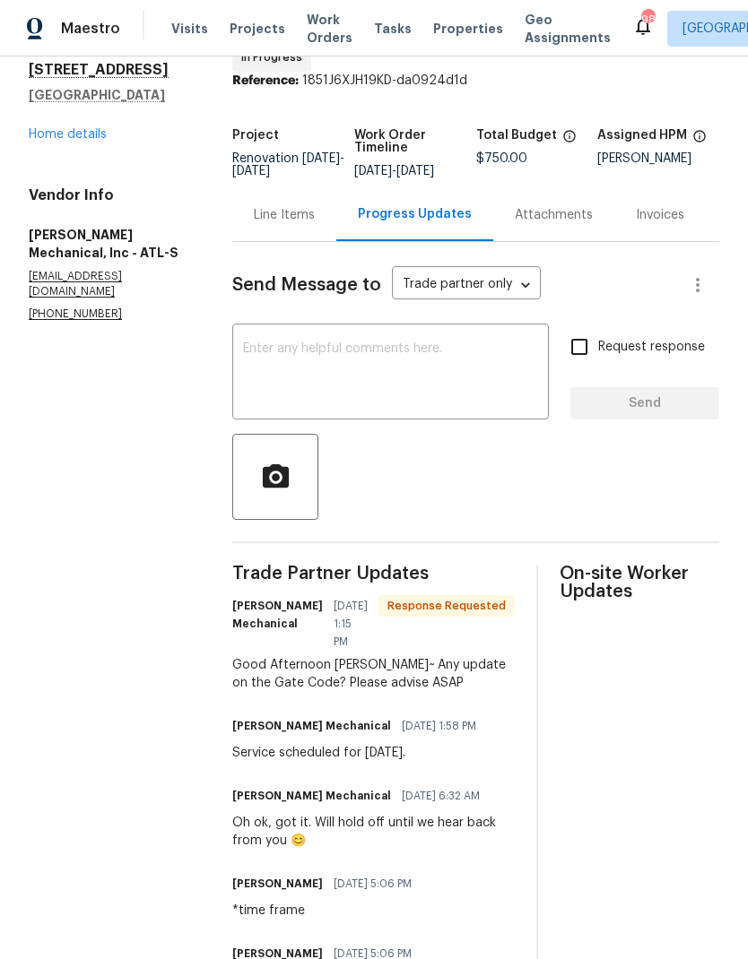
scroll to position [42, 0]
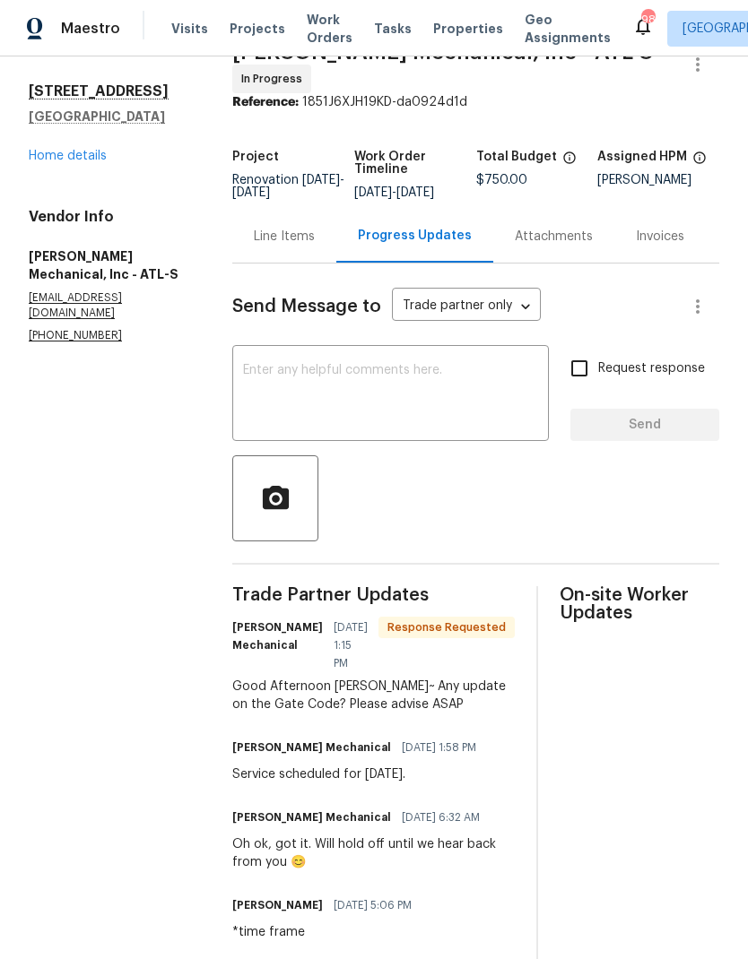
click at [579, 377] on input "Request response" at bounding box center [579, 369] width 38 height 38
checkbox input "true"
click at [451, 406] on textarea at bounding box center [390, 395] width 295 height 63
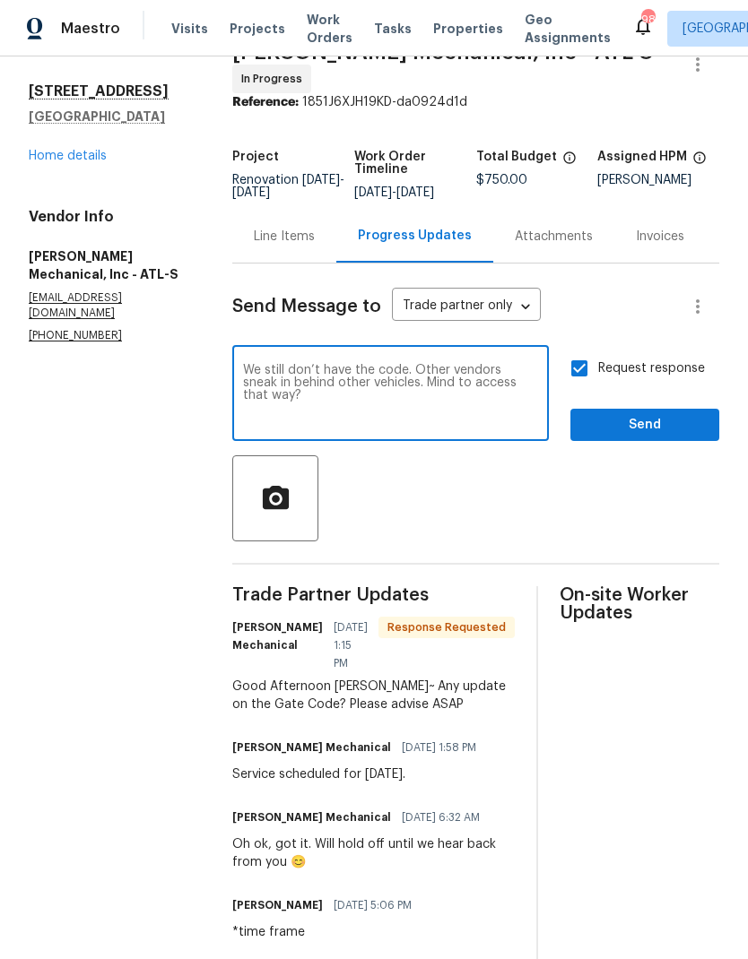
type textarea "We still don’t have the code. Other vendors sneak in behind other vehicles. Min…"
click at [635, 437] on span "Send" at bounding box center [644, 425] width 120 height 22
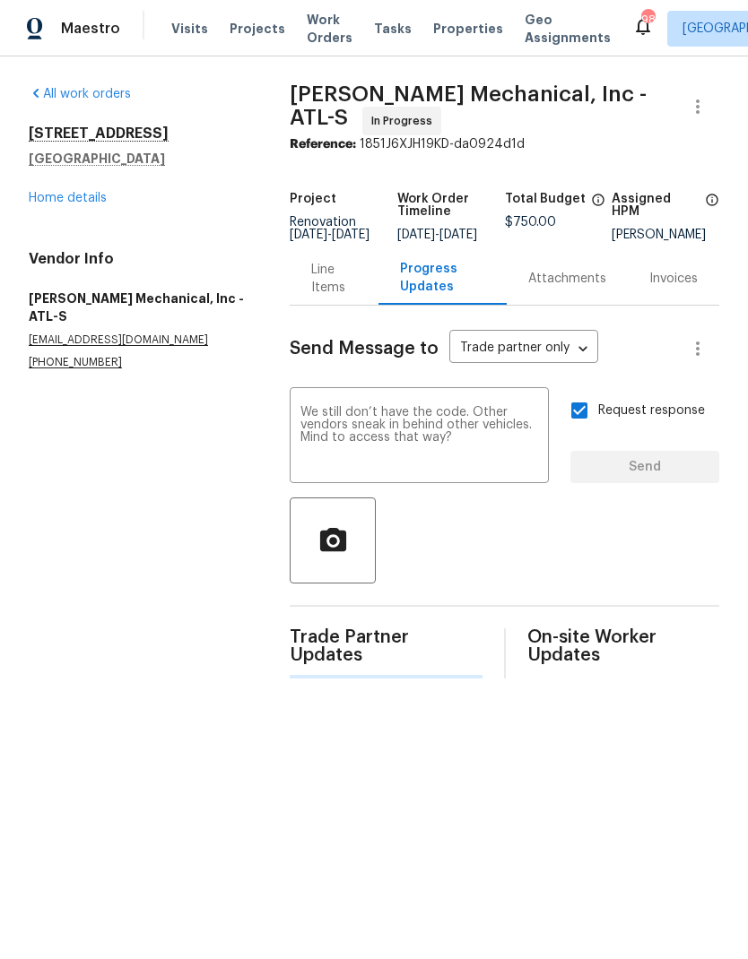
scroll to position [0, 0]
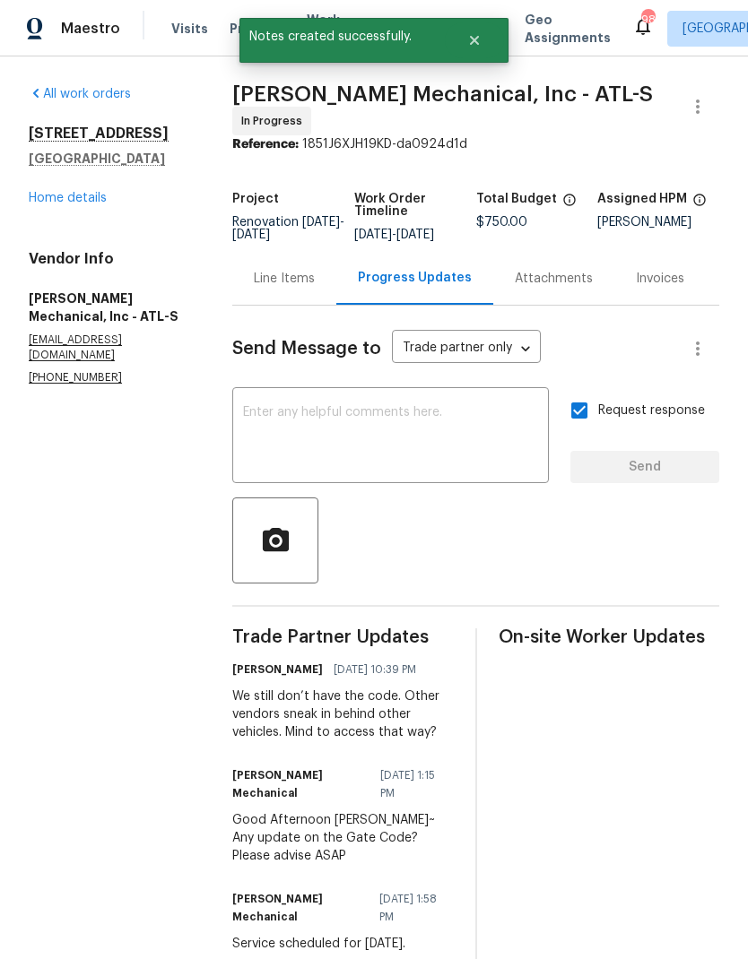
click at [79, 202] on link "Home details" at bounding box center [68, 198] width 78 height 13
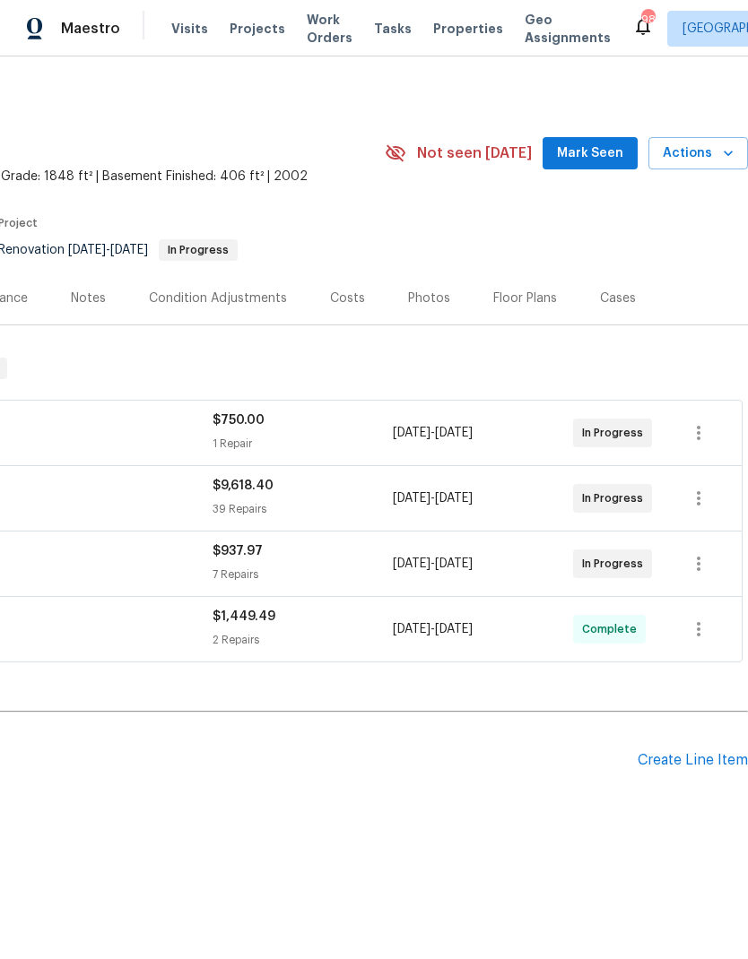
scroll to position [0, 265]
click at [598, 145] on span "Mark Seen" at bounding box center [590, 154] width 66 height 22
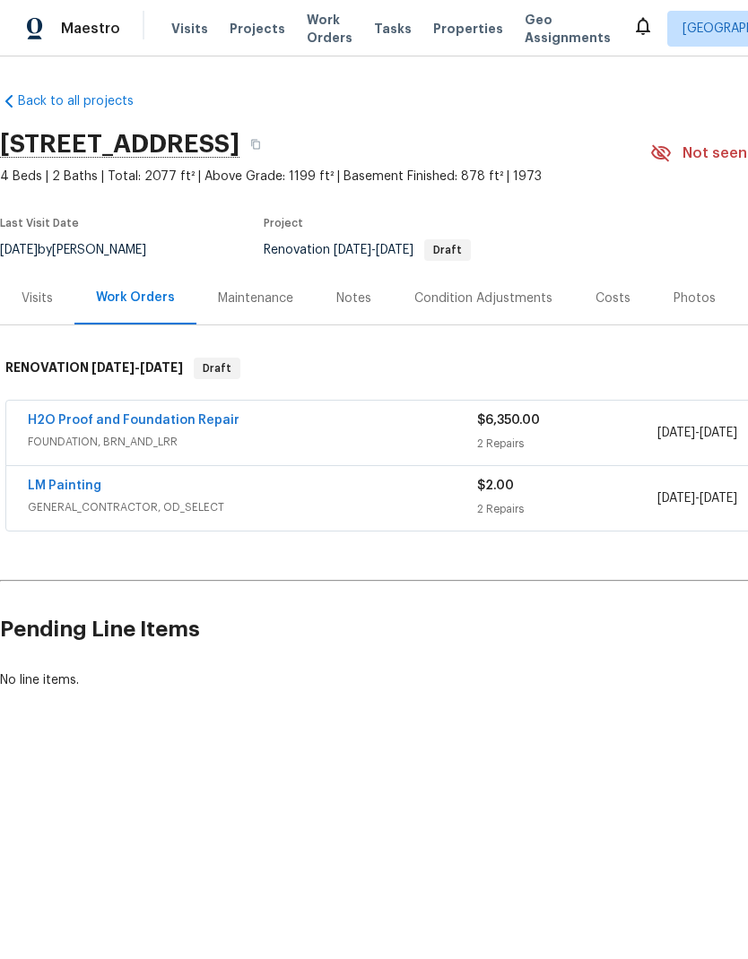
click at [127, 417] on link "H2O Proof and Foundation Repair" at bounding box center [134, 420] width 212 height 13
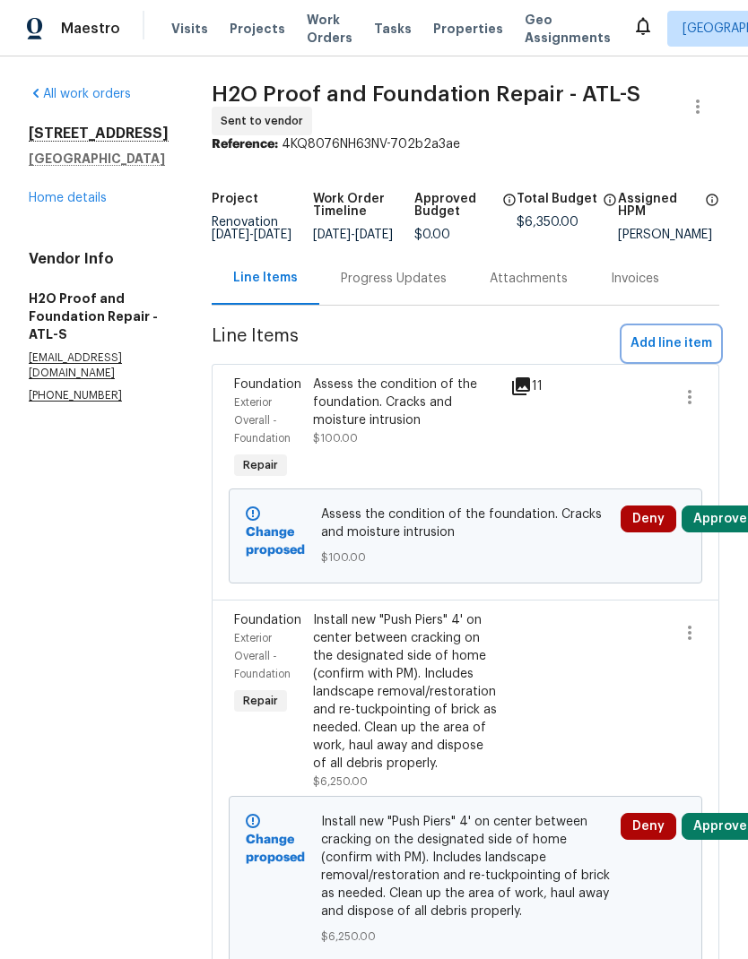
click at [677, 351] on span "Add line item" at bounding box center [671, 344] width 82 height 22
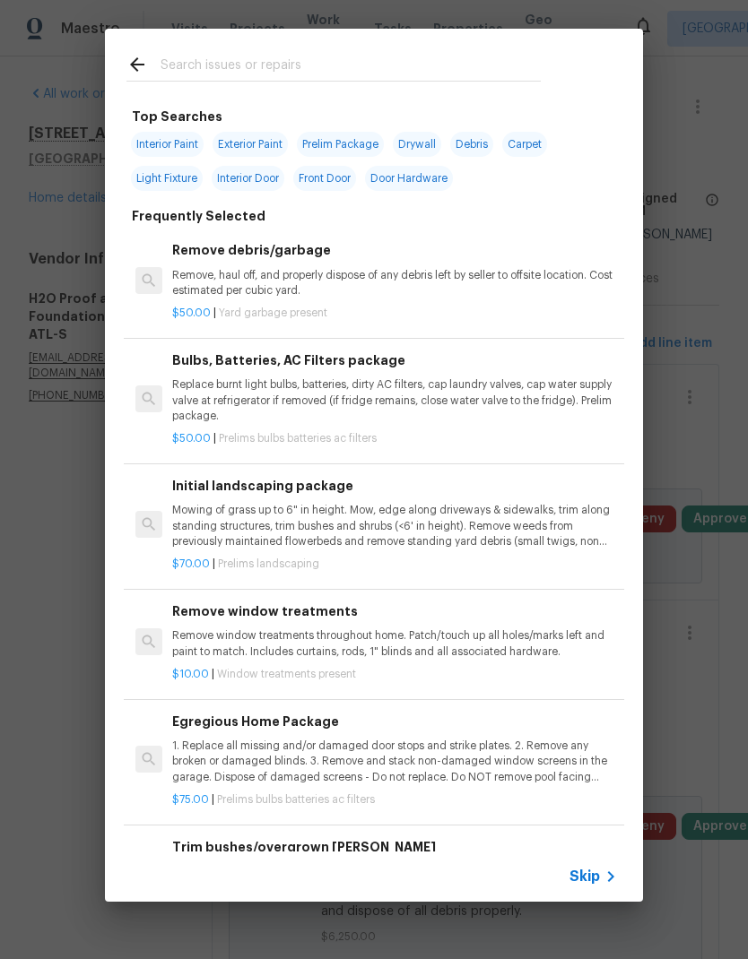
click at [601, 886] on icon at bounding box center [611, 877] width 22 height 22
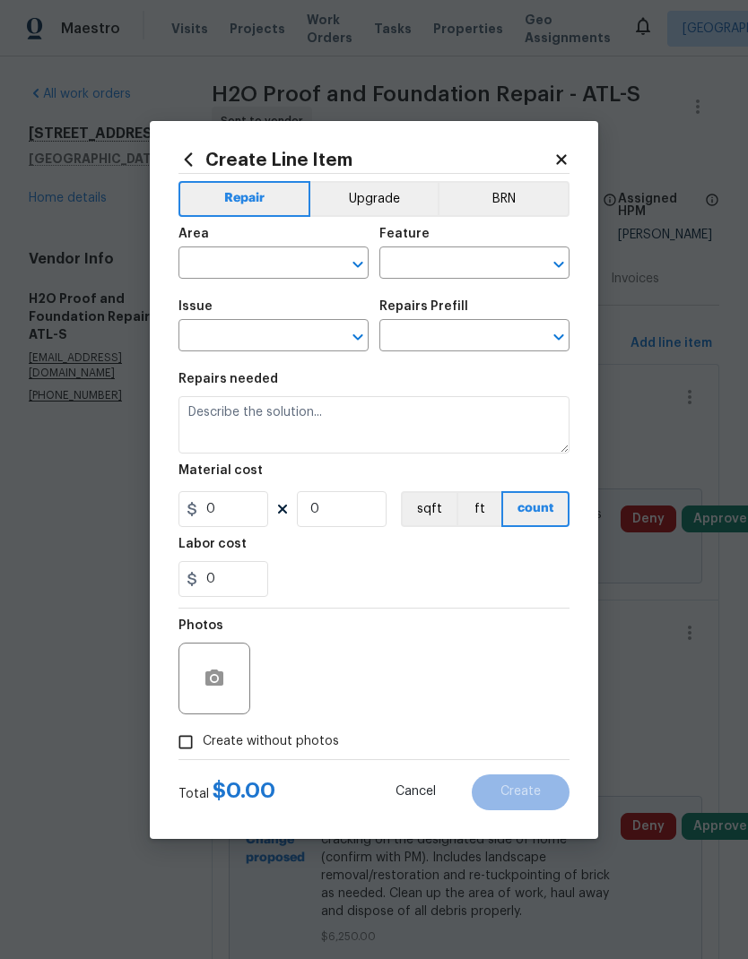
click at [278, 264] on input "text" at bounding box center [248, 265] width 140 height 28
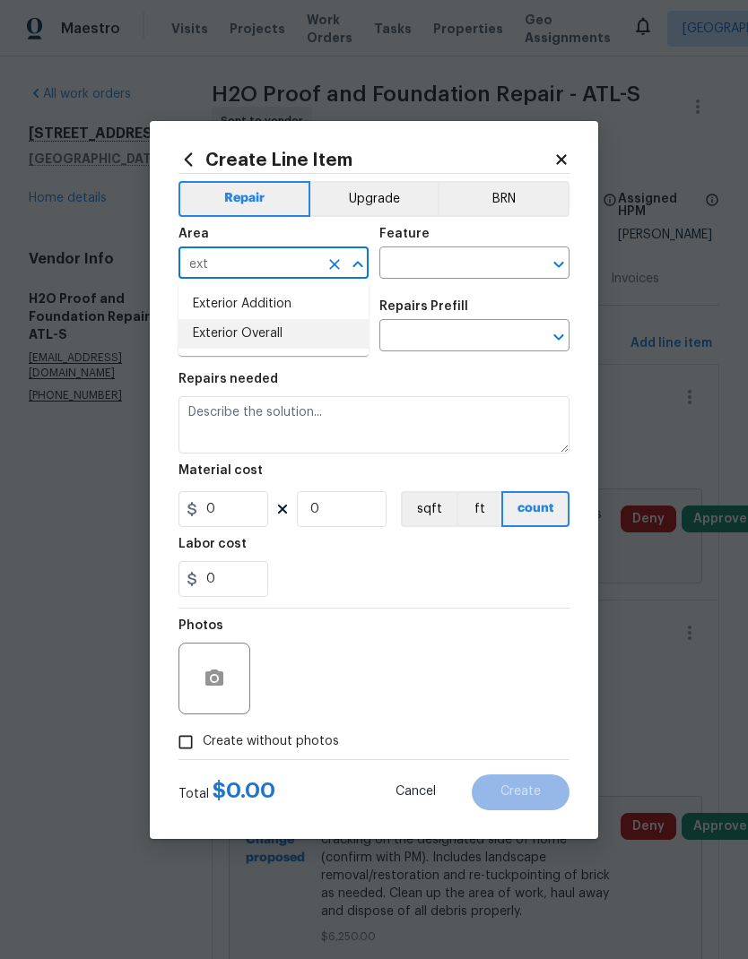
click at [304, 343] on li "Exterior Overall" at bounding box center [273, 334] width 190 height 30
type input "Exterior Overall"
click at [422, 255] on input "text" at bounding box center [449, 265] width 140 height 28
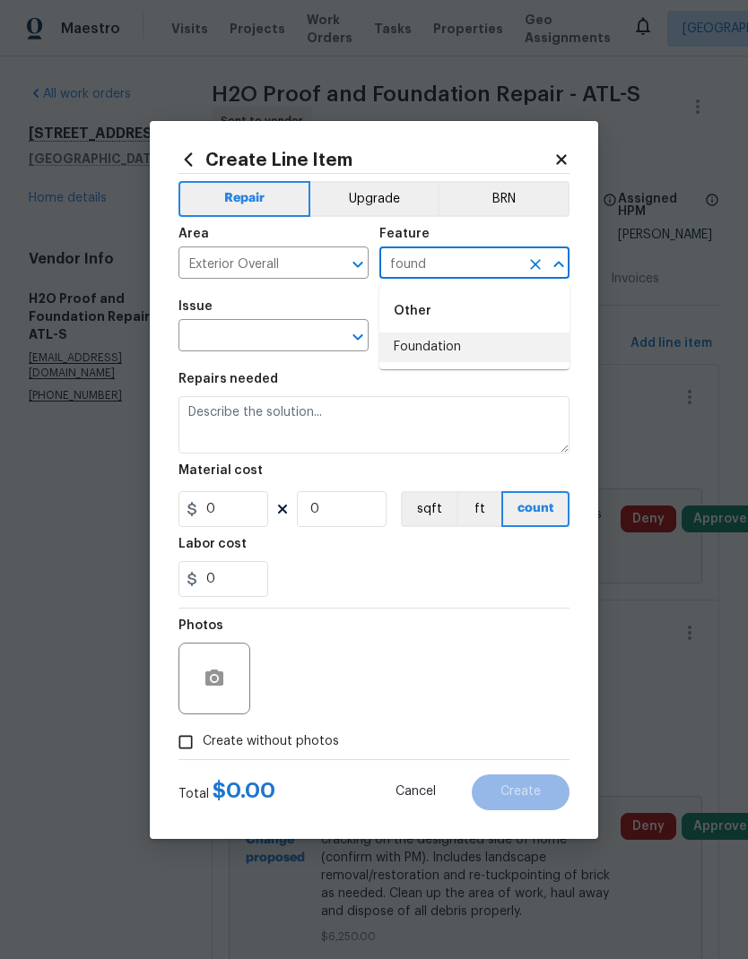
click at [470, 350] on li "Foundation" at bounding box center [474, 348] width 190 height 30
type input "Foundation"
click at [284, 339] on input "text" at bounding box center [248, 338] width 140 height 28
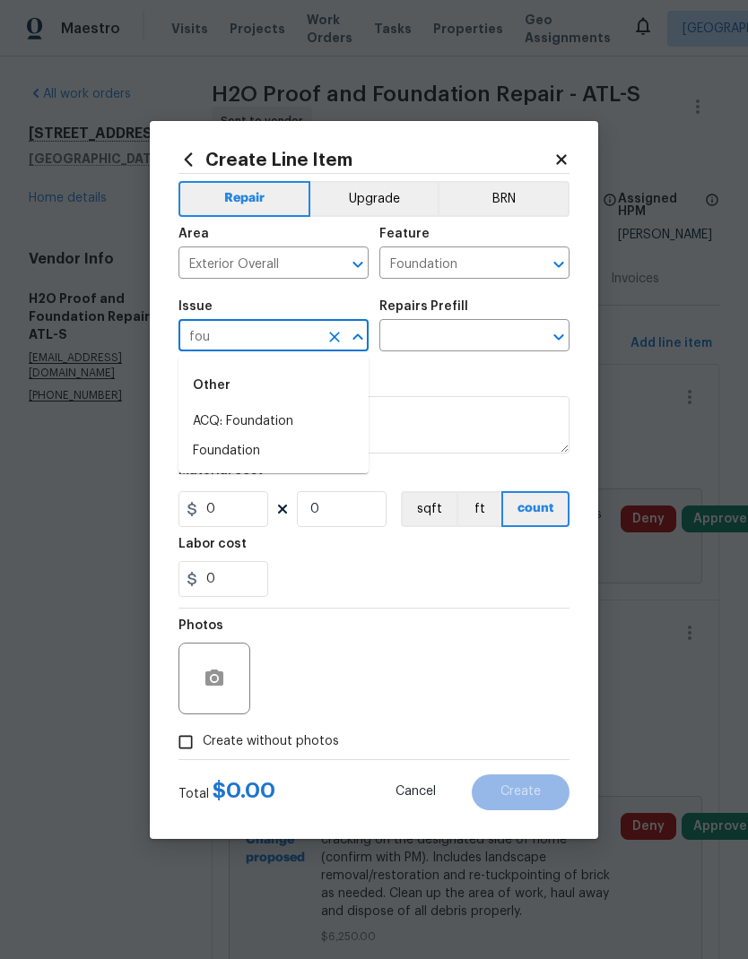
click at [256, 454] on li "Foundation" at bounding box center [273, 452] width 190 height 30
type input "Foundation"
click at [461, 333] on input "text" at bounding box center [449, 338] width 140 height 28
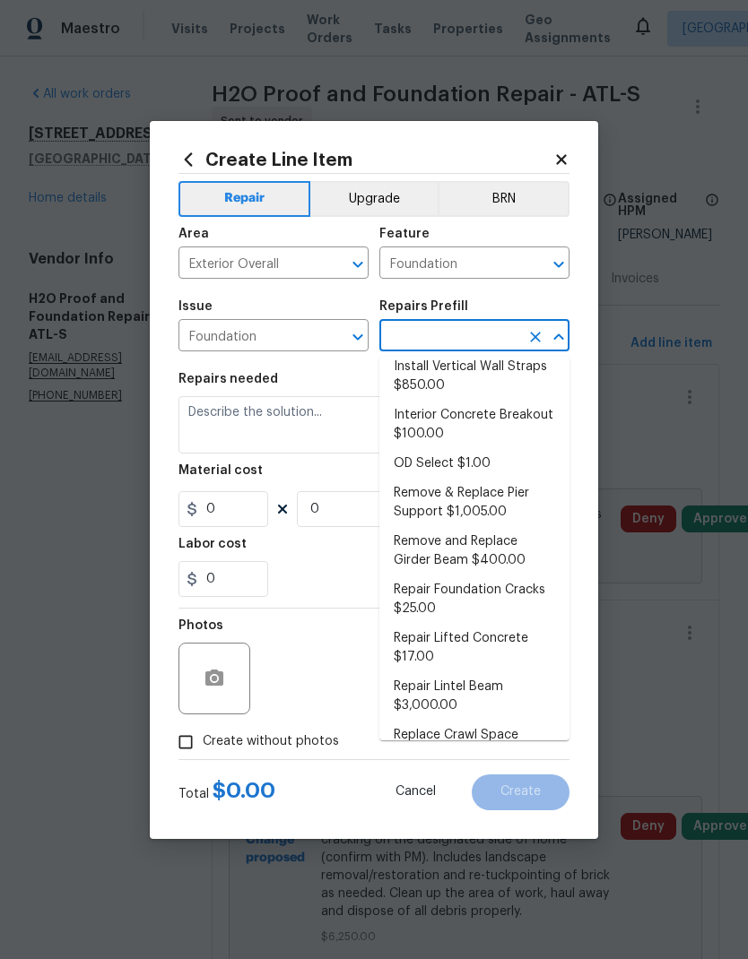
scroll to position [480, 0]
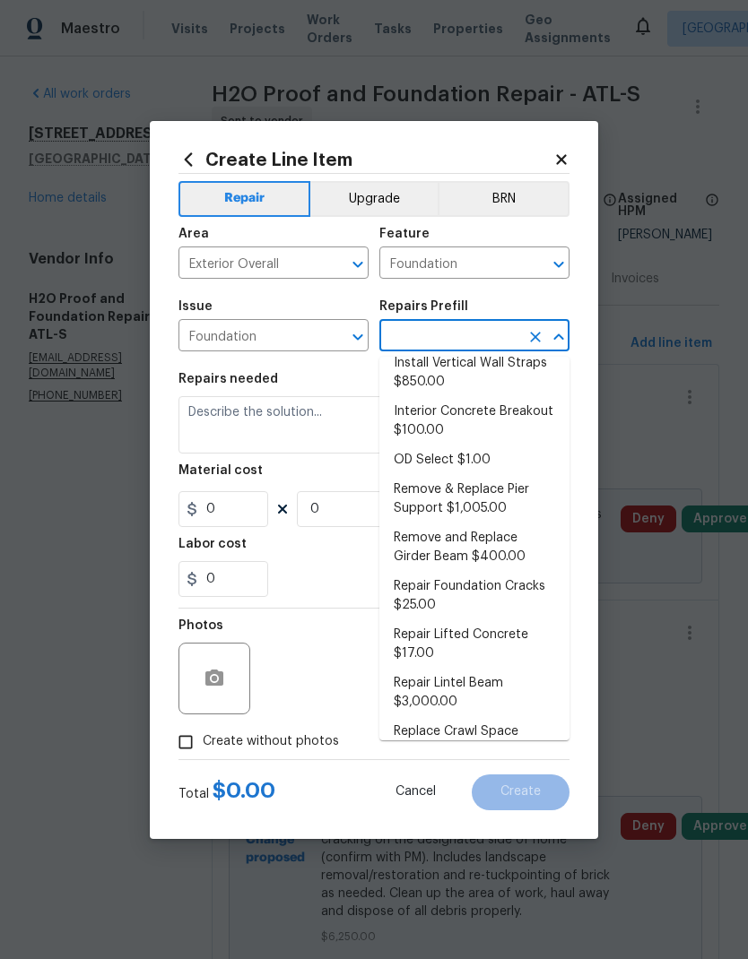
click at [555, 717] on li "Replace Crawl Space Access Door $100.00" at bounding box center [474, 741] width 190 height 48
type input "Replace Crawl Space Access Door $100.00"
type textarea "Remove the existing crawl space access door and replace with a new crawl space …"
type input "1"
type input "Replace Crawl Space Access Door $100.00"
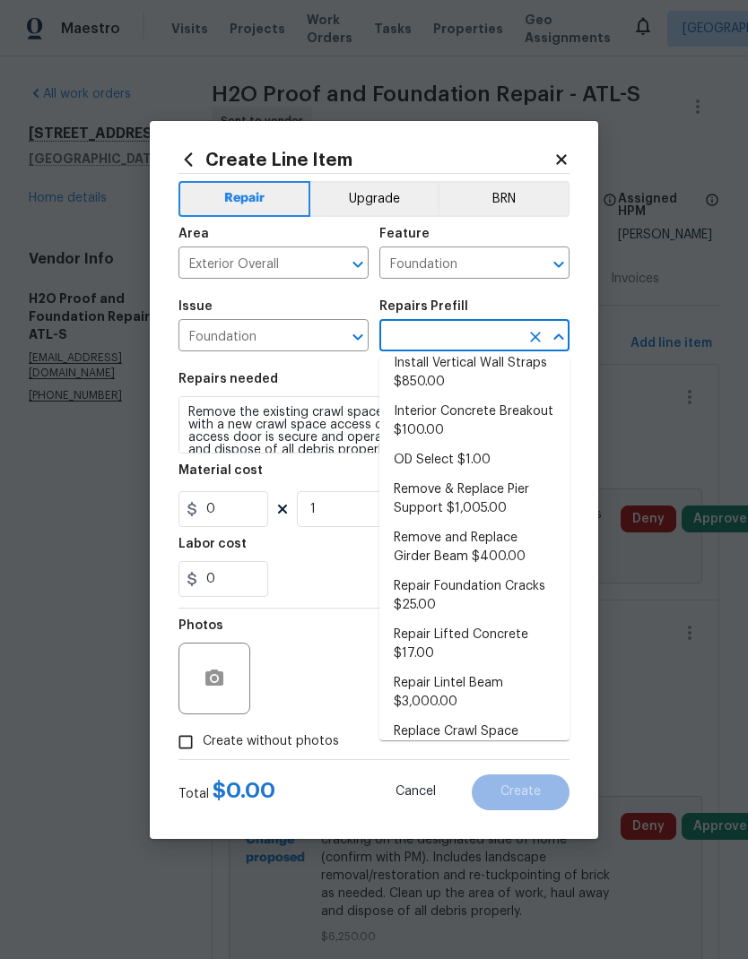
type input "100"
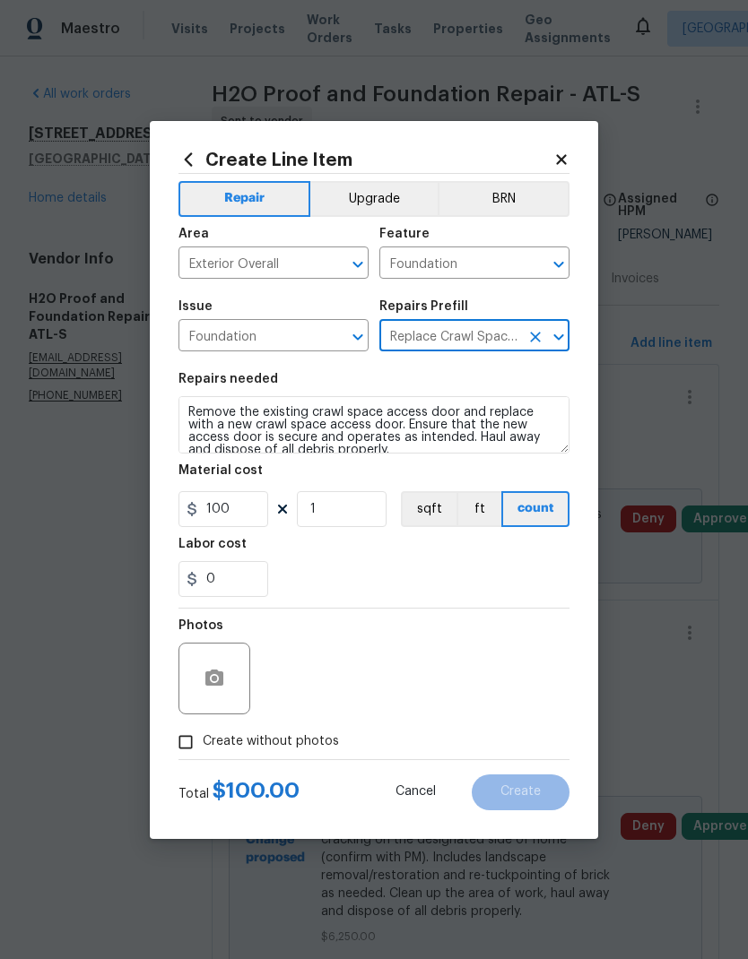
click at [542, 332] on icon "Clear" at bounding box center [535, 337] width 18 height 18
click at [489, 338] on input "text" at bounding box center [449, 338] width 140 height 28
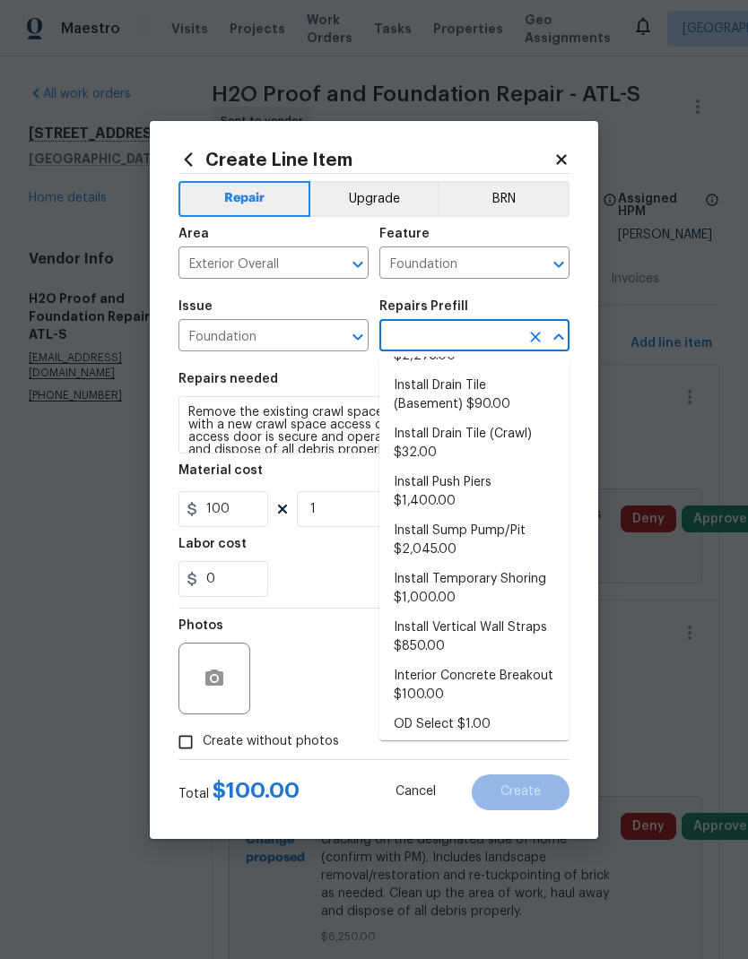
scroll to position [238, 0]
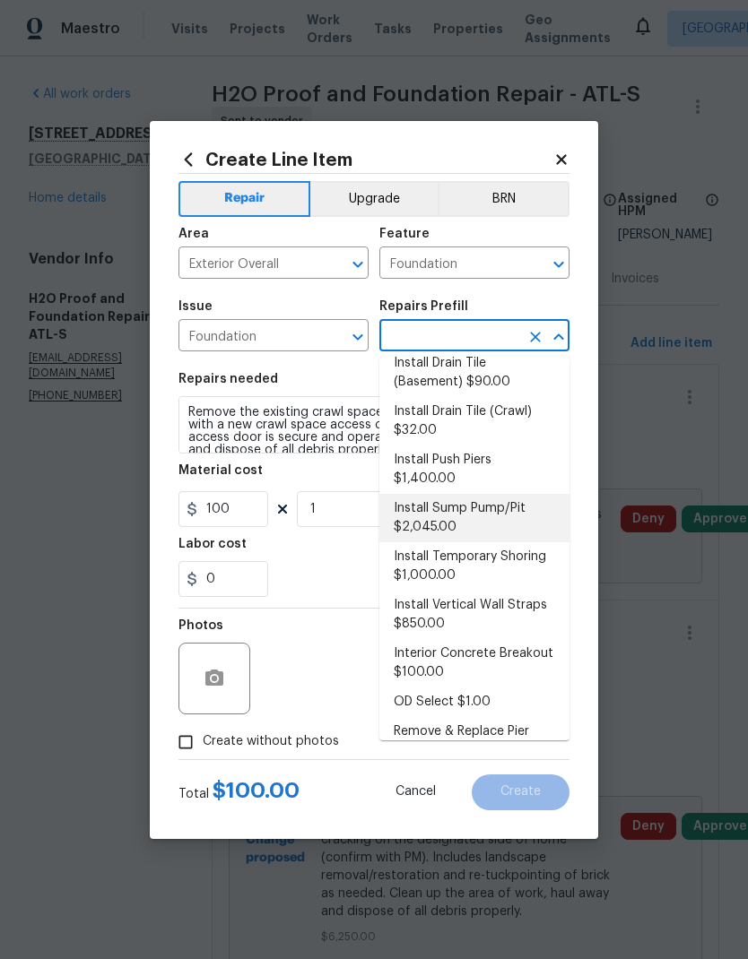
click at [453, 505] on li "Install Sump Pump/Pit $2,045.00" at bounding box center [474, 518] width 190 height 48
type input "Install Sump Pump/Pit $2,045.00"
type textarea "Prep the area and excavate a sump pit to meet current standard and install a su…"
type input "Install Sump Pump/Pit $2,045.00"
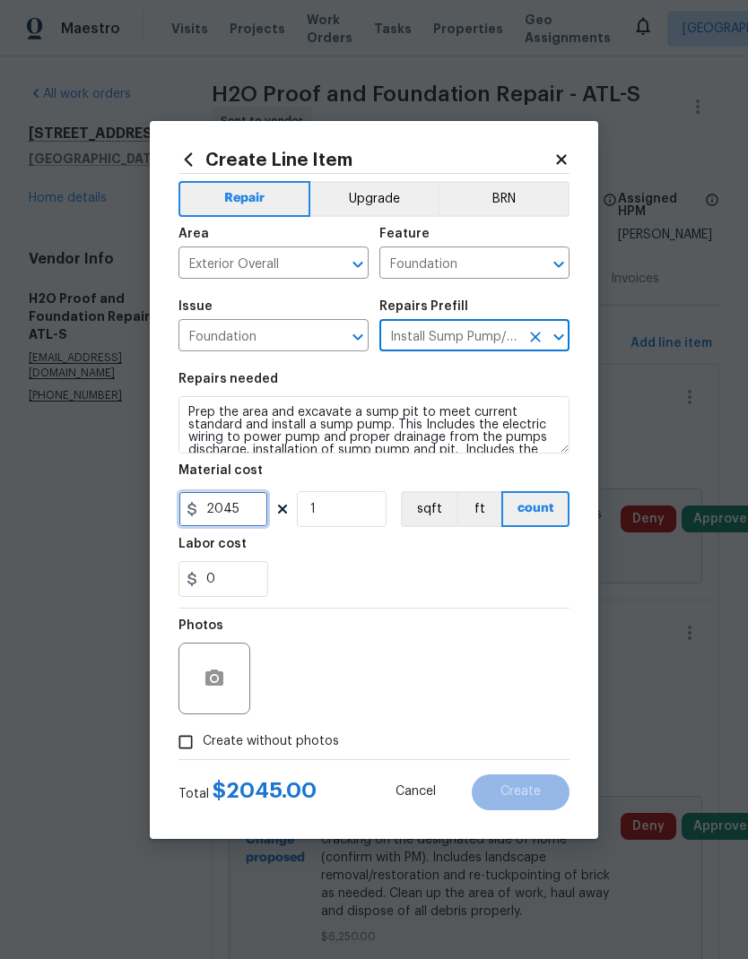
click at [247, 513] on input "2045" at bounding box center [223, 509] width 90 height 36
type input "1250"
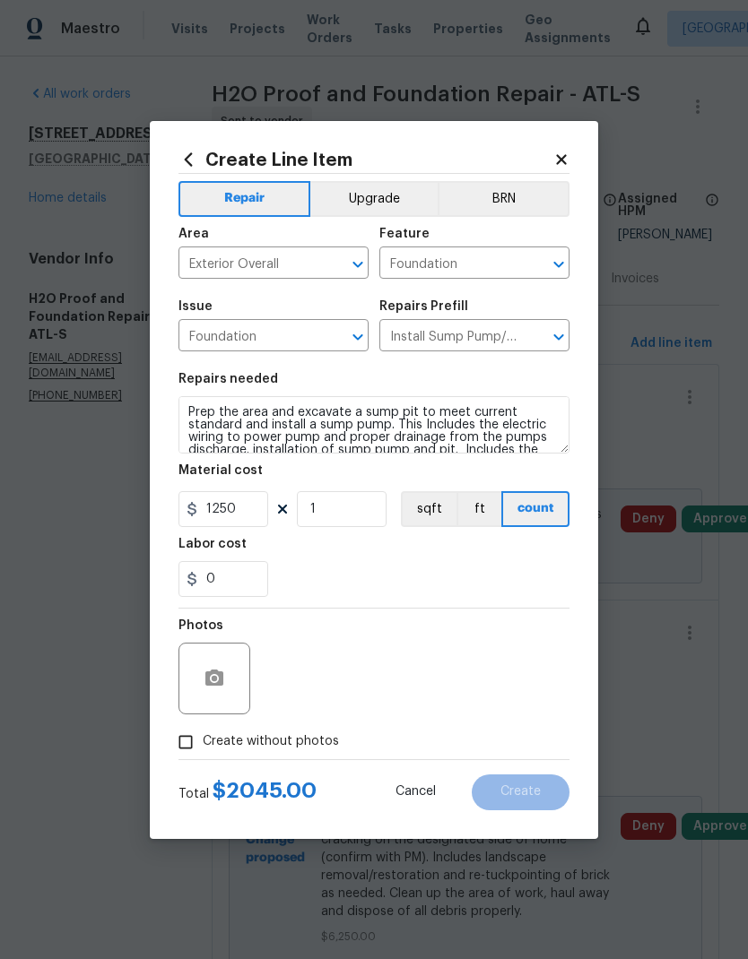
click at [306, 751] on span "Create without photos" at bounding box center [271, 741] width 136 height 19
click at [203, 752] on input "Create without photos" at bounding box center [186, 742] width 34 height 34
checkbox input "true"
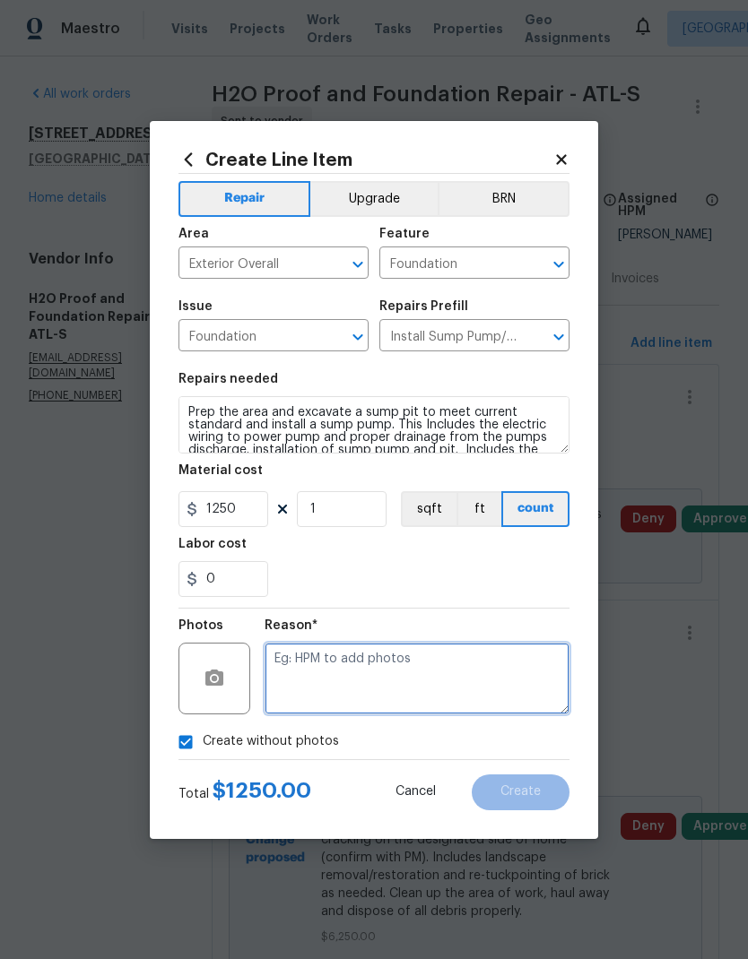
click at [408, 679] on textarea at bounding box center [416, 679] width 305 height 72
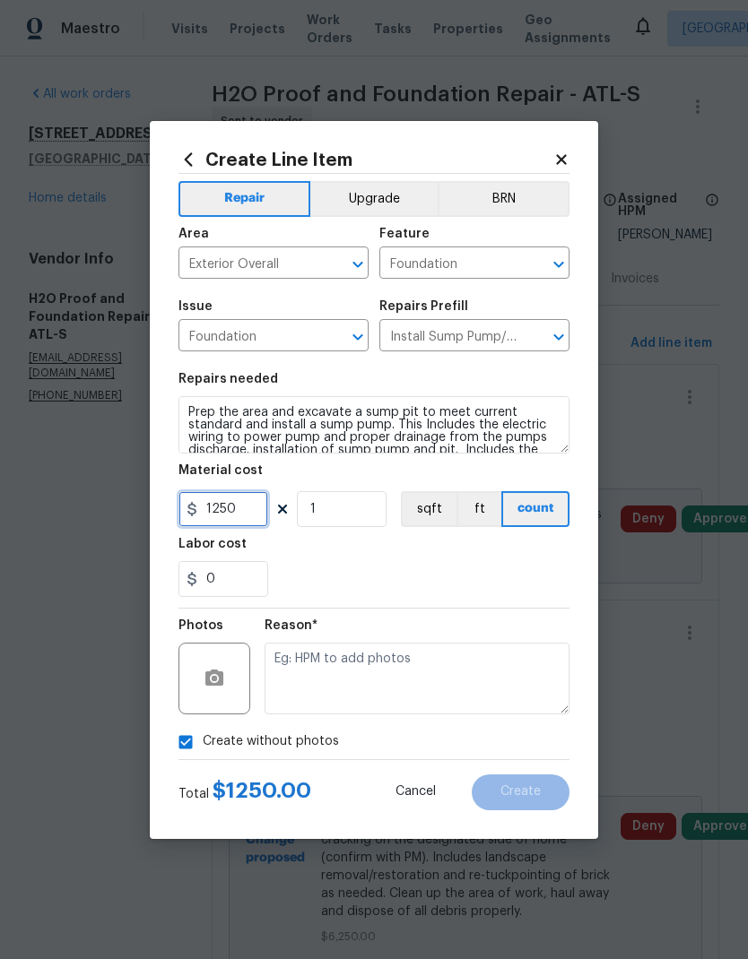
click at [246, 505] on input "1250" at bounding box center [223, 509] width 90 height 36
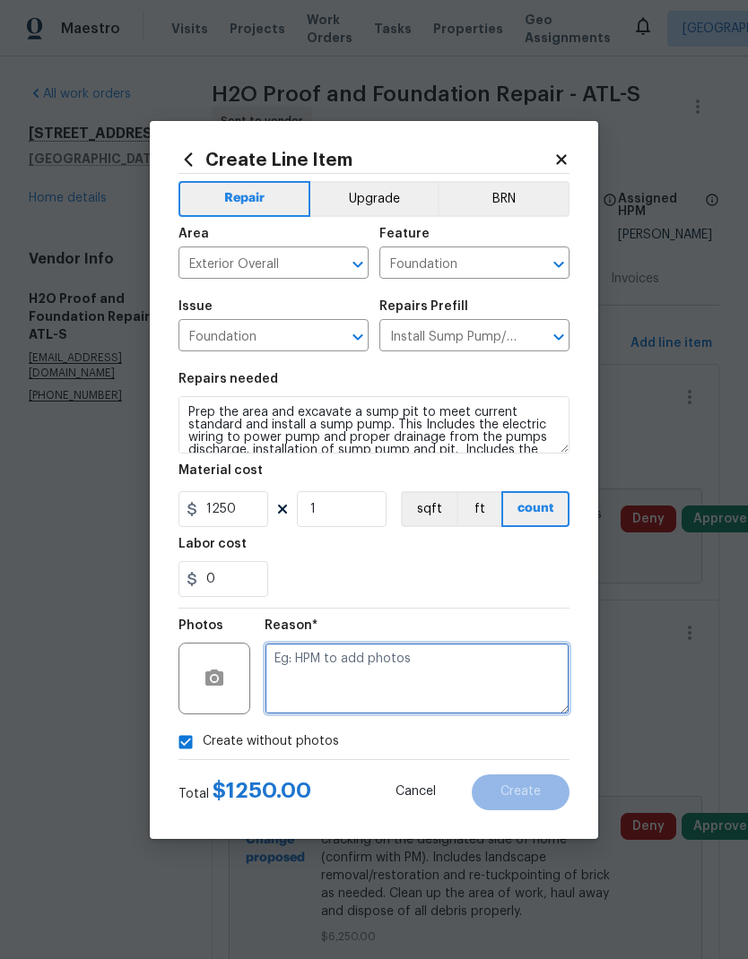
click at [445, 661] on textarea at bounding box center [416, 679] width 305 height 72
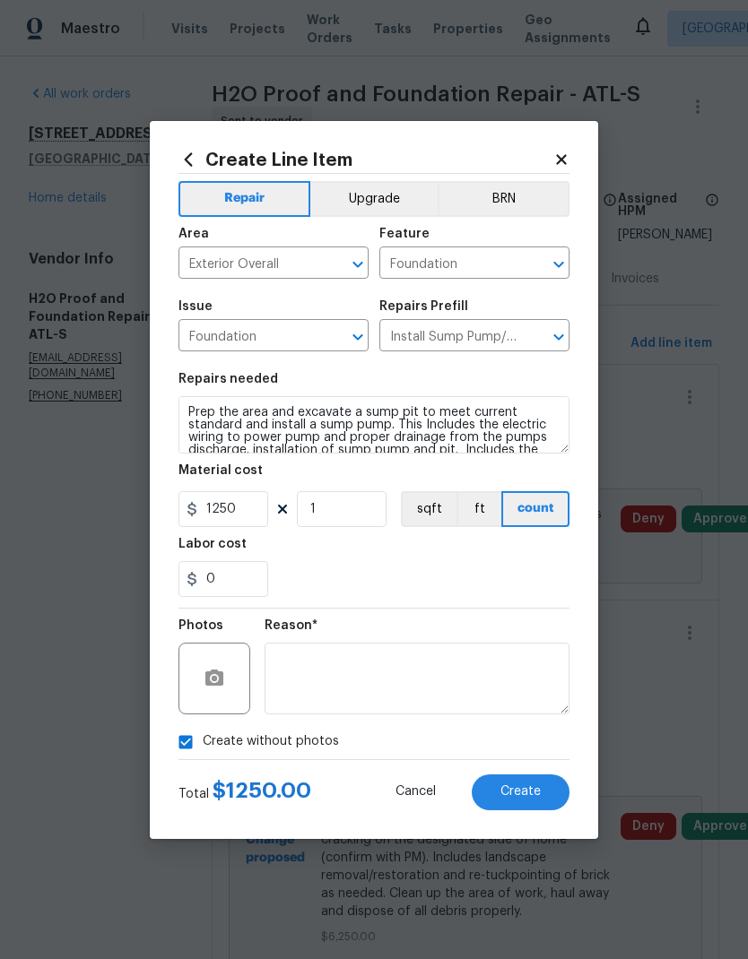
click at [529, 799] on span "Create" at bounding box center [520, 791] width 40 height 13
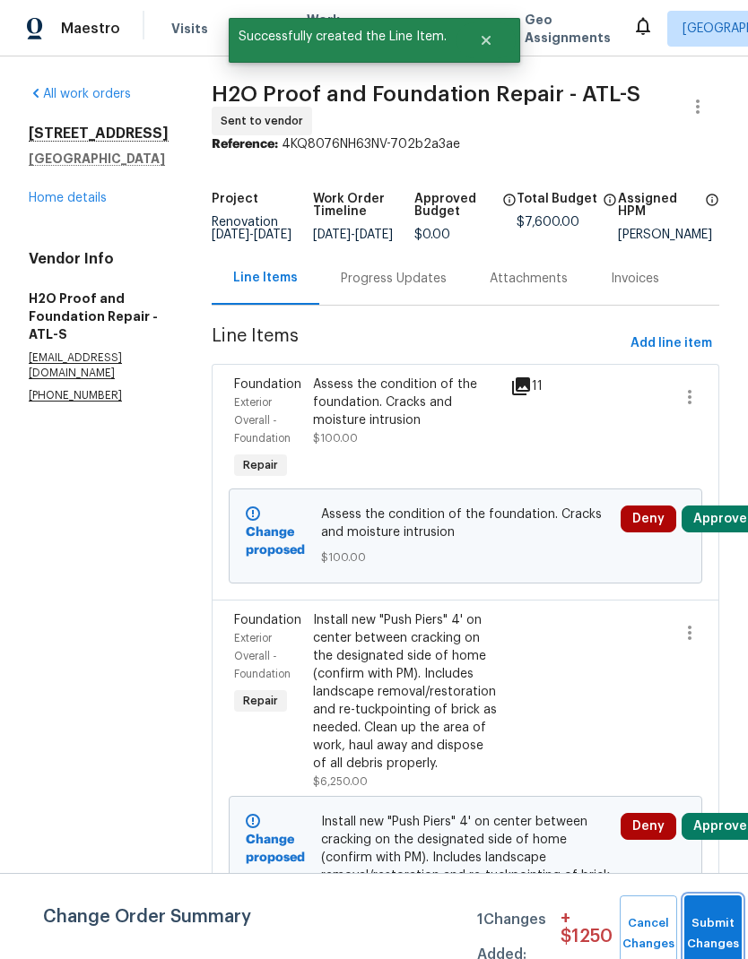
click at [701, 932] on span "Submit Changes" at bounding box center [712, 933] width 39 height 41
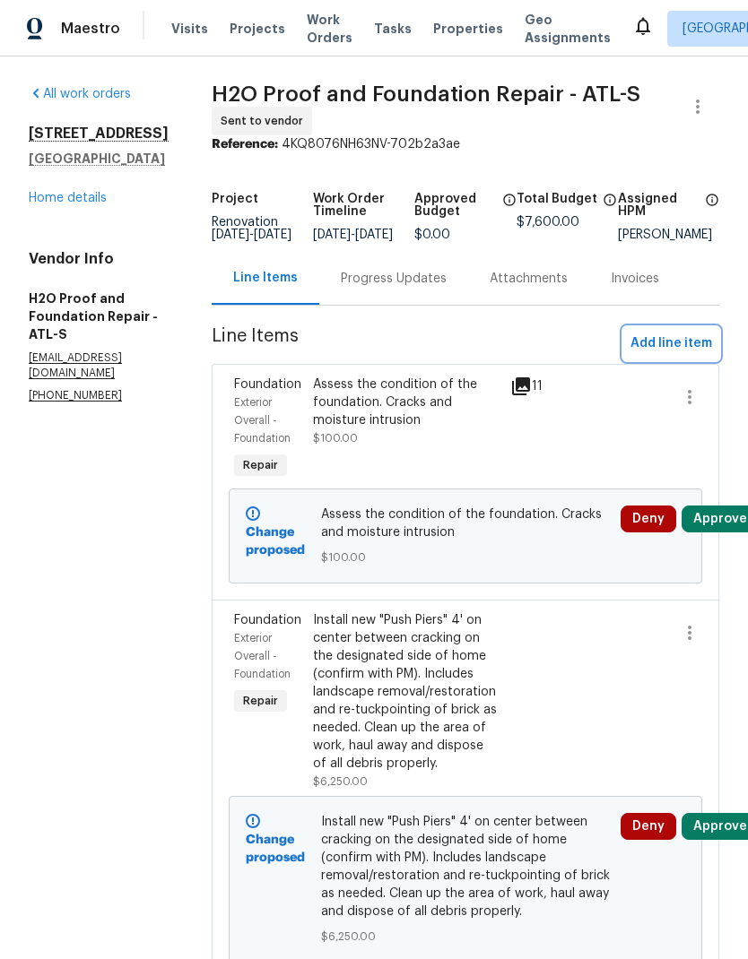
click at [657, 344] on button "Add line item" at bounding box center [671, 343] width 96 height 33
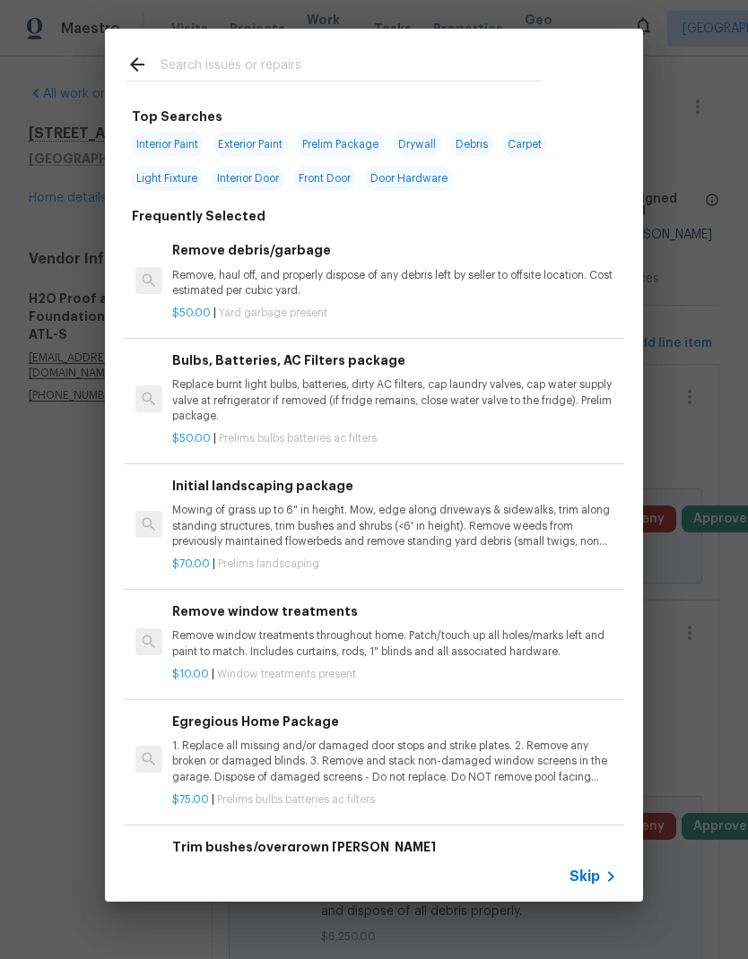
click at [601, 878] on icon at bounding box center [611, 877] width 22 height 22
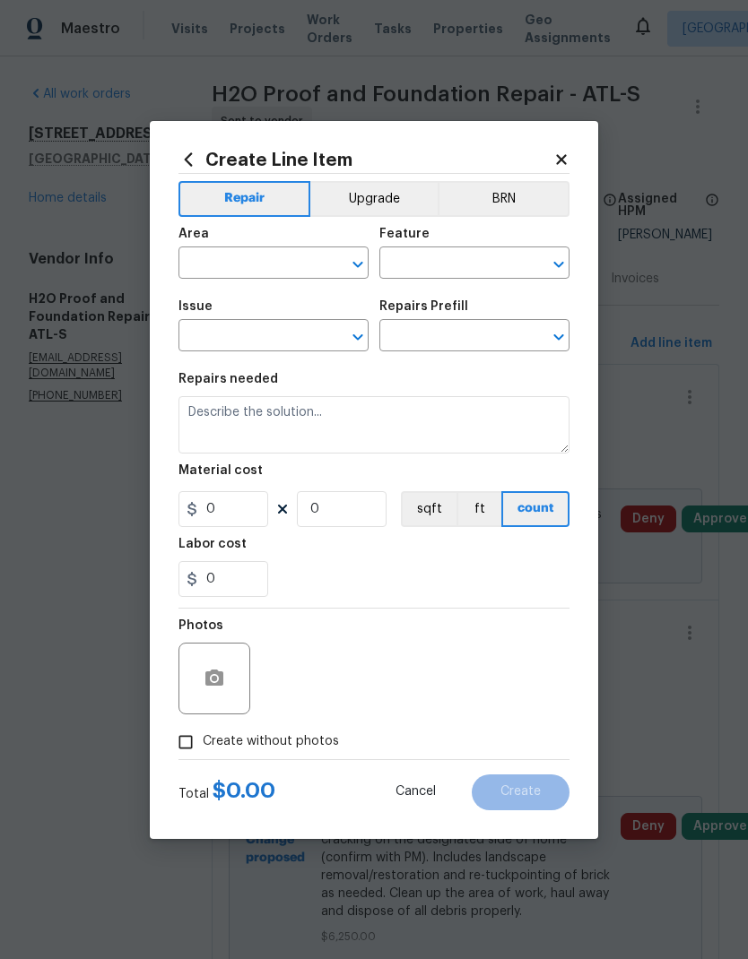
click at [293, 265] on input "text" at bounding box center [248, 265] width 140 height 28
click at [293, 335] on li "Interior Overall" at bounding box center [273, 334] width 190 height 30
type input "Interior Overall"
click at [417, 264] on input "text" at bounding box center [449, 265] width 140 height 28
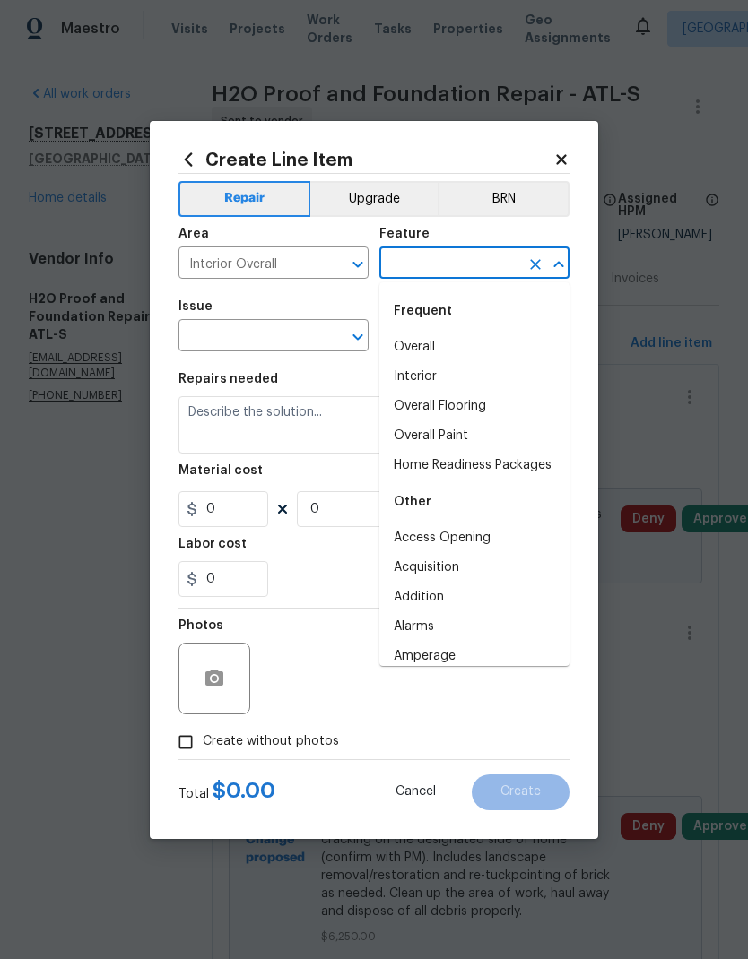
click at [330, 256] on icon "Clear" at bounding box center [334, 264] width 18 height 18
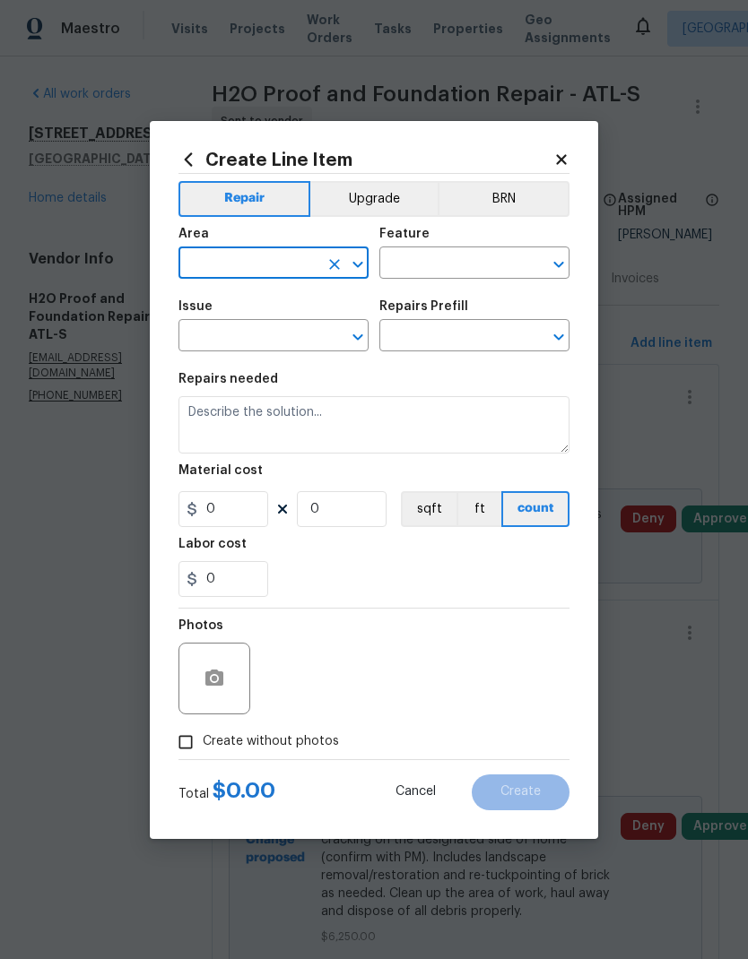
click at [298, 261] on input "text" at bounding box center [248, 265] width 140 height 28
click at [290, 305] on li "Finished basement" at bounding box center [273, 305] width 190 height 30
type input "Finished basement"
click at [414, 266] on input "text" at bounding box center [449, 265] width 140 height 28
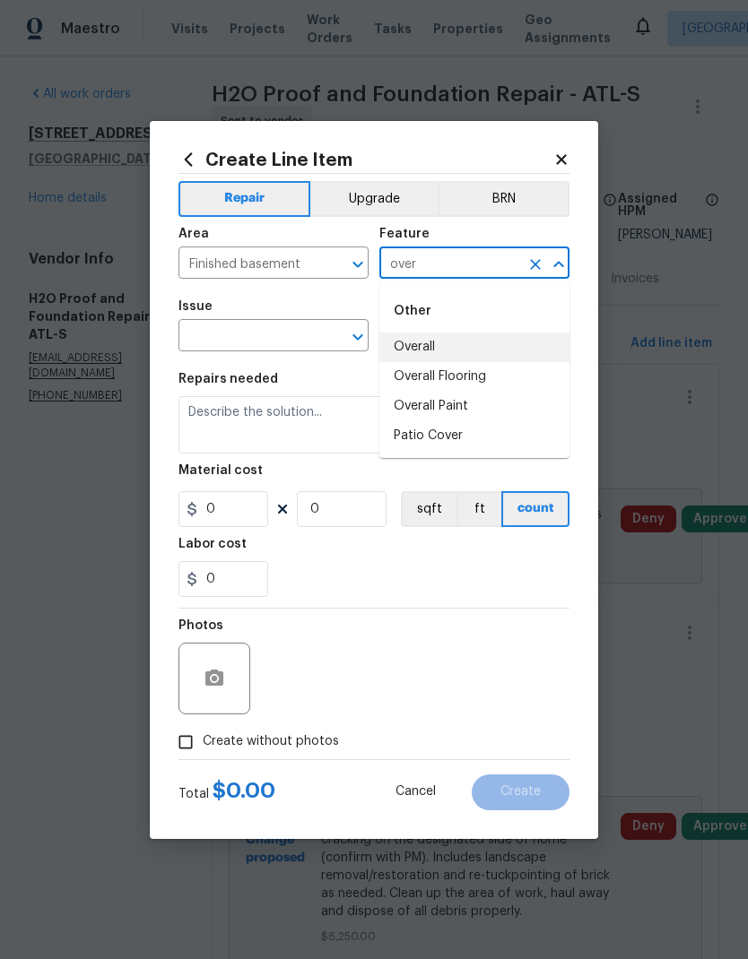
click at [430, 342] on li "Overall" at bounding box center [474, 348] width 190 height 30
type input "Overall"
click at [283, 330] on input "text" at bounding box center [248, 338] width 140 height 28
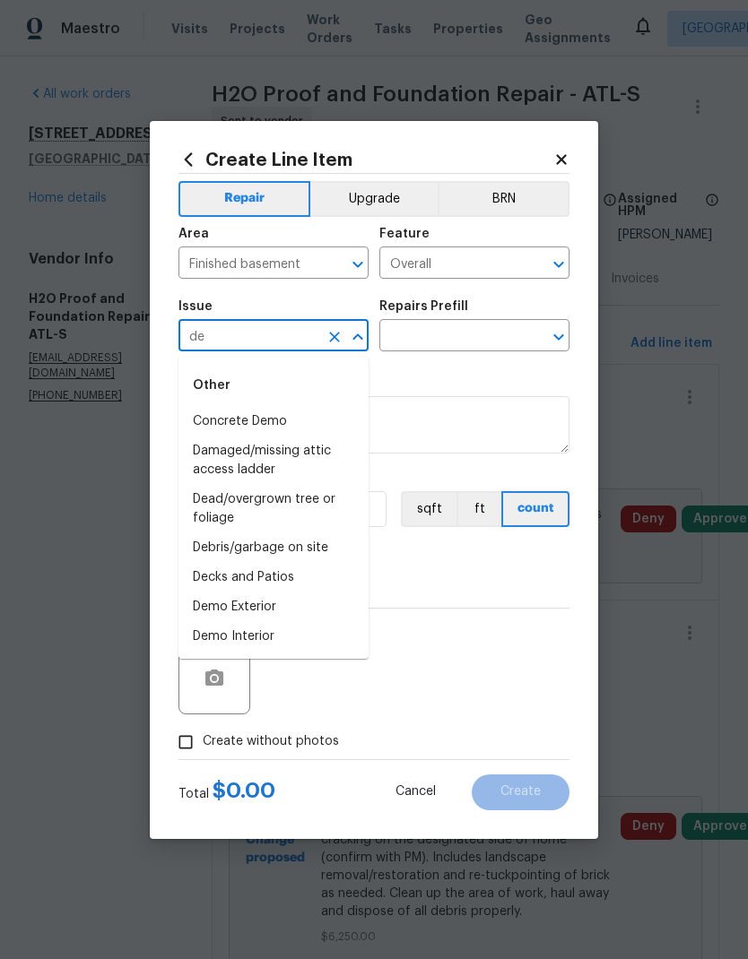
click at [261, 637] on li "Demo Interior" at bounding box center [273, 637] width 190 height 30
type input "Demo Interior"
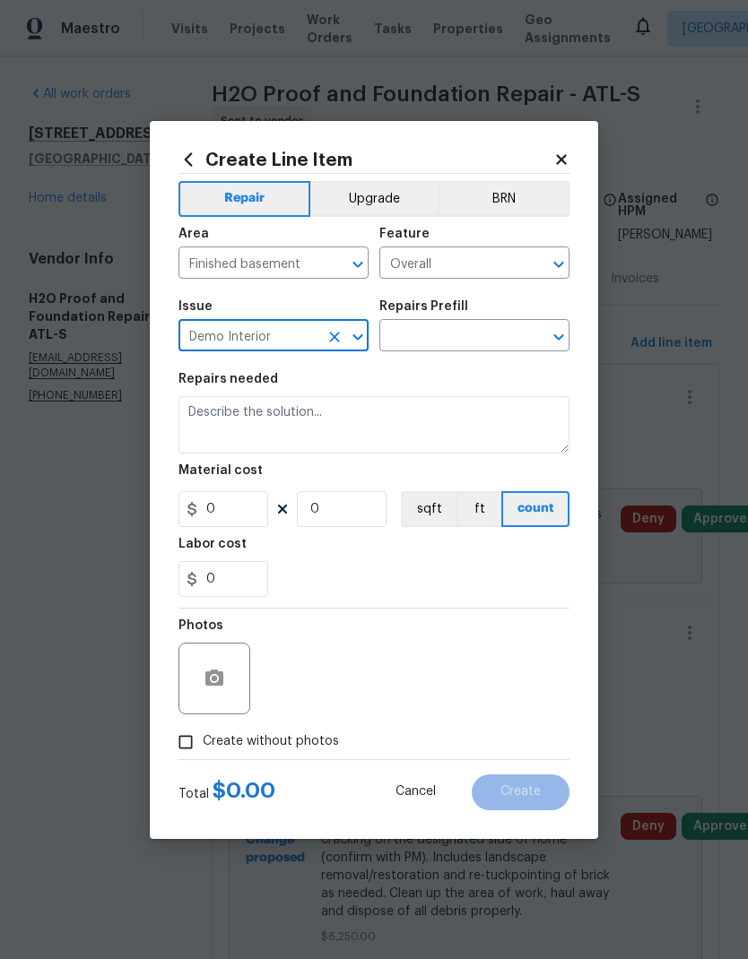
click at [463, 339] on input "text" at bounding box center [449, 338] width 140 height 28
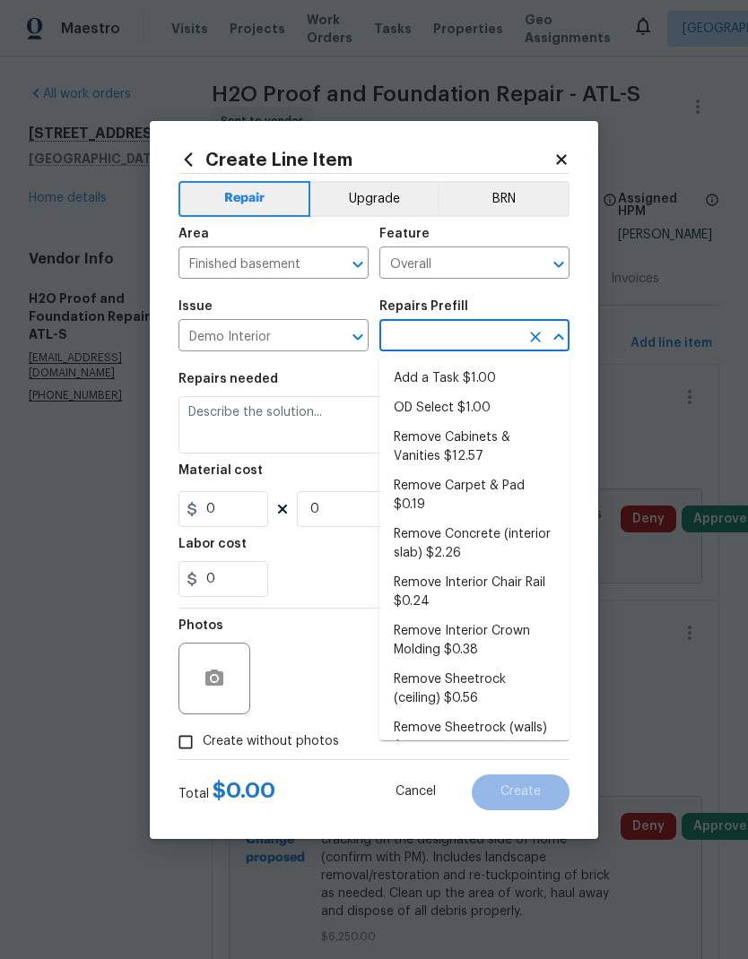
scroll to position [0, 0]
click at [458, 378] on li "Add a Task $1.00" at bounding box center [474, 379] width 190 height 30
type input "Add a Task $1.00"
type input "Demolition"
type textarea "HPM to detail"
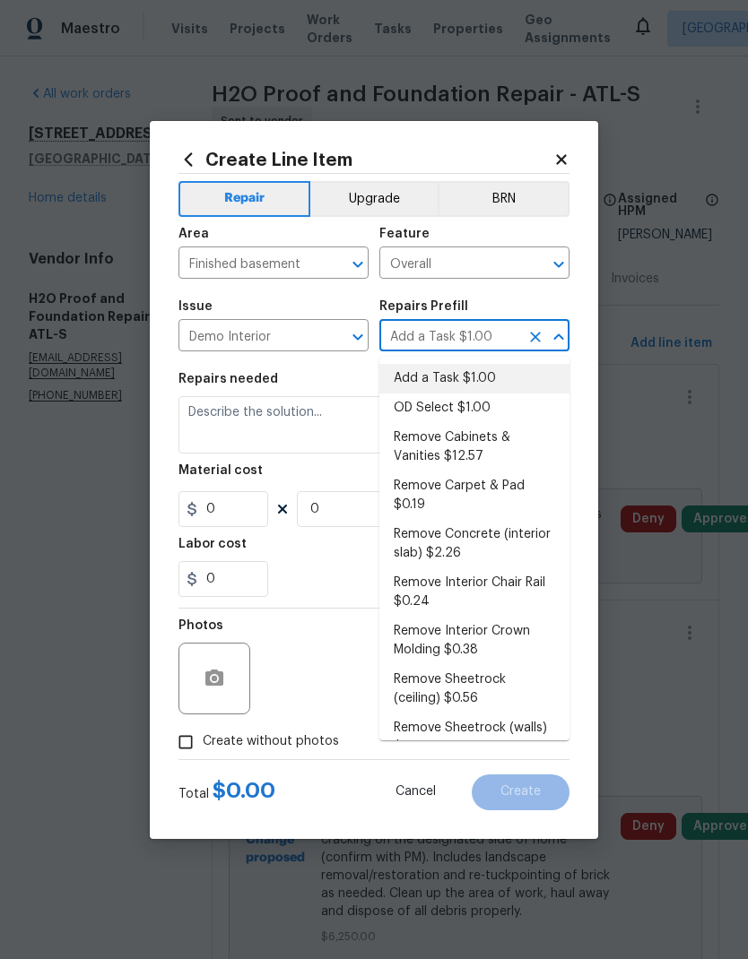
type input "1"
type input "Add a Task $1.00"
type input "1"
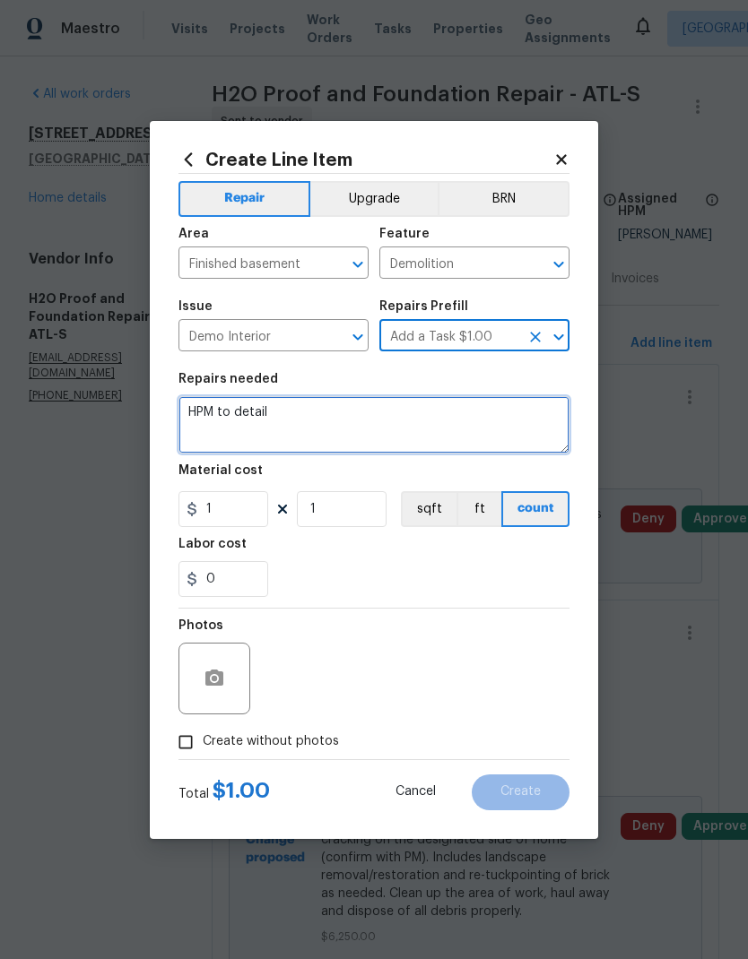
click at [385, 414] on textarea "HPM to detail" at bounding box center [373, 424] width 391 height 57
type textarea "H"
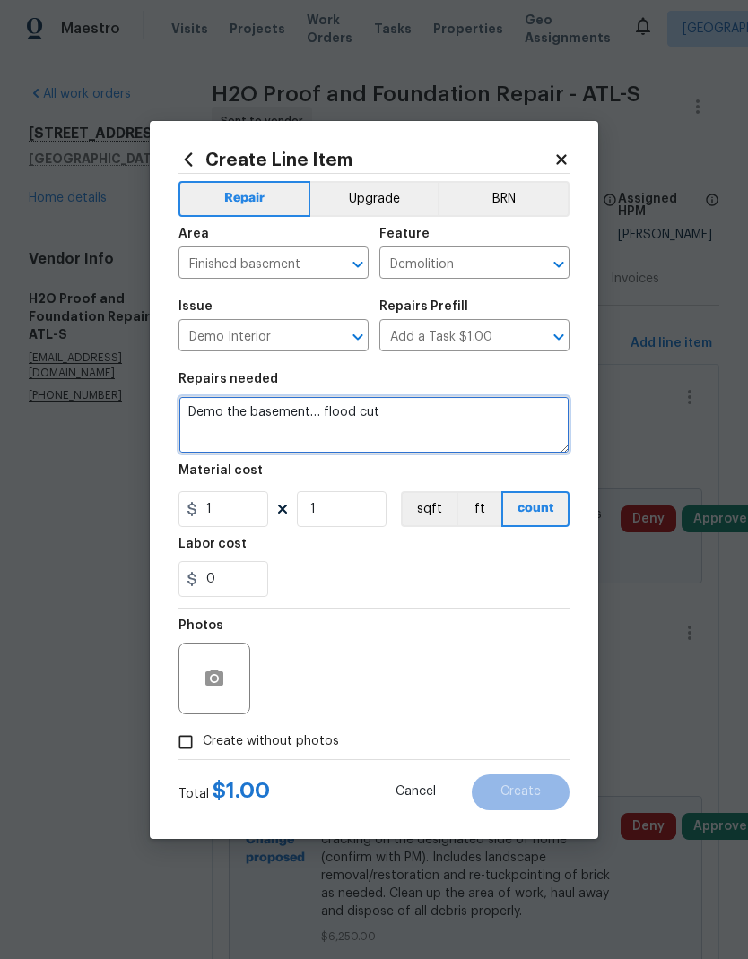
type textarea "Demo the basement… flood cut"
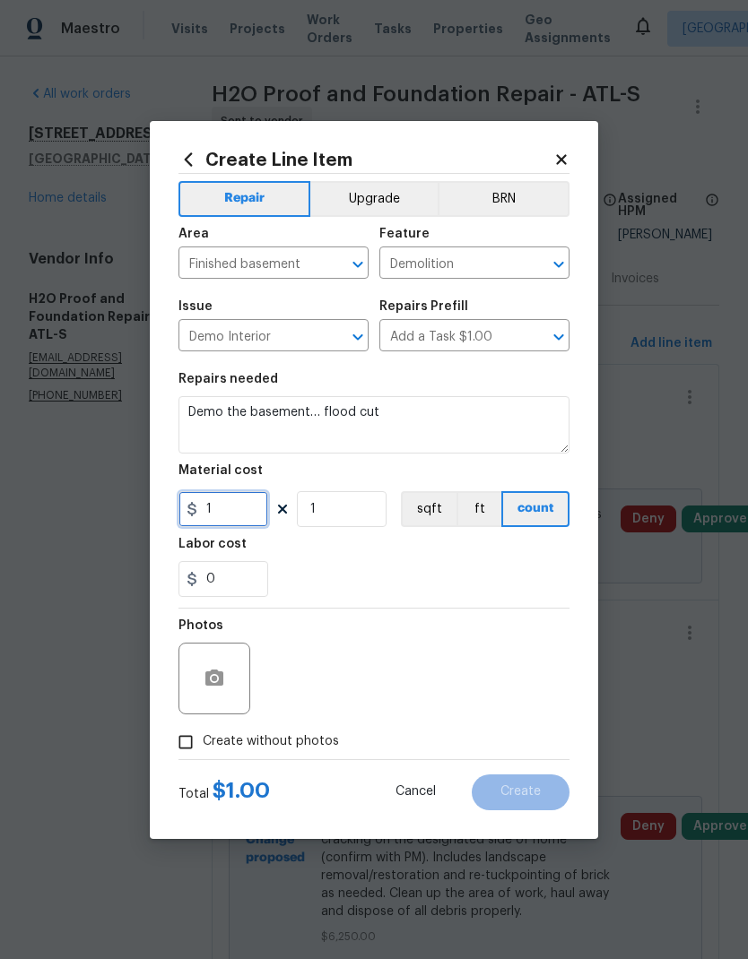
click at [229, 514] on input "1" at bounding box center [223, 509] width 90 height 36
type input "600"
click at [298, 742] on span "Create without photos" at bounding box center [271, 741] width 136 height 19
click at [203, 742] on input "Create without photos" at bounding box center [186, 742] width 34 height 34
checkbox input "true"
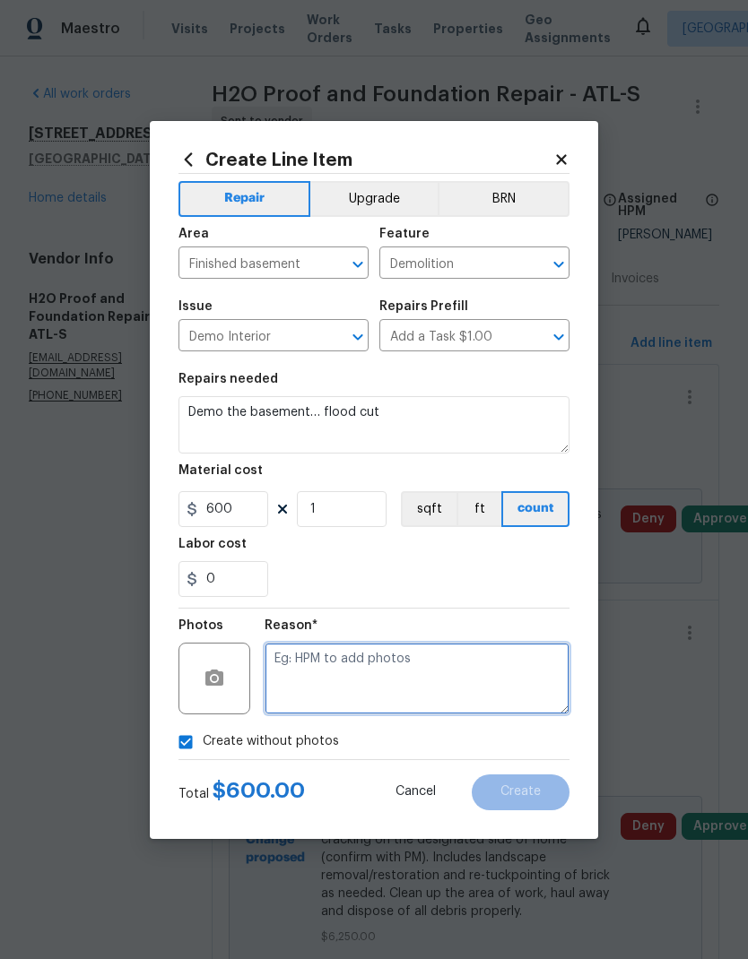
click at [382, 661] on textarea at bounding box center [416, 679] width 305 height 72
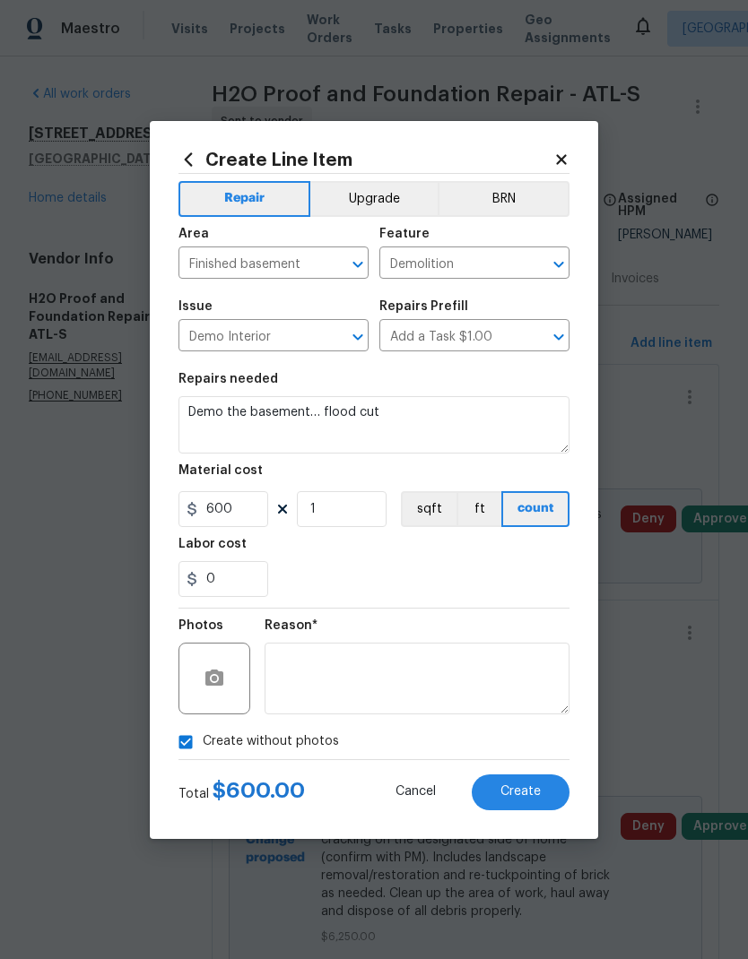
click at [523, 787] on span "Create" at bounding box center [520, 791] width 40 height 13
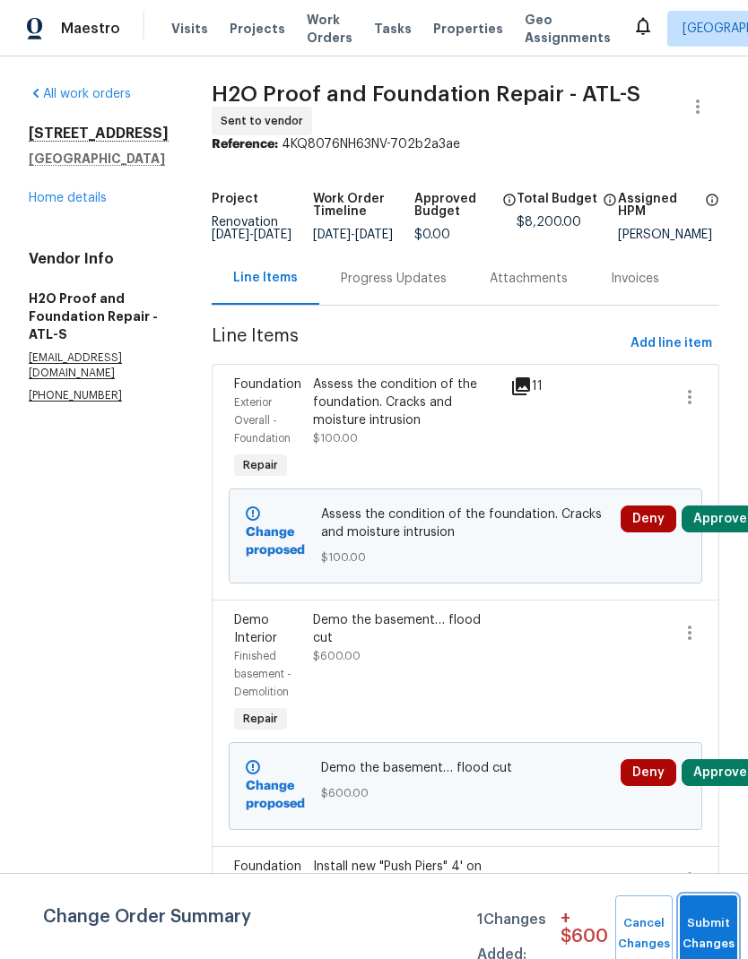
click at [699, 926] on button "Submit Changes" at bounding box center [707, 933] width 57 height 77
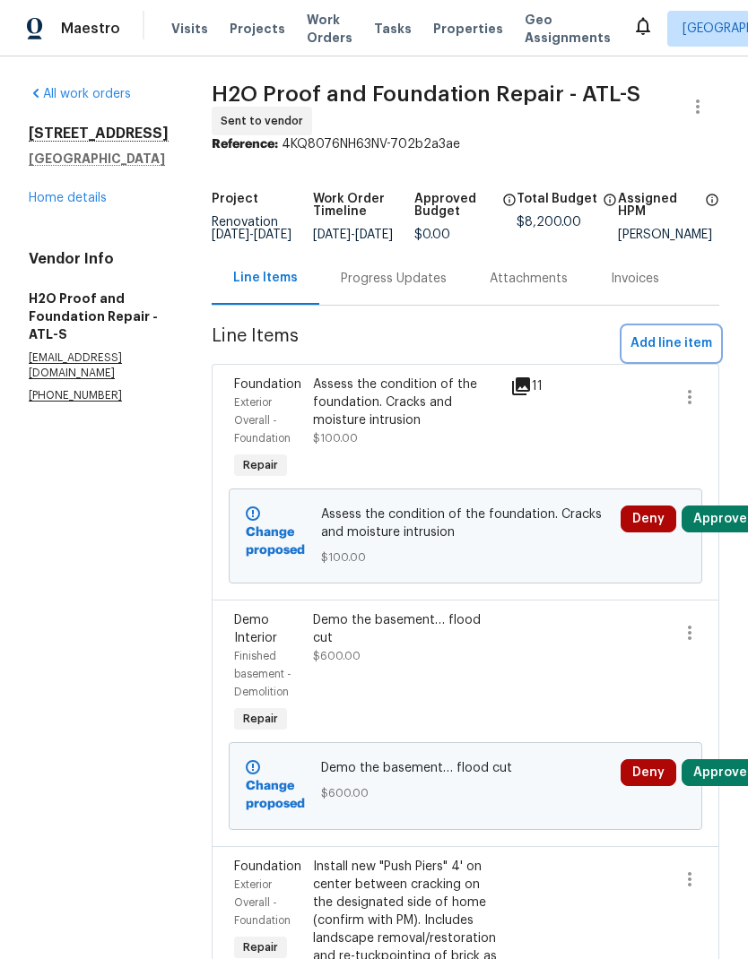
click at [670, 345] on span "Add line item" at bounding box center [671, 344] width 82 height 22
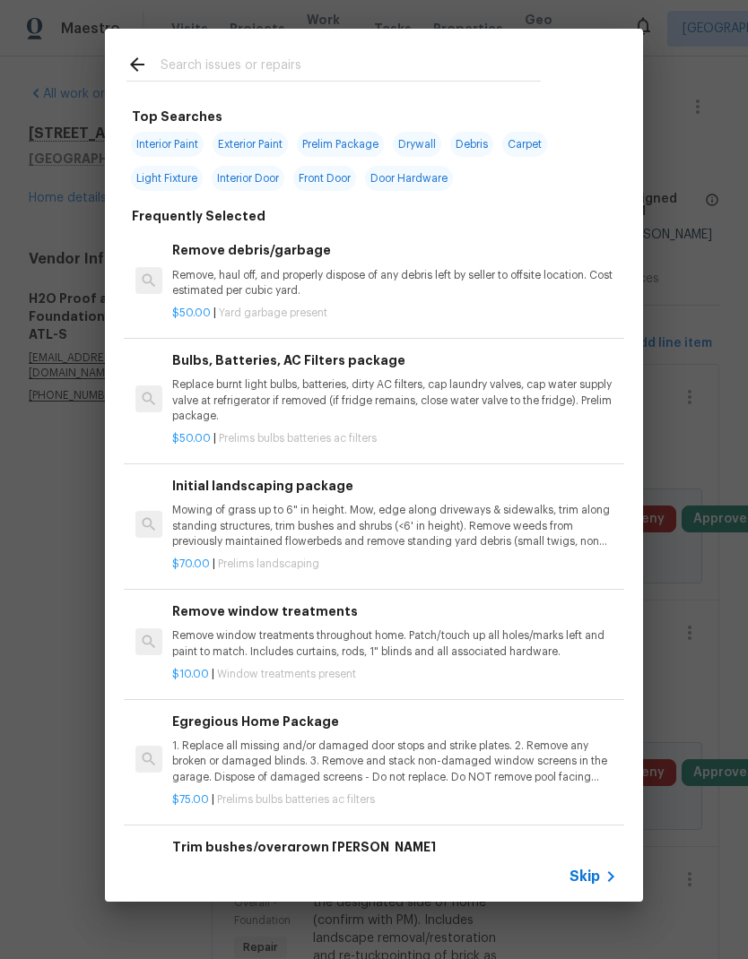
click at [601, 877] on icon at bounding box center [611, 877] width 22 height 22
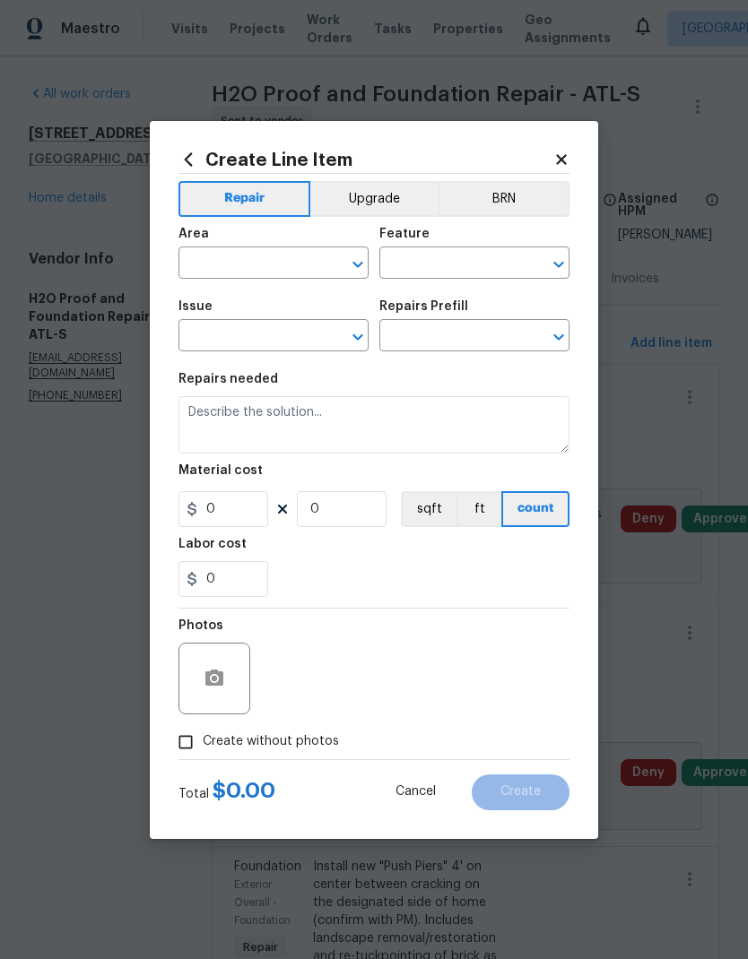
click at [300, 255] on input "text" at bounding box center [248, 265] width 140 height 28
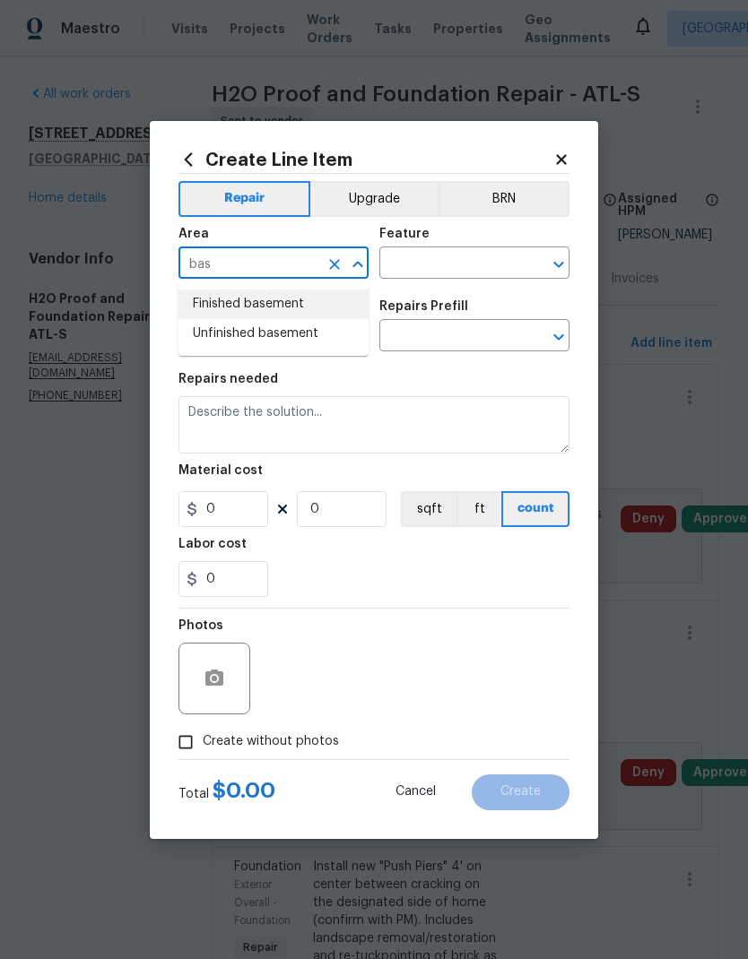
click at [293, 300] on li "Finished basement" at bounding box center [273, 305] width 190 height 30
type input "Finished basement"
click at [415, 263] on input "text" at bounding box center [449, 265] width 140 height 28
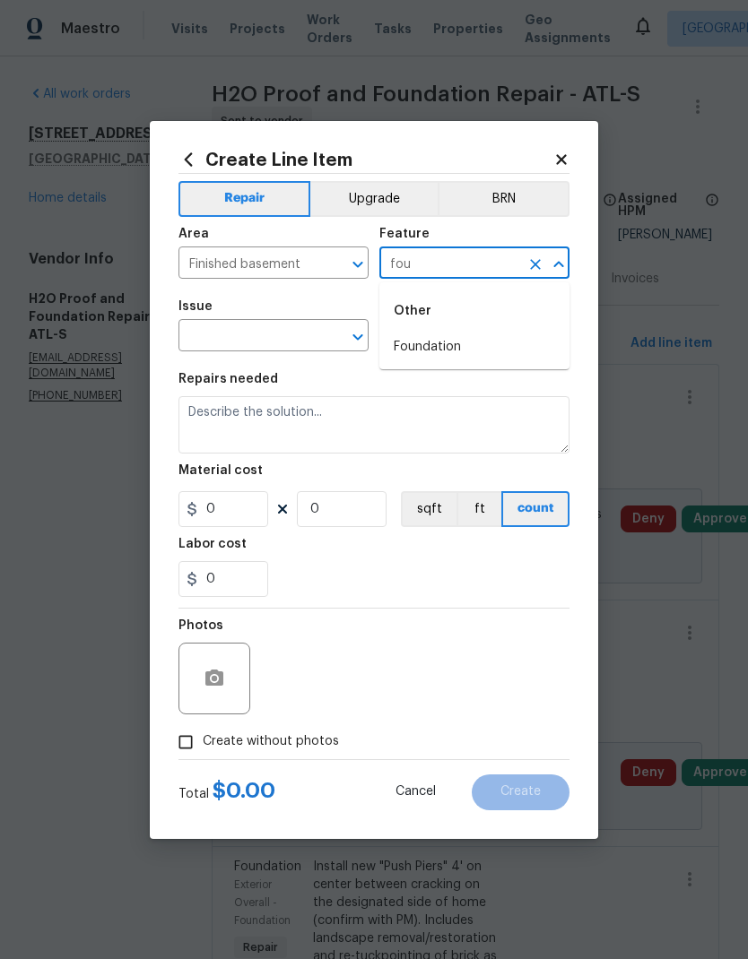
click at [474, 345] on li "Foundation" at bounding box center [474, 348] width 190 height 30
type input "Foundation"
click at [289, 336] on input "text" at bounding box center [248, 338] width 140 height 28
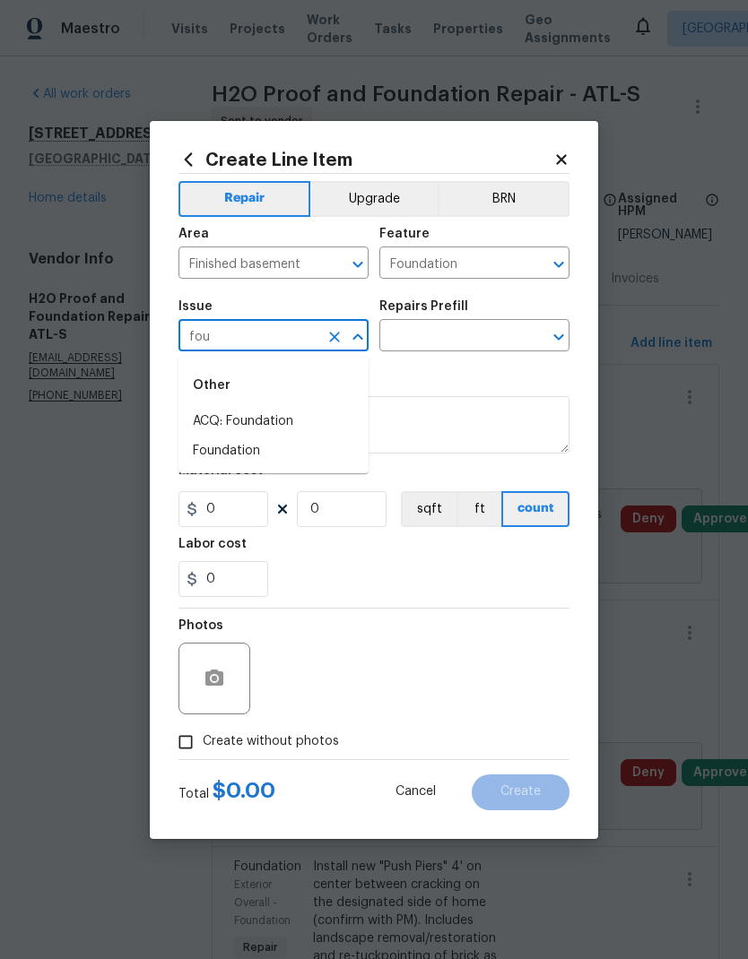
click at [250, 447] on li "Foundation" at bounding box center [273, 452] width 190 height 30
type input "Foundation"
click at [458, 339] on input "text" at bounding box center [449, 338] width 140 height 28
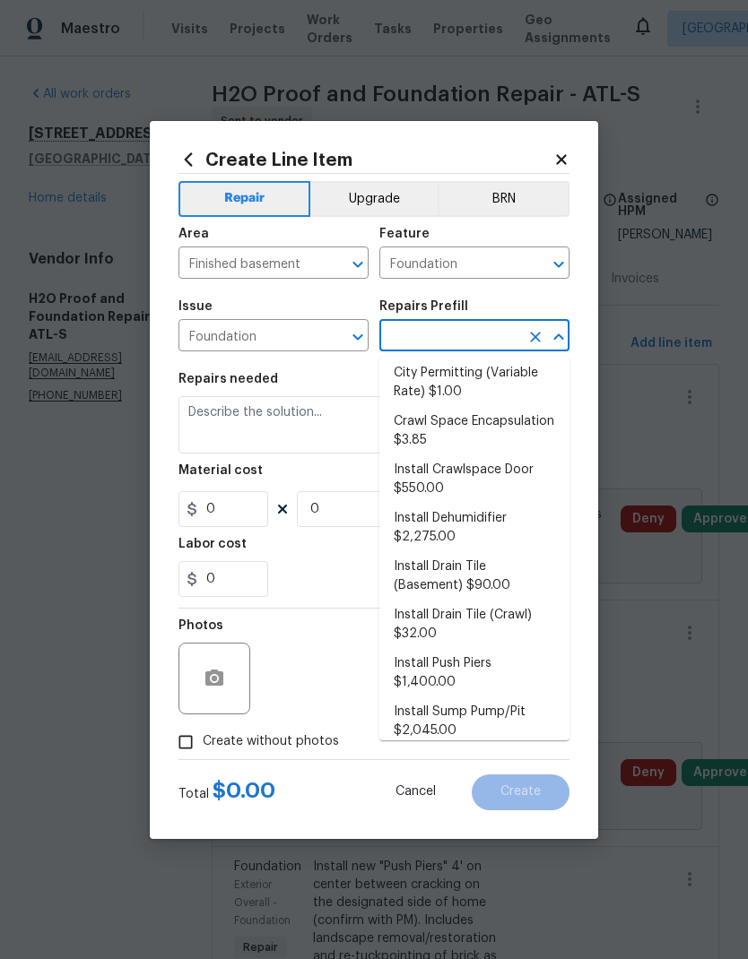
scroll to position [31, 0]
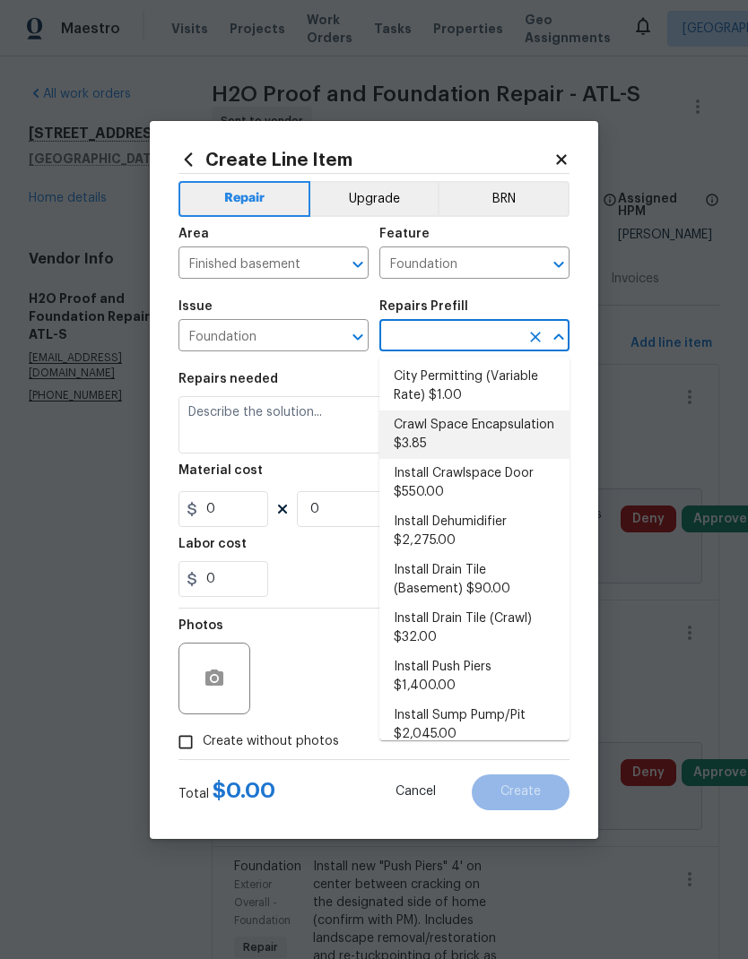
click at [492, 423] on li "Crawl Space Encapsulation $3.85" at bounding box center [474, 435] width 190 height 48
type input "Crawl Space Encapsulation $3.85"
type textarea "Prep the area by ensuring that all debris is removed and encapsulate crawl spac…"
type input "1"
type input "Crawl Space Encapsulation $3.85"
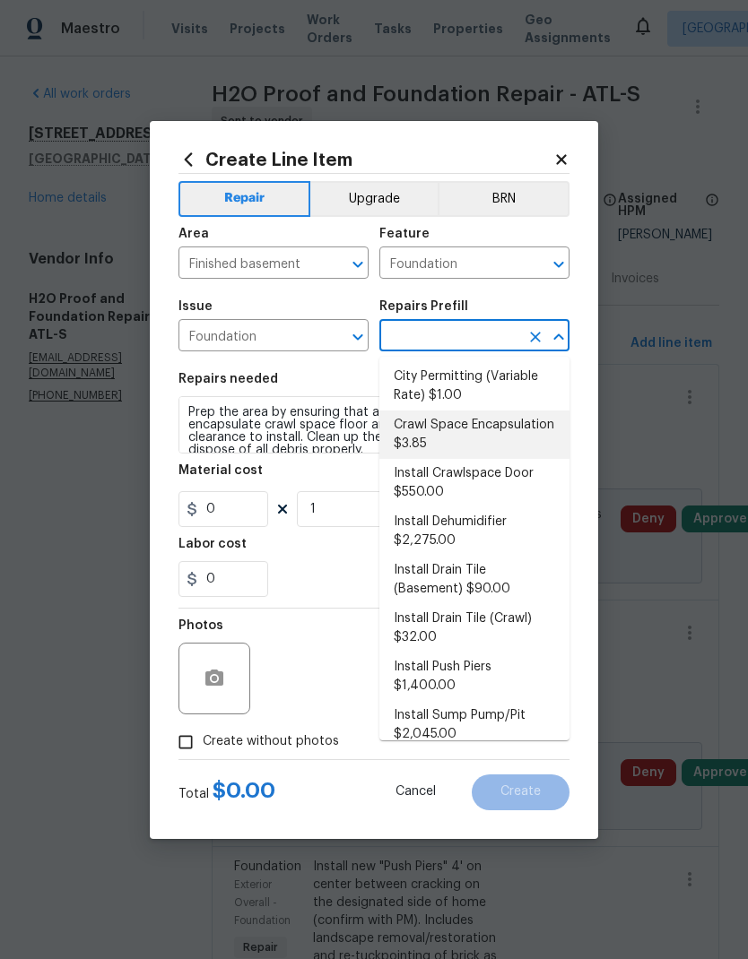
type input "3.85"
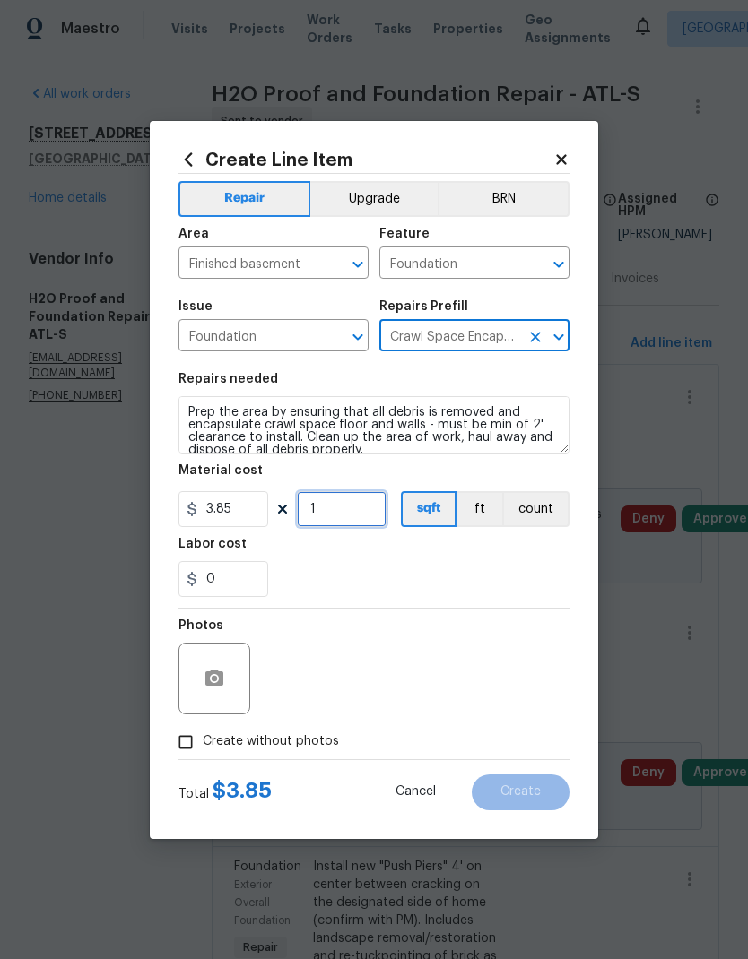
click at [359, 517] on input "1" at bounding box center [342, 509] width 90 height 36
type input "1208"
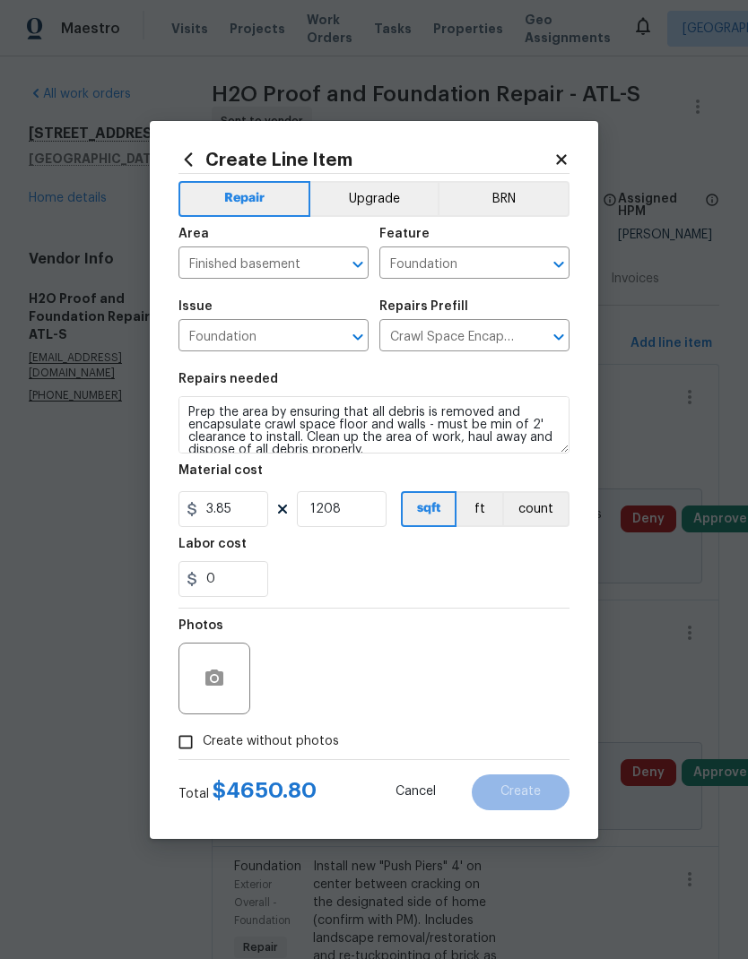
click at [292, 740] on span "Create without photos" at bounding box center [271, 741] width 136 height 19
click at [203, 740] on input "Create without photos" at bounding box center [186, 742] width 34 height 34
checkbox input "true"
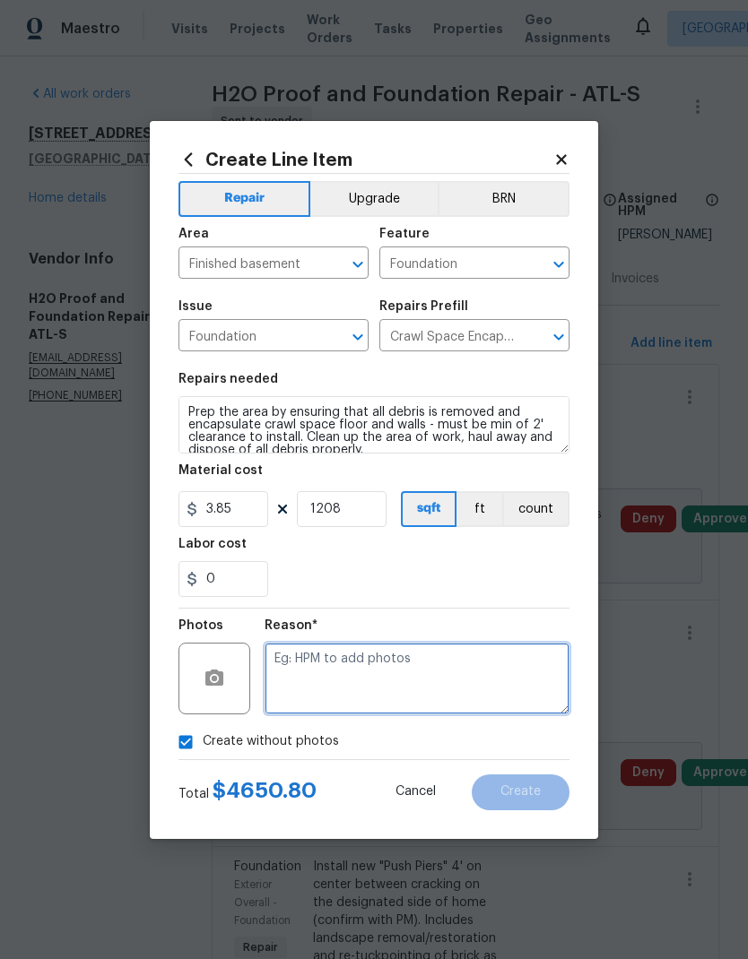
click at [451, 671] on textarea at bounding box center [416, 679] width 305 height 72
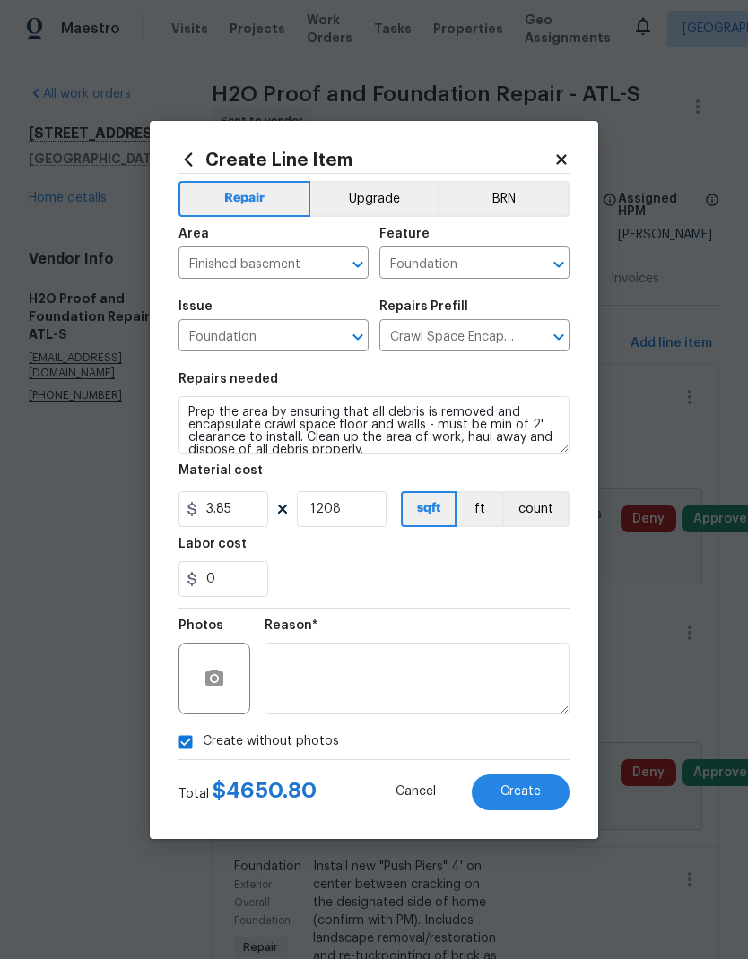
click at [506, 799] on span "Create" at bounding box center [520, 791] width 40 height 13
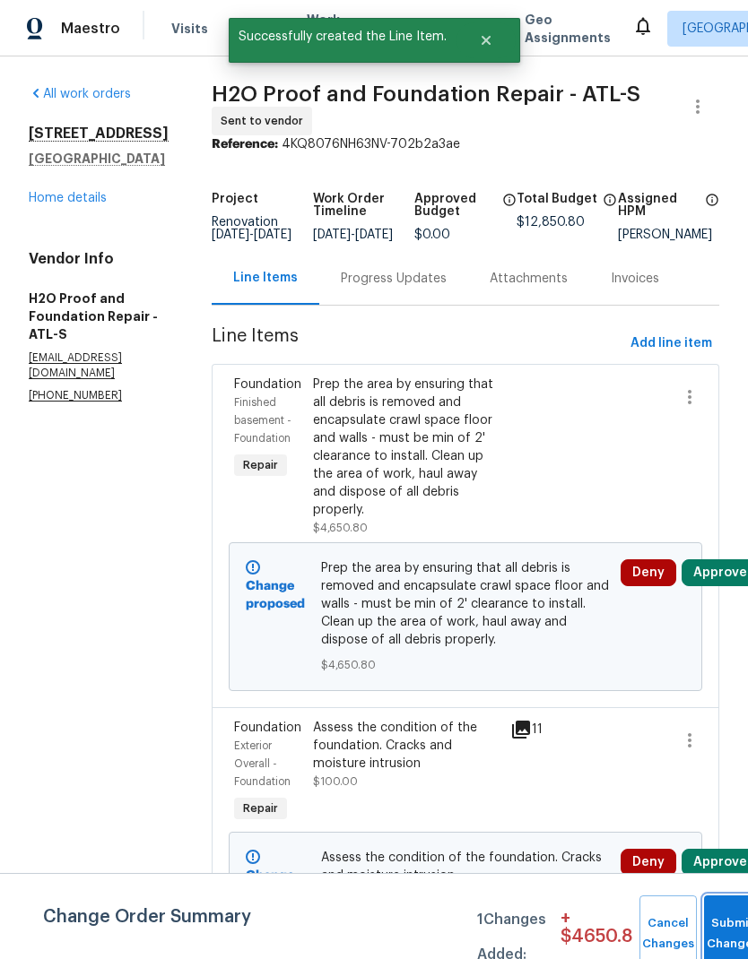
click at [720, 921] on button "Submit Changes" at bounding box center [732, 933] width 57 height 77
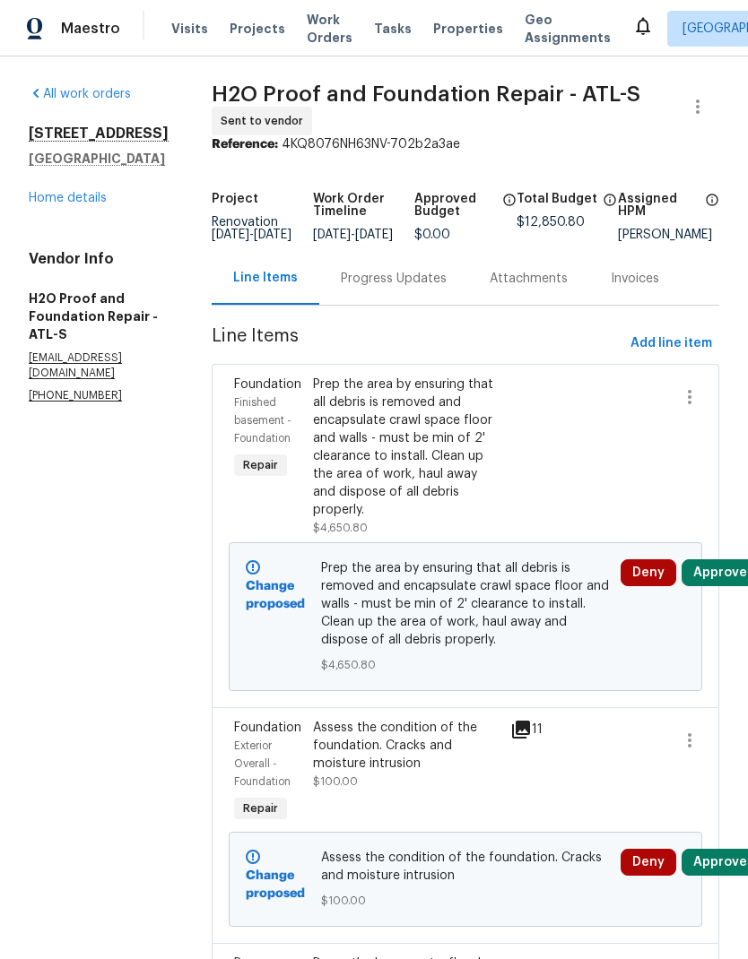
click at [75, 204] on link "Home details" at bounding box center [68, 198] width 78 height 13
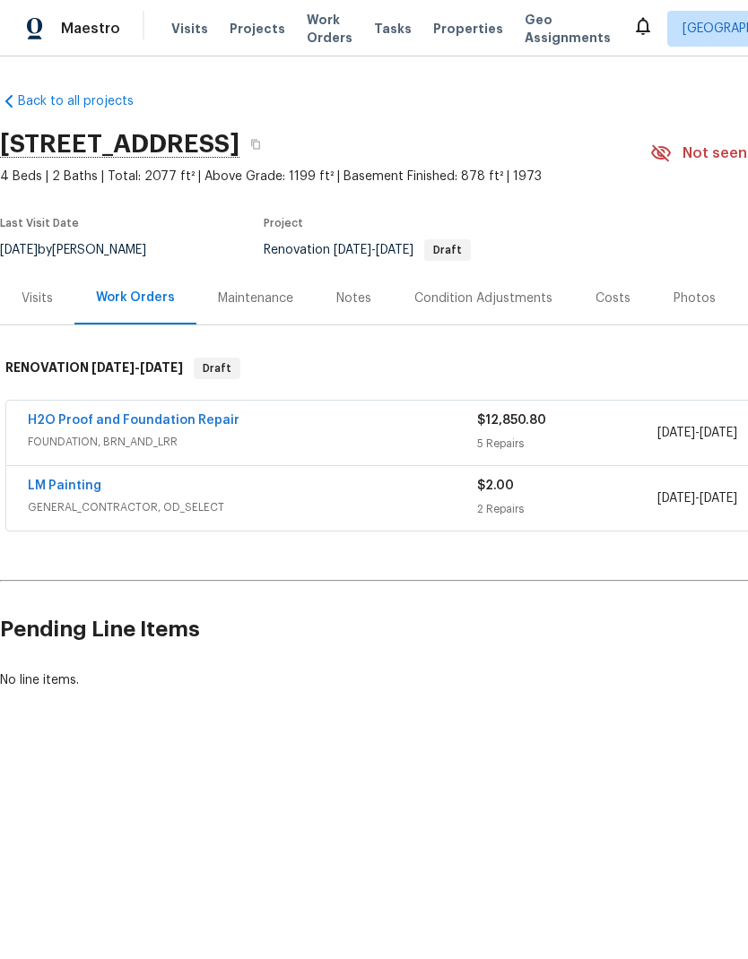
click at [495, 299] on div "Condition Adjustments" at bounding box center [483, 299] width 138 height 18
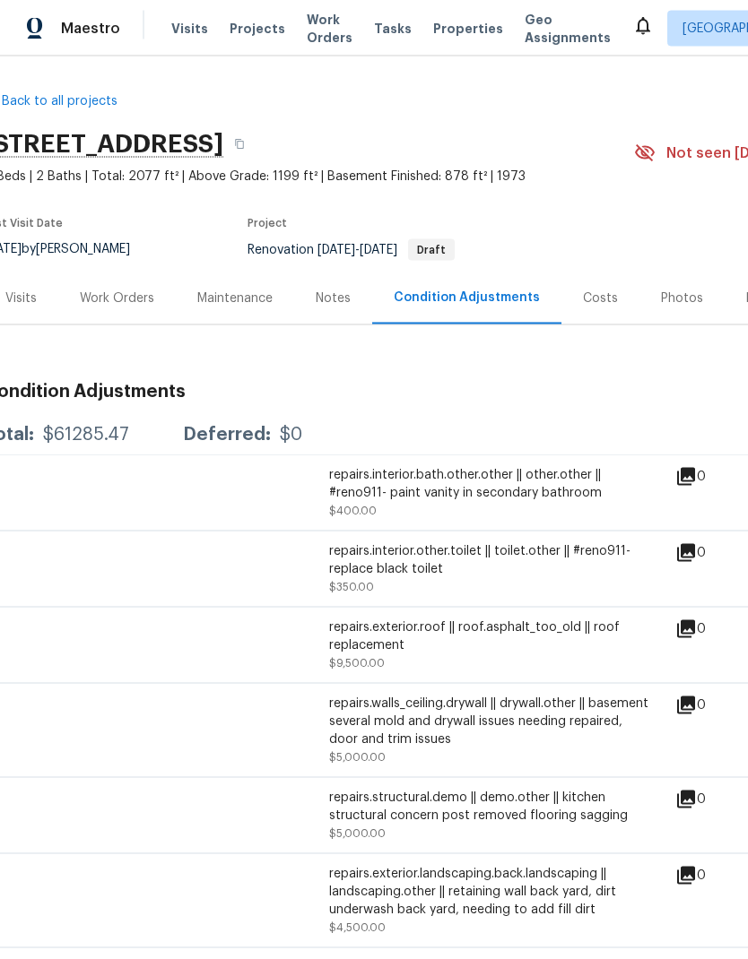
scroll to position [0, 16]
click at [117, 291] on div "Work Orders" at bounding box center [117, 299] width 74 height 18
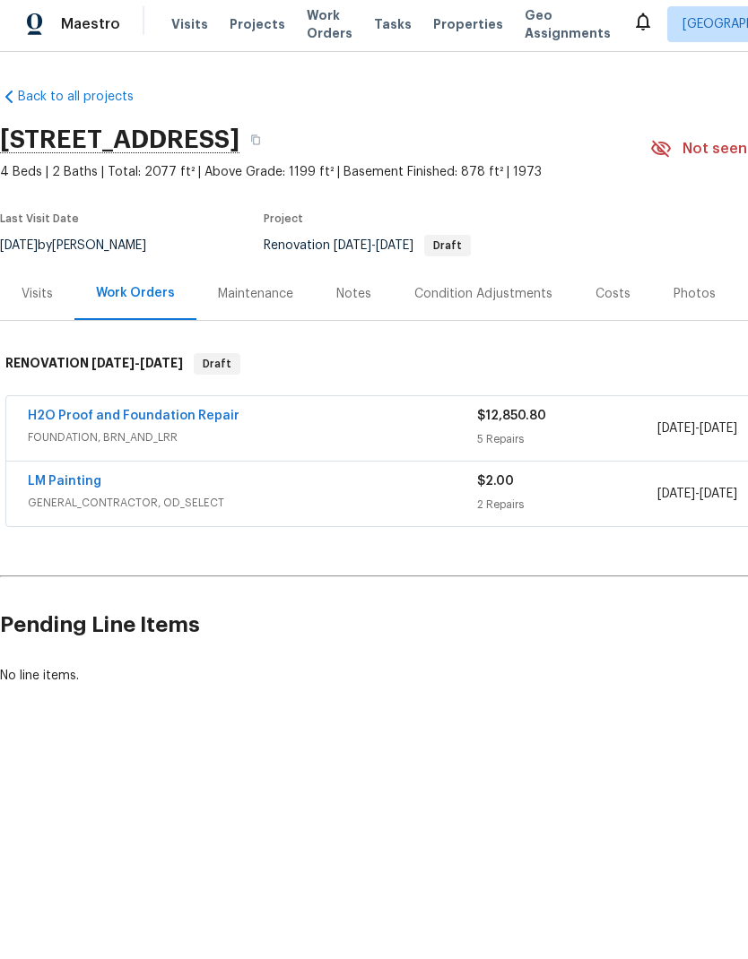
click at [167, 415] on link "H2O Proof and Foundation Repair" at bounding box center [134, 420] width 212 height 13
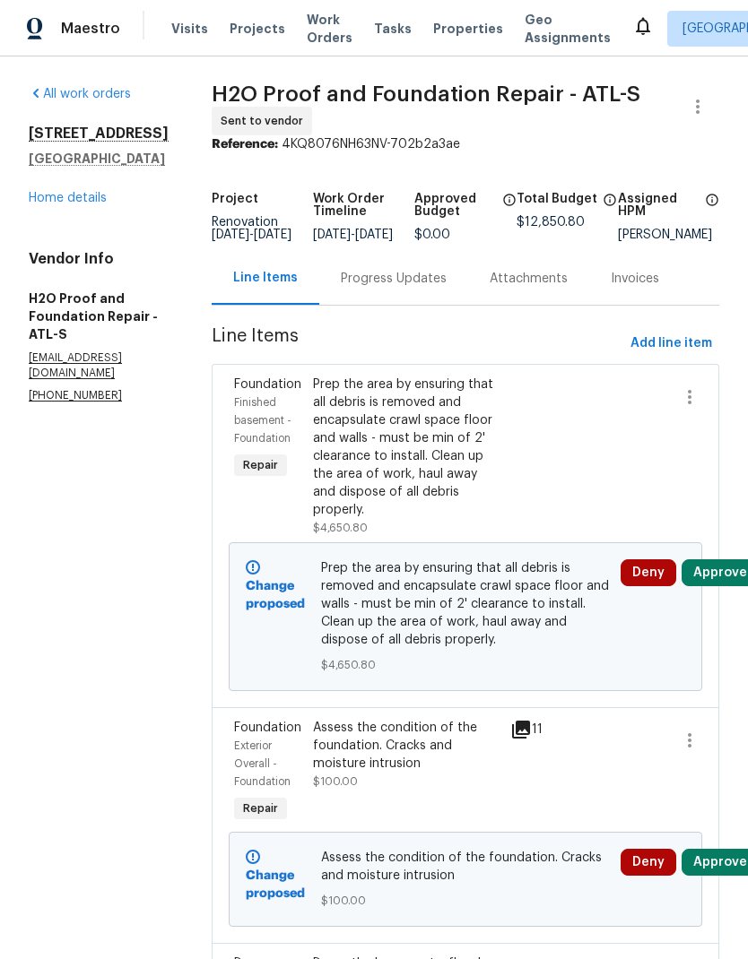
click at [64, 204] on link "Home details" at bounding box center [68, 198] width 78 height 13
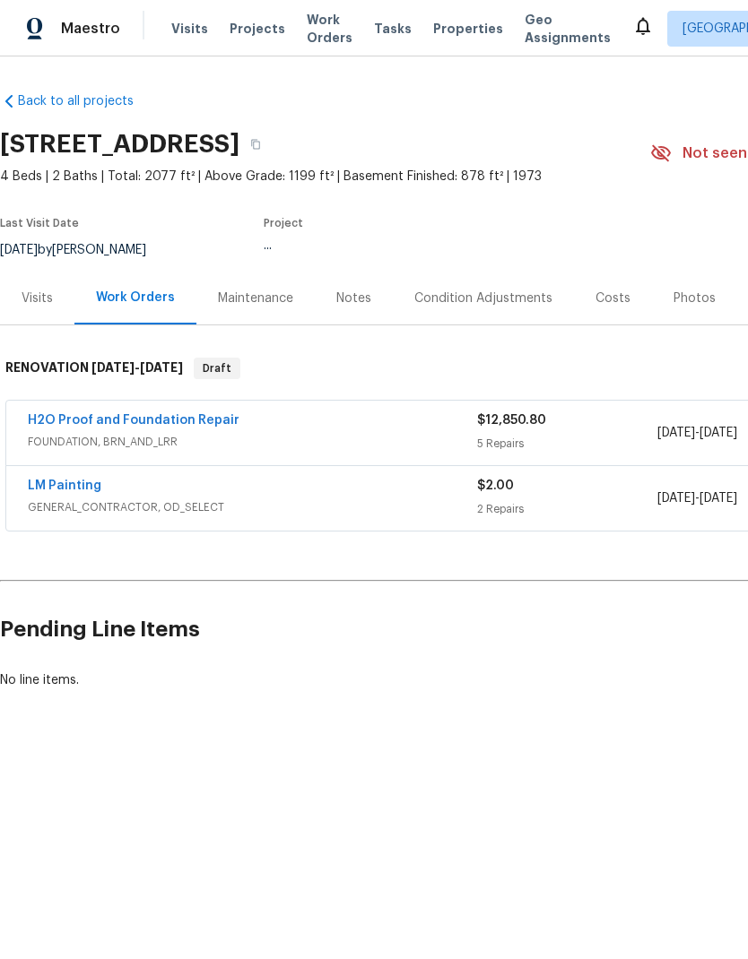
scroll to position [1, 0]
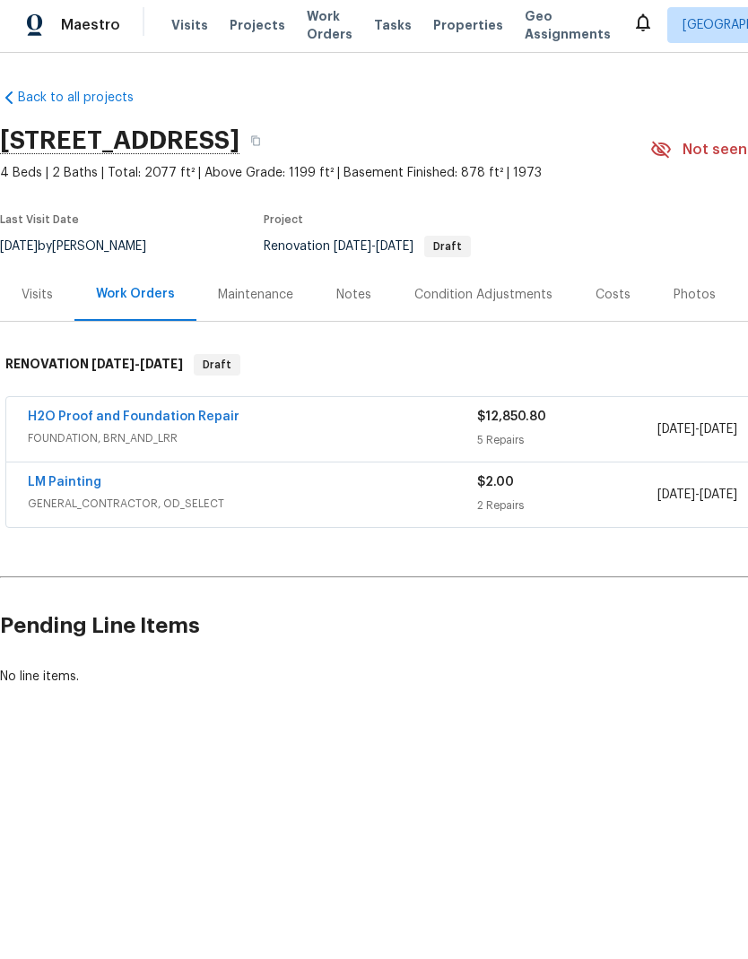
click at [82, 485] on link "LM Painting" at bounding box center [64, 486] width 73 height 13
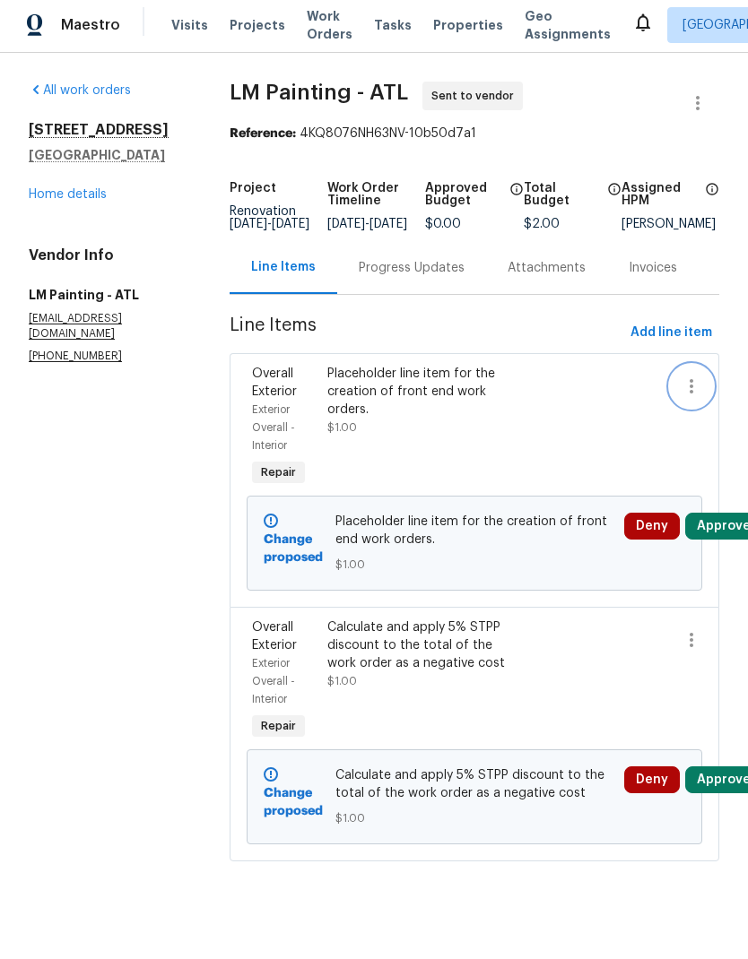
click at [692, 394] on icon "button" at bounding box center [691, 390] width 22 height 22
click at [696, 389] on li "Cancel" at bounding box center [697, 400] width 69 height 30
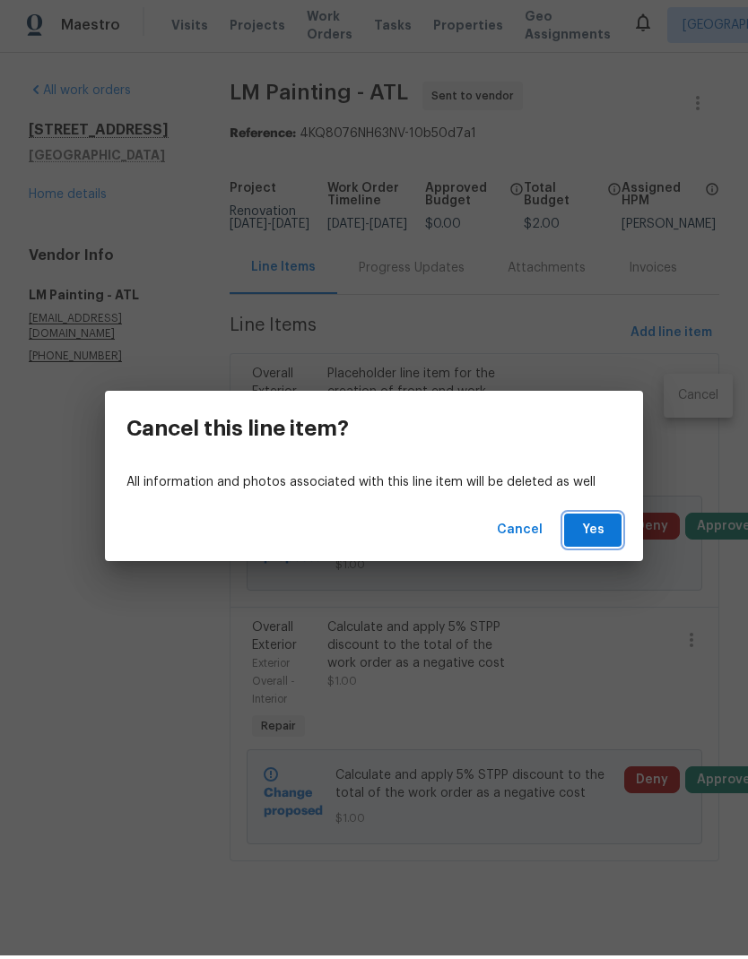
click at [599, 538] on span "Yes" at bounding box center [592, 534] width 29 height 22
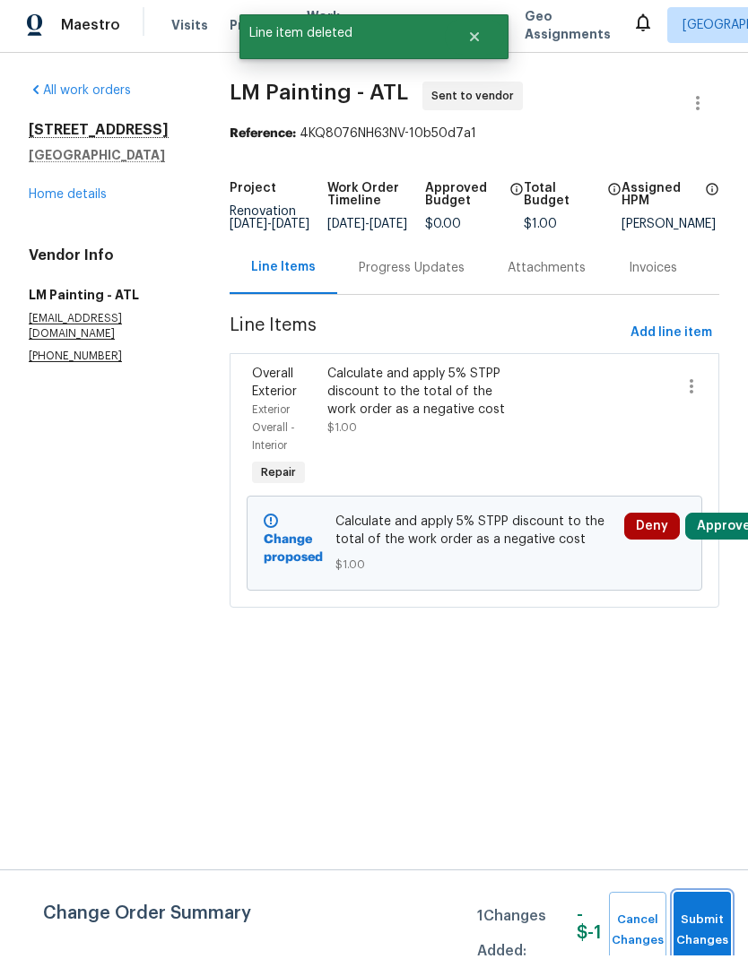
click at [712, 921] on span "Submit Changes" at bounding box center [701, 933] width 39 height 41
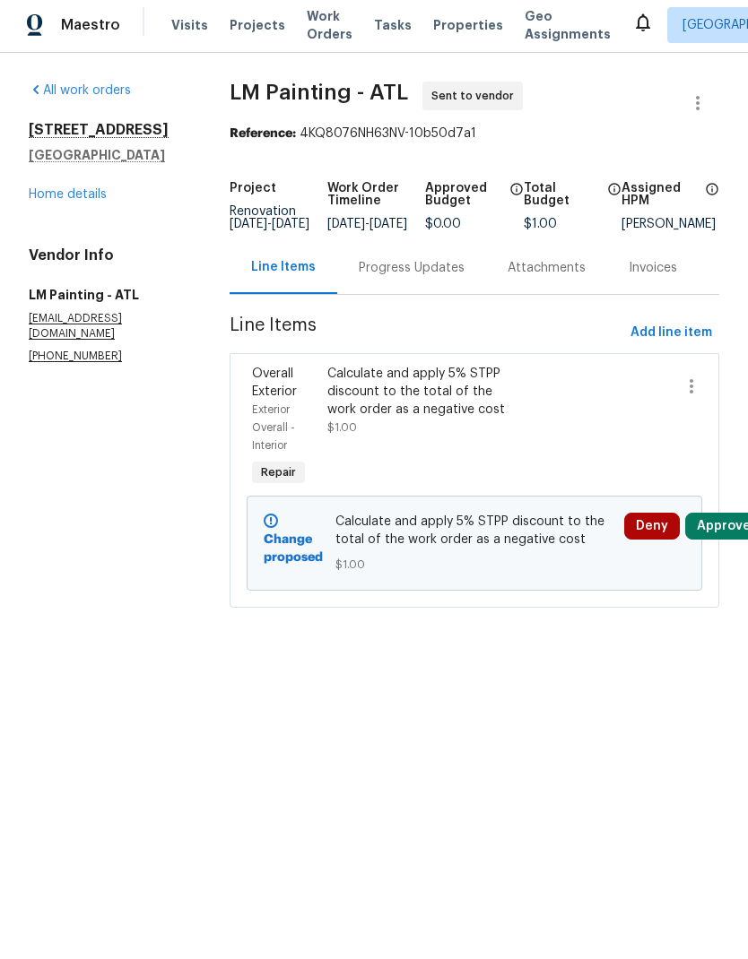
click at [459, 422] on div "Calculate and apply 5% STPP discount to the total of the work order as a negati…" at bounding box center [416, 395] width 179 height 54
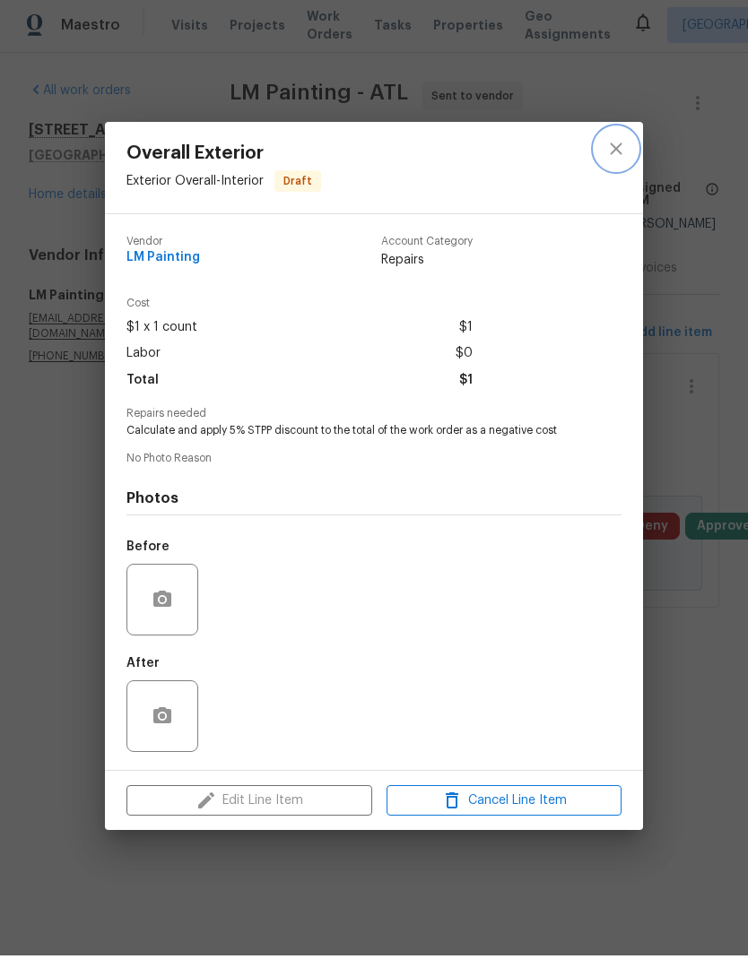
click at [618, 142] on icon "close" at bounding box center [616, 153] width 22 height 22
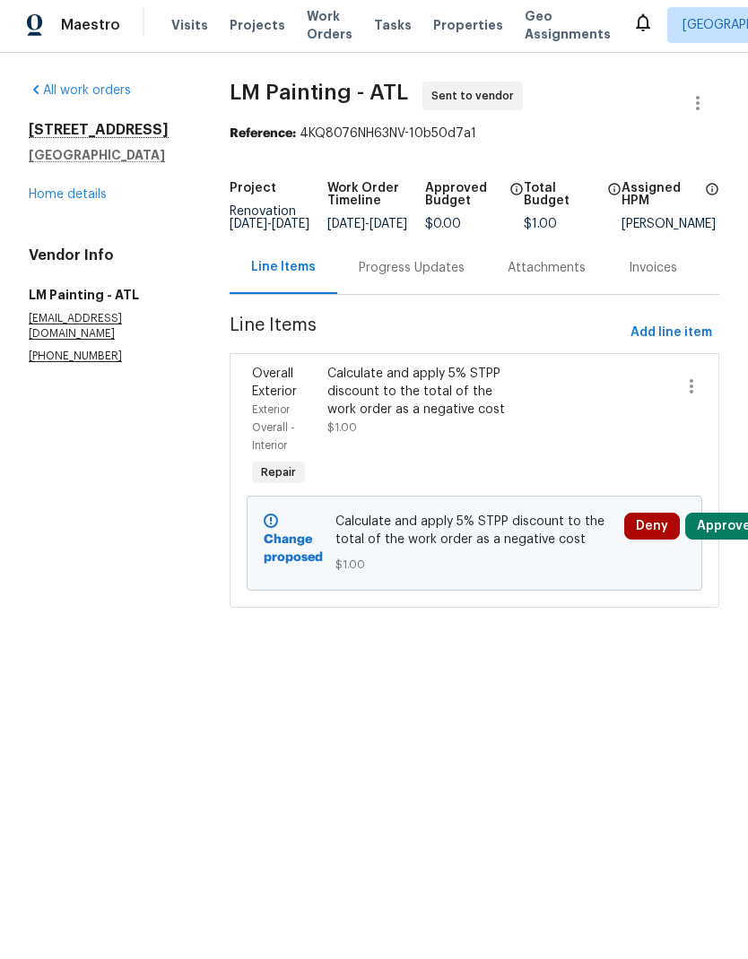
click at [493, 552] on span "Calculate and apply 5% STPP discount to the total of the work order as a negati…" at bounding box center [473, 534] width 277 height 36
click at [295, 419] on span "Exterior Overall - Interior" at bounding box center [273, 431] width 43 height 47
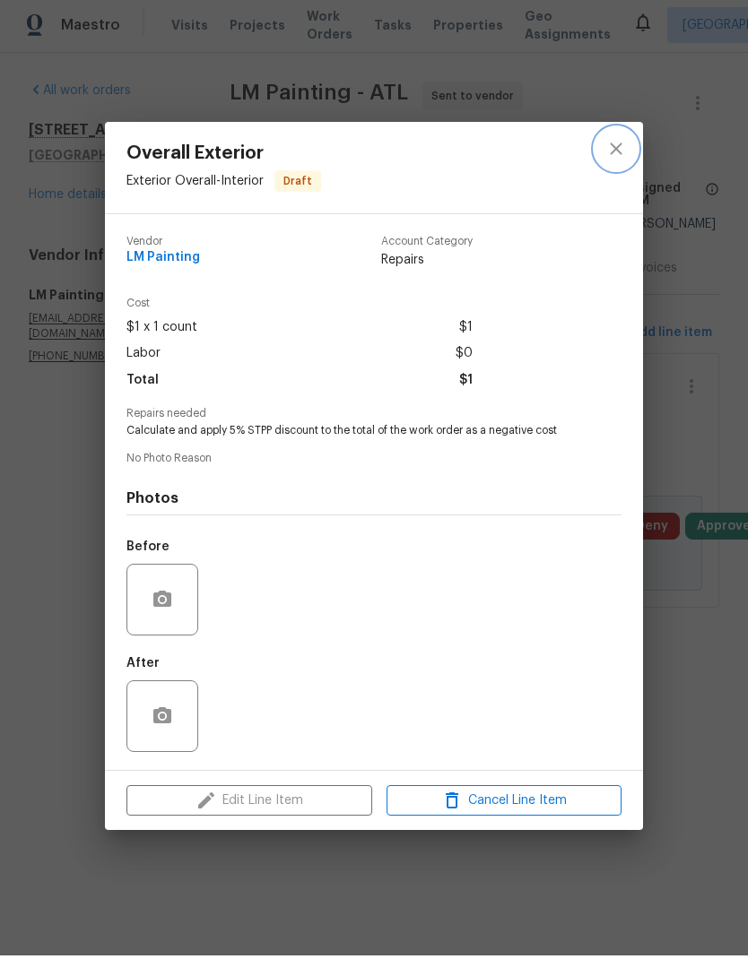
click at [616, 150] on icon "close" at bounding box center [616, 153] width 22 height 22
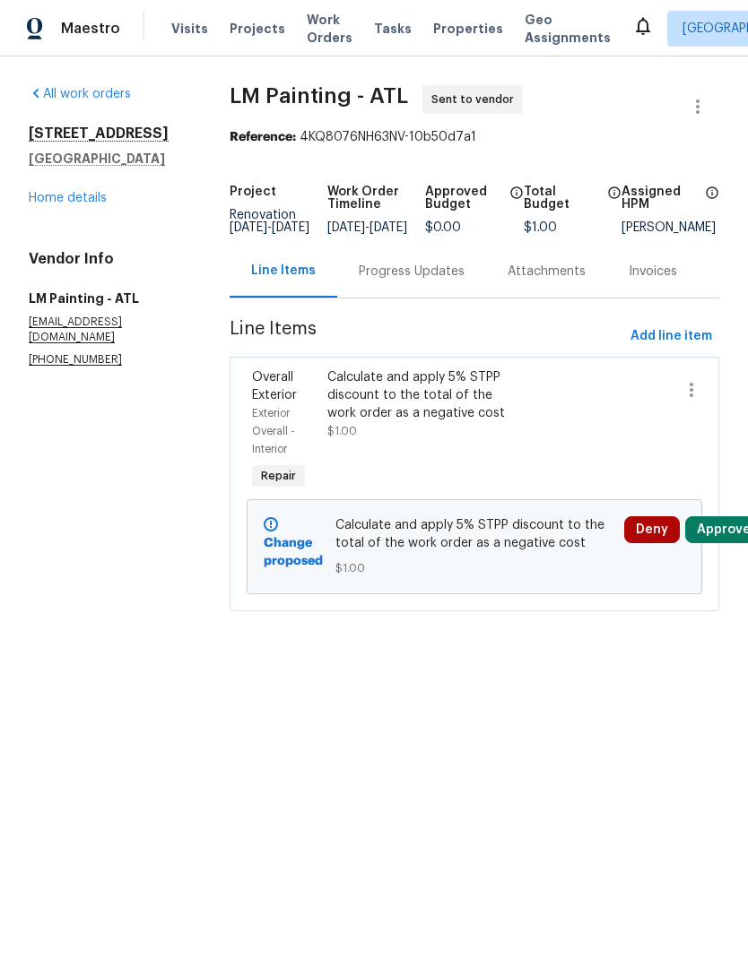
click at [92, 200] on link "Home details" at bounding box center [68, 198] width 78 height 13
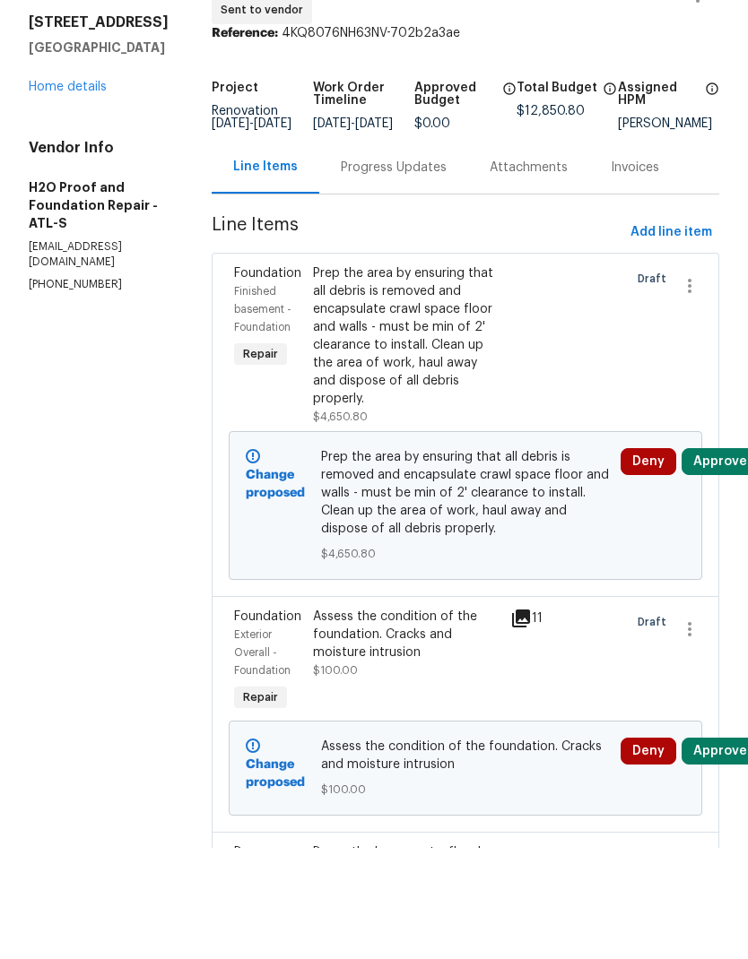
scroll to position [72, 0]
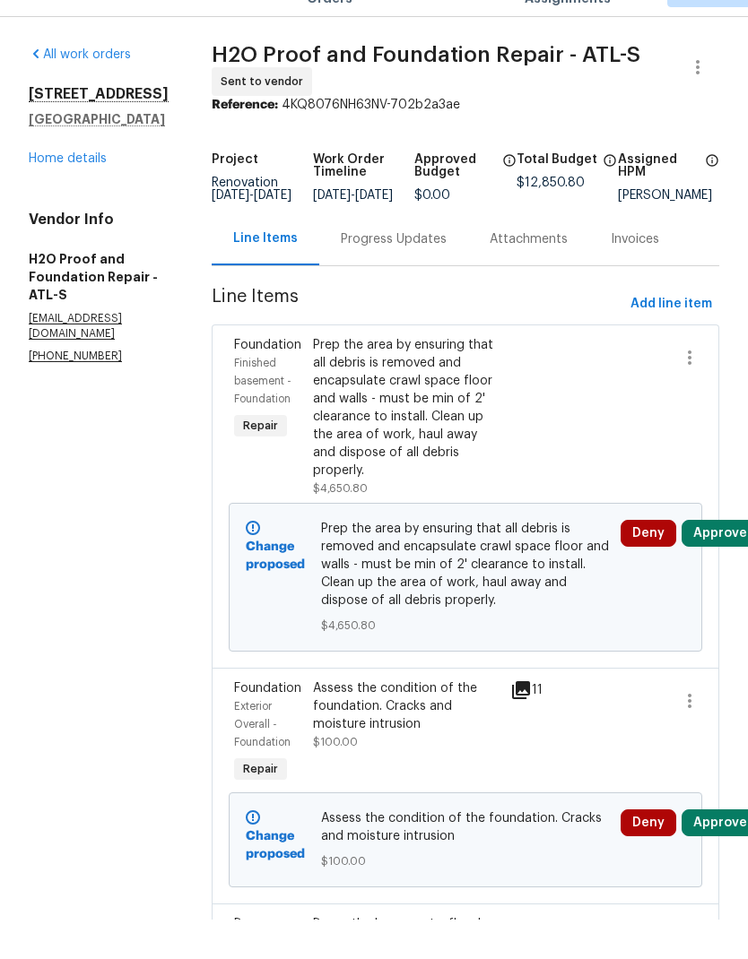
click at [73, 192] on link "Home details" at bounding box center [68, 198] width 78 height 13
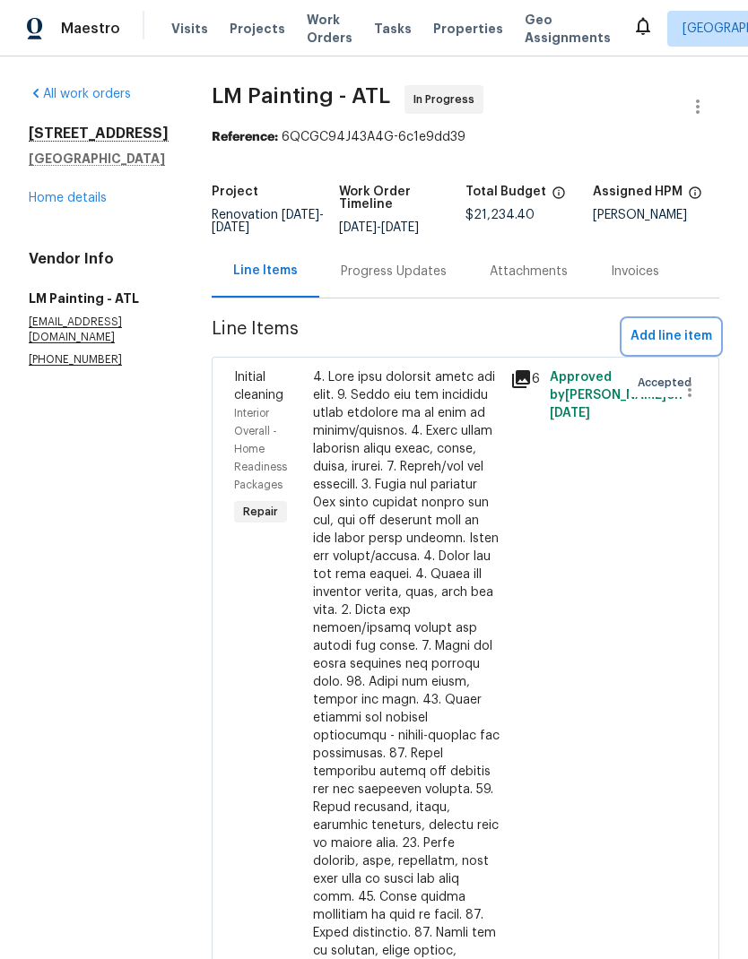
click at [666, 348] on span "Add line item" at bounding box center [671, 336] width 82 height 22
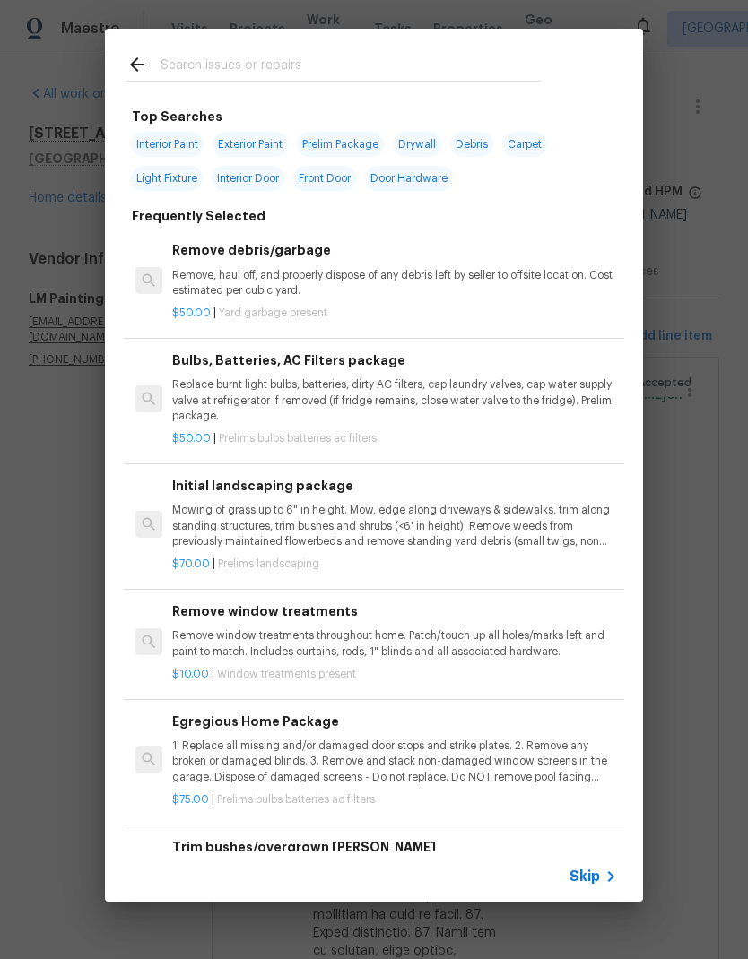
click at [592, 867] on div "Skip" at bounding box center [595, 877] width 52 height 22
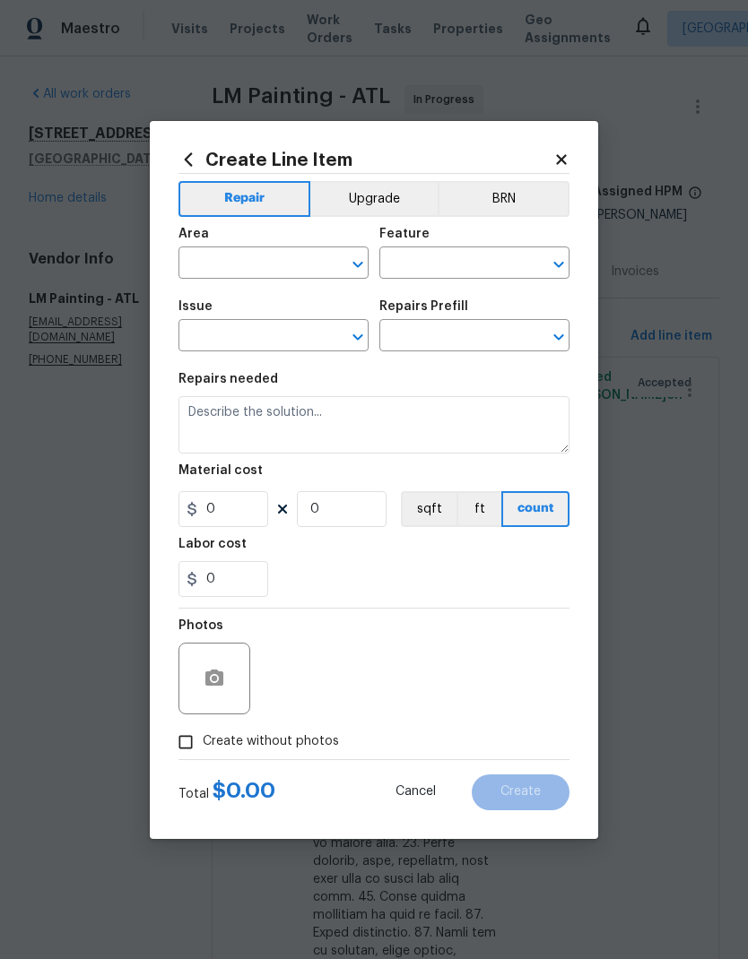
click at [263, 265] on input "text" at bounding box center [248, 265] width 140 height 28
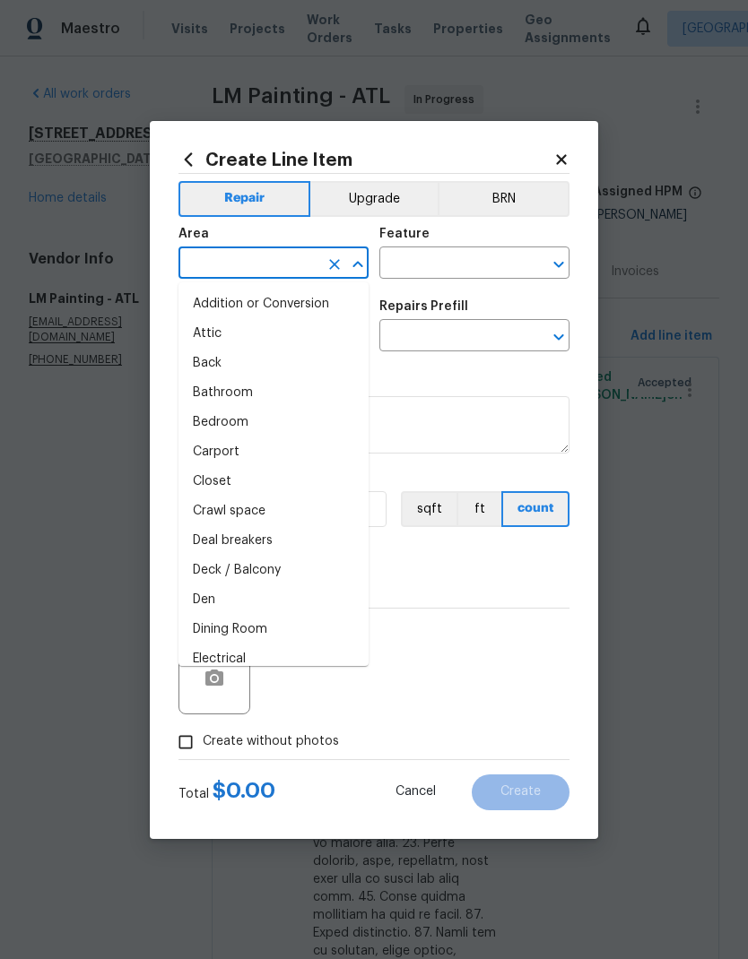
type input "i"
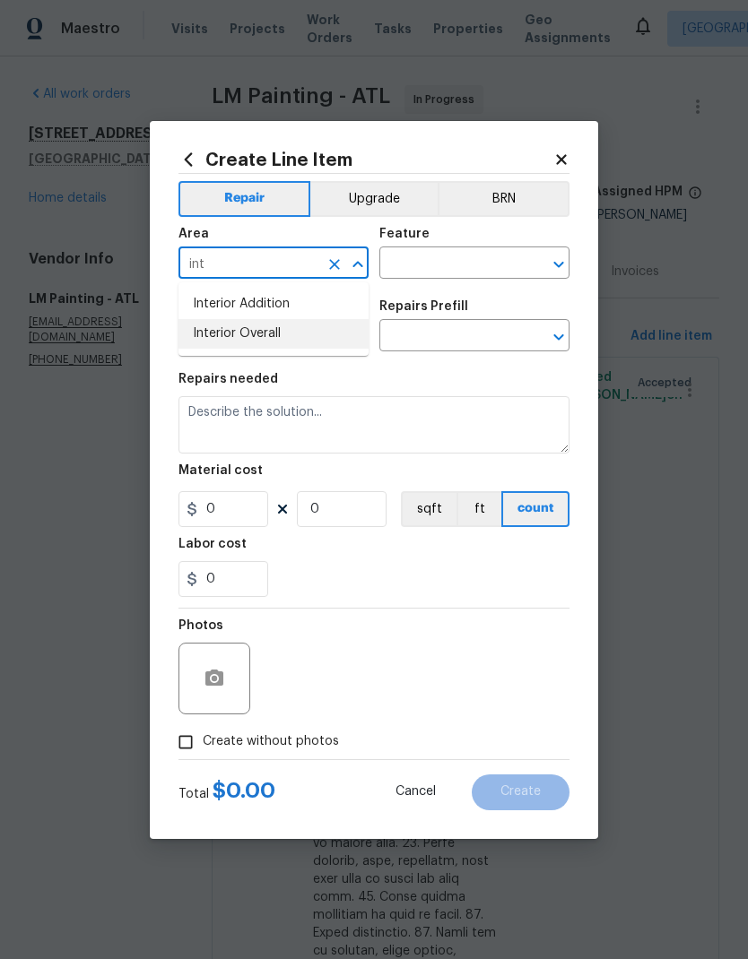
click at [298, 328] on li "Interior Overall" at bounding box center [273, 334] width 190 height 30
type input "Interior Overall"
click at [454, 264] on input "text" at bounding box center [449, 265] width 140 height 28
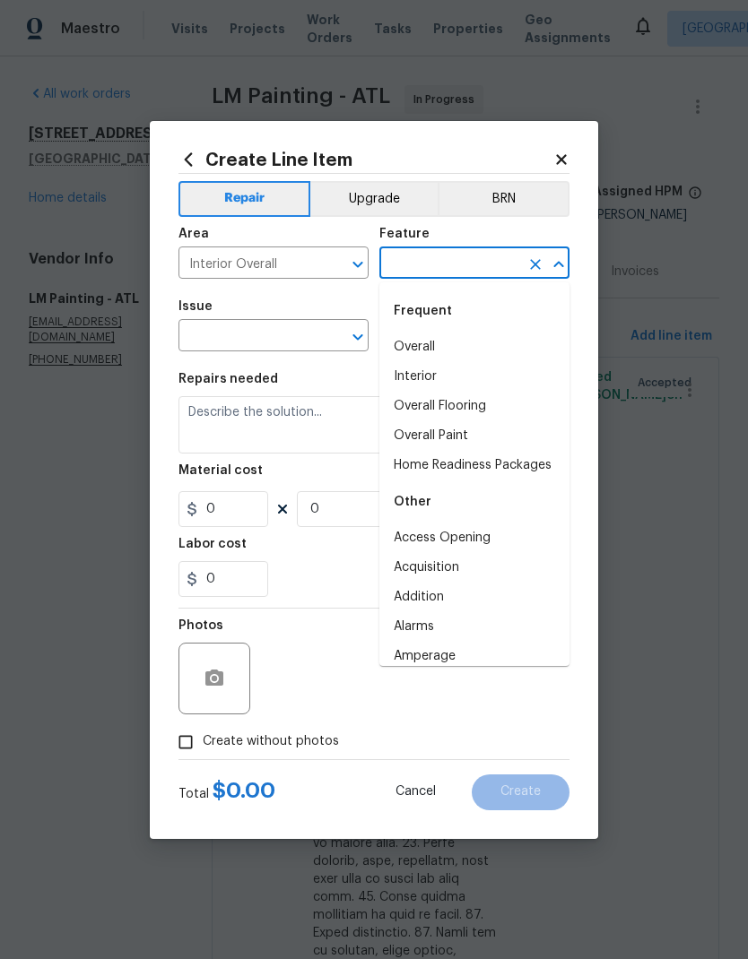
click at [431, 381] on li "Interior" at bounding box center [474, 377] width 190 height 30
type input "Interior"
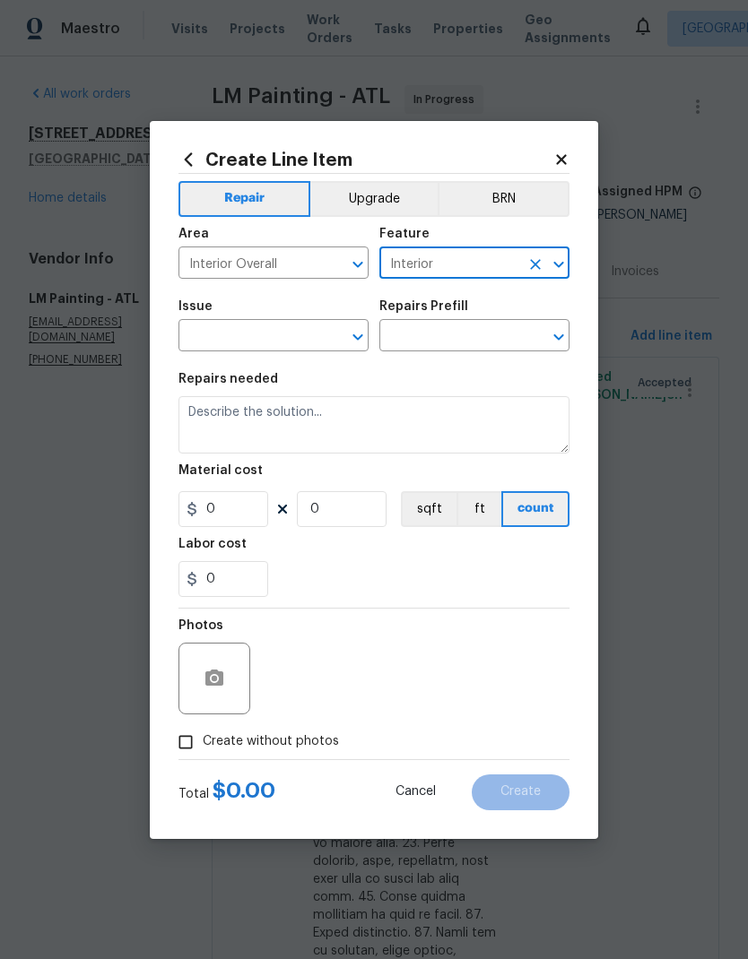
click at [361, 267] on icon "Open" at bounding box center [358, 265] width 22 height 22
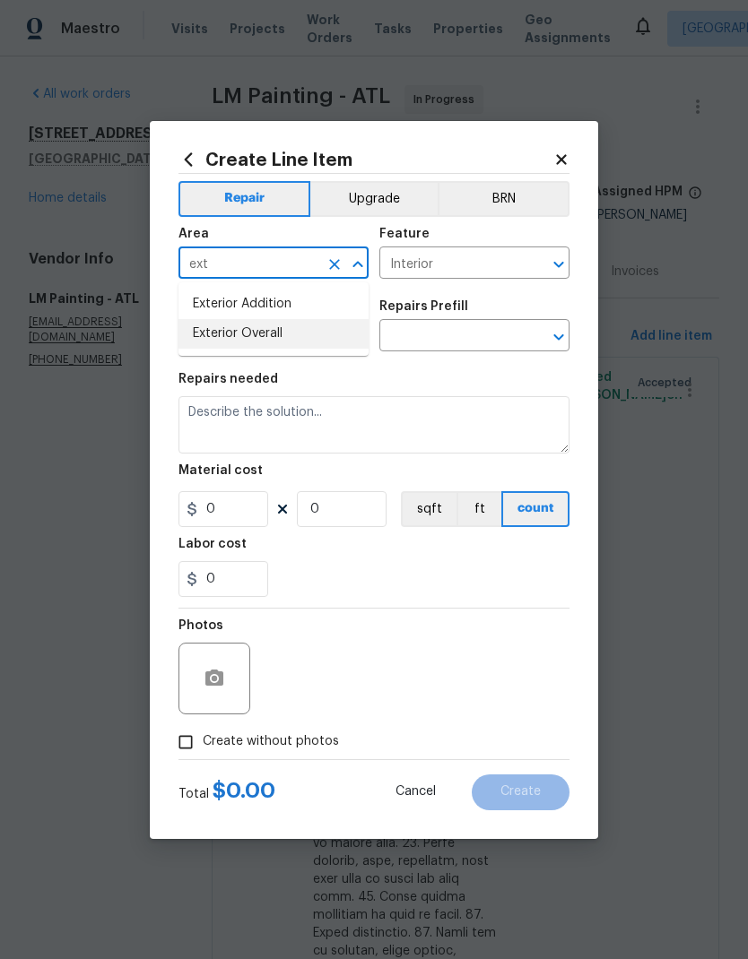
click at [295, 339] on li "Exterior Overall" at bounding box center [273, 334] width 190 height 30
type input "Exterior Overall"
click at [290, 333] on input "text" at bounding box center [248, 338] width 140 height 28
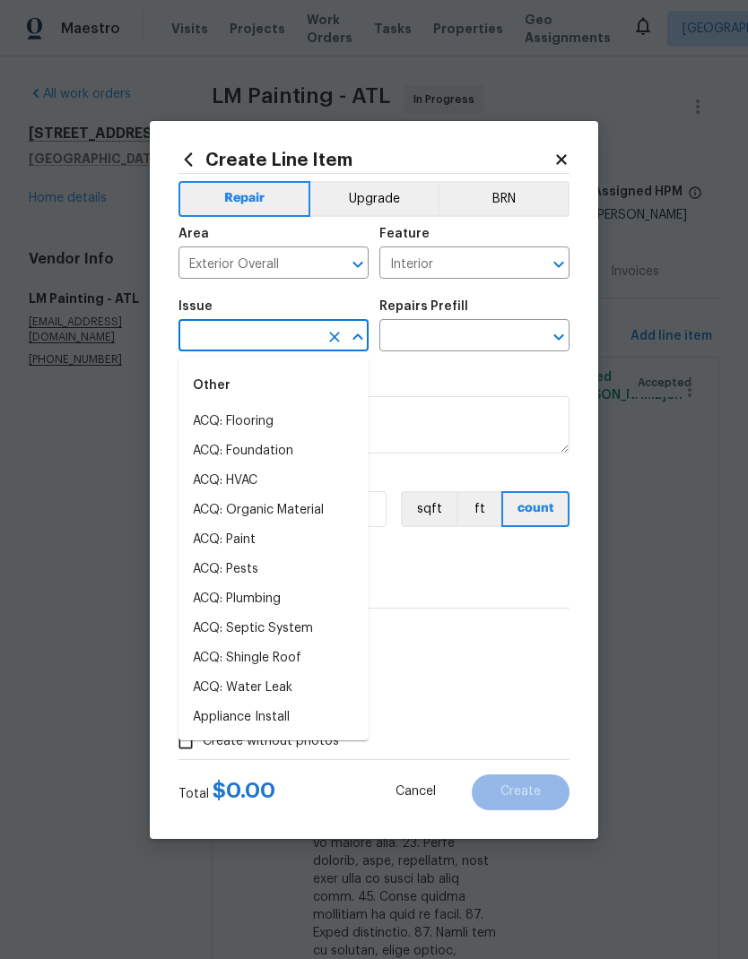
click at [290, 332] on input "text" at bounding box center [248, 338] width 140 height 28
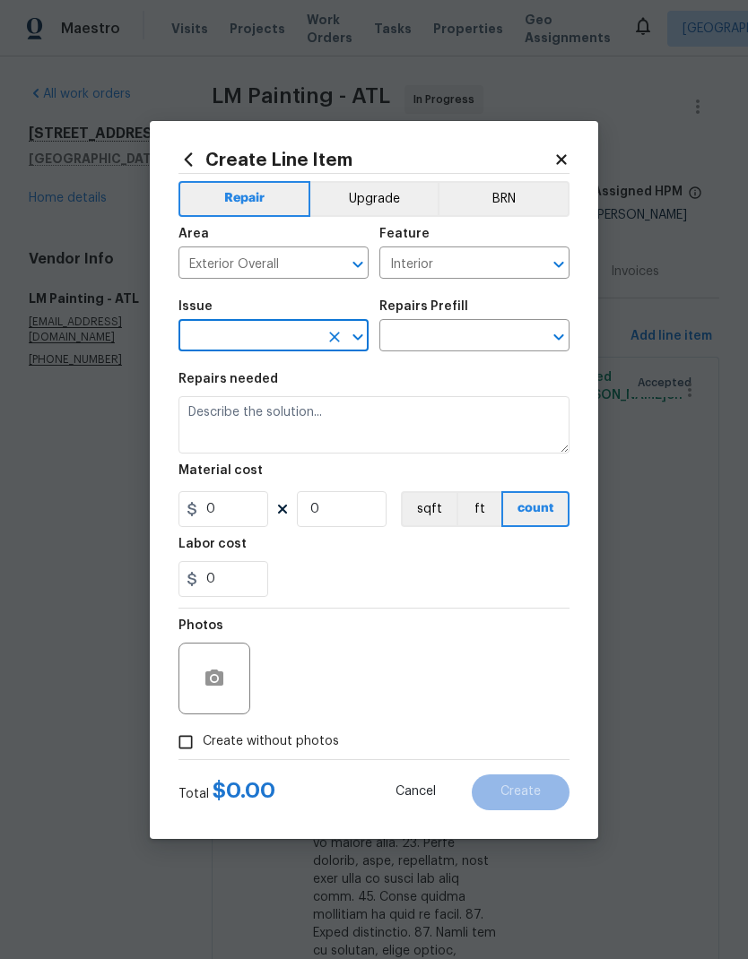
click at [274, 331] on input "text" at bounding box center [248, 338] width 140 height 28
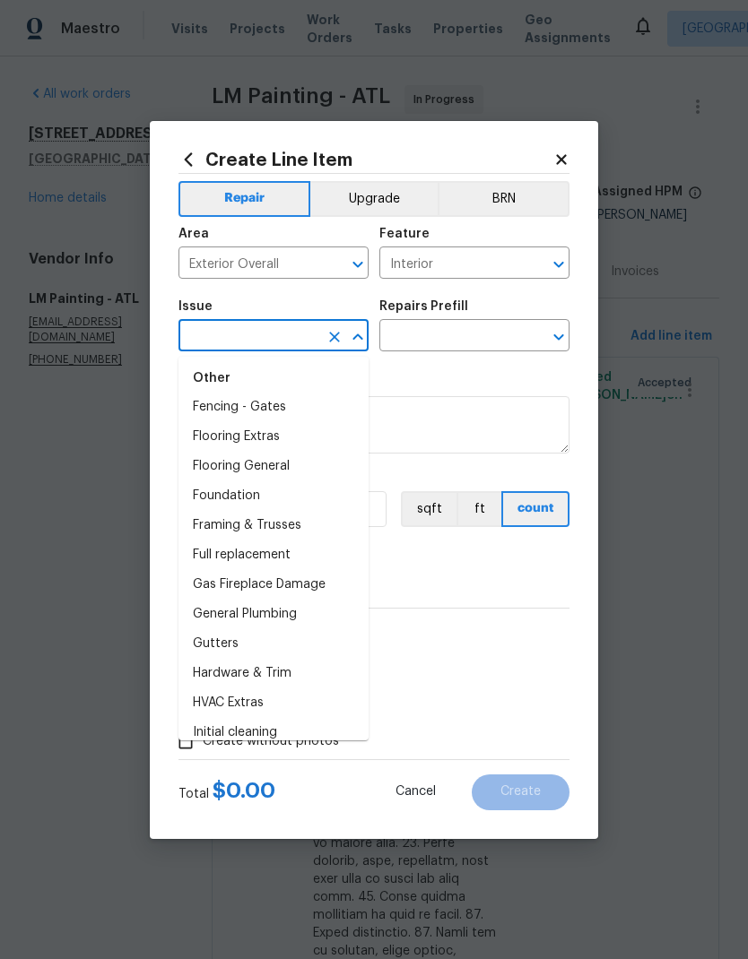
scroll to position [1335, 0]
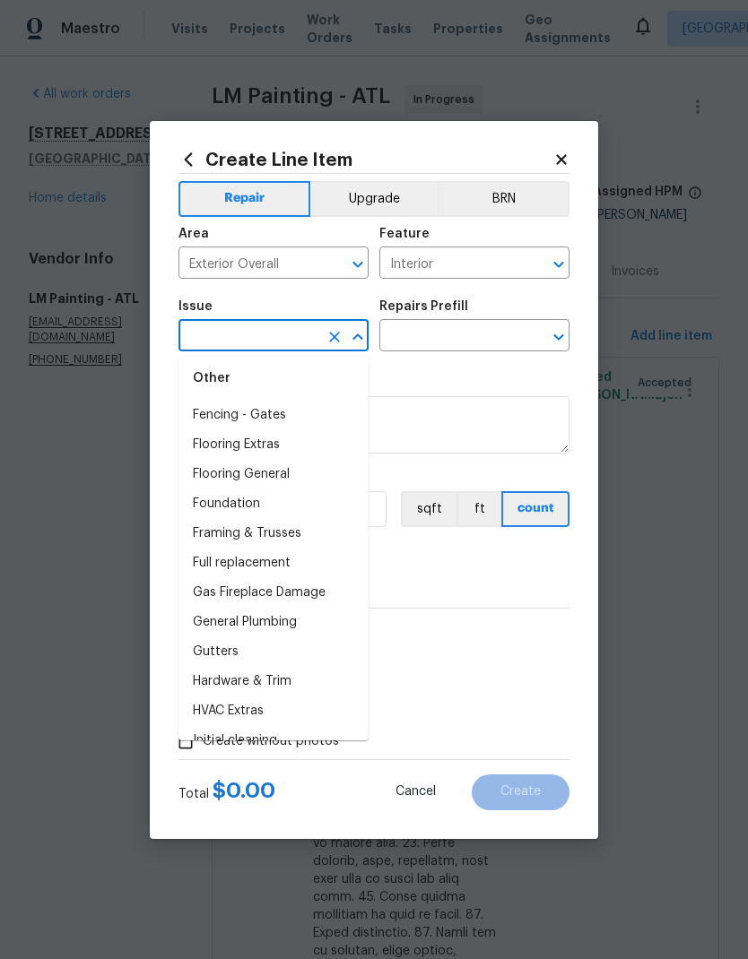
click at [274, 562] on li "Full replacement" at bounding box center [273, 564] width 190 height 30
type input "Full replacement"
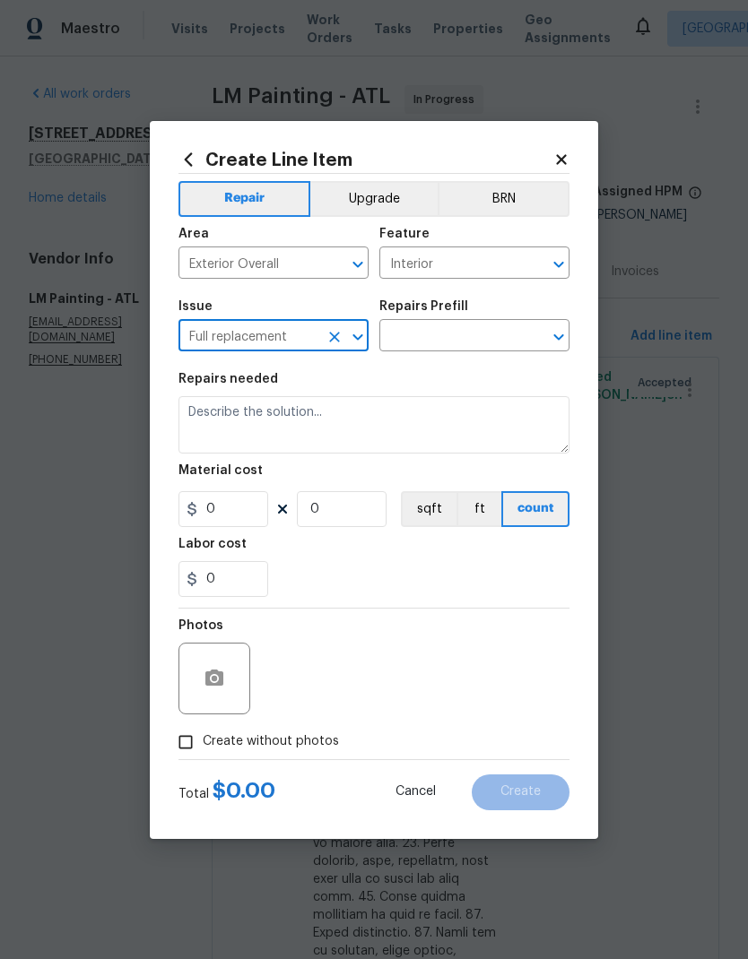
click at [468, 334] on input "text" at bounding box center [449, 338] width 140 height 28
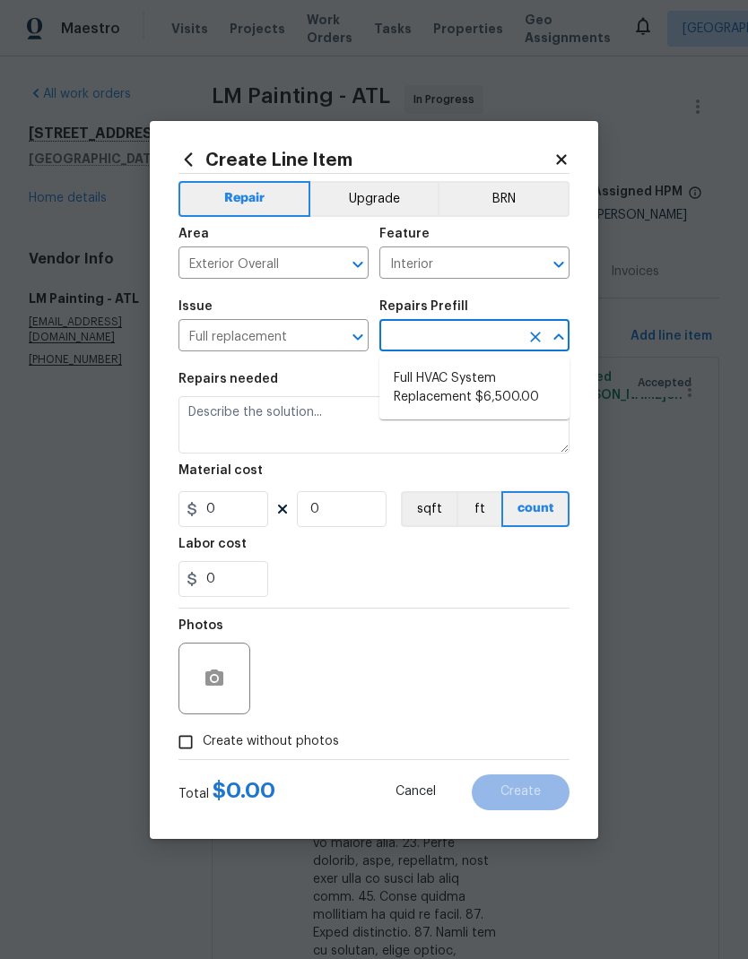
click at [335, 339] on icon "Clear" at bounding box center [334, 337] width 11 height 11
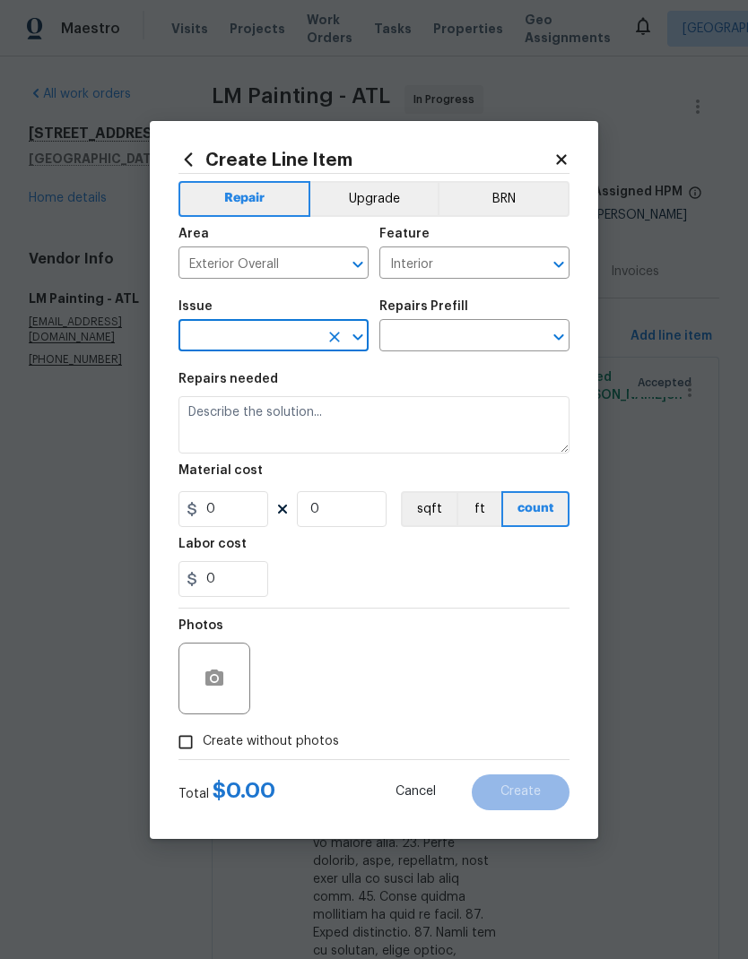
click at [268, 330] on input "text" at bounding box center [248, 338] width 140 height 28
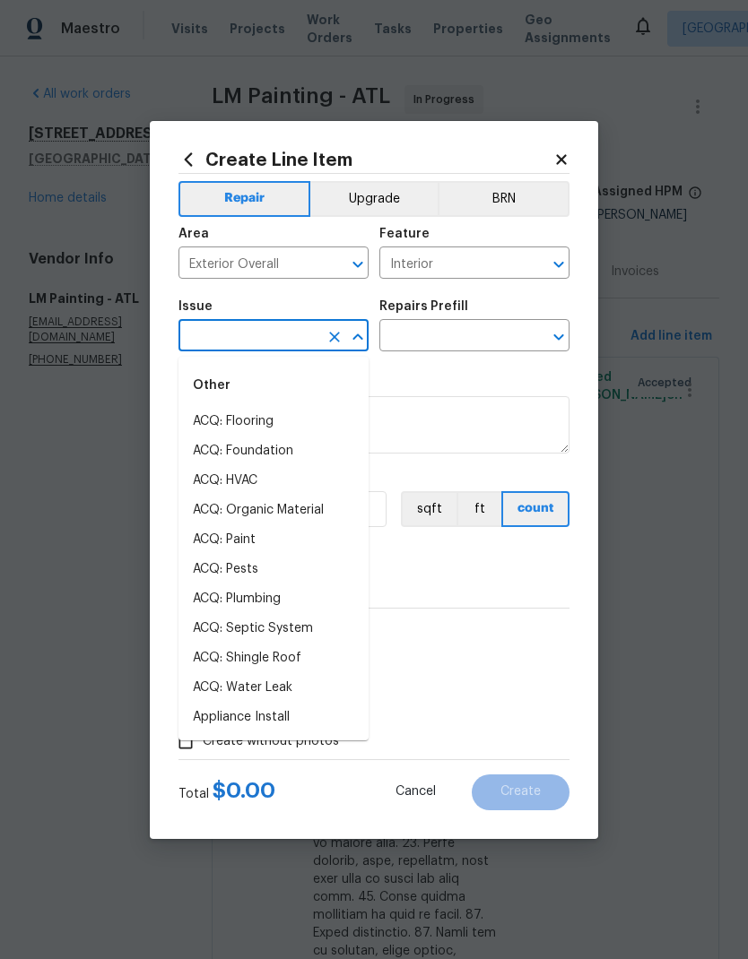
scroll to position [1144, 0]
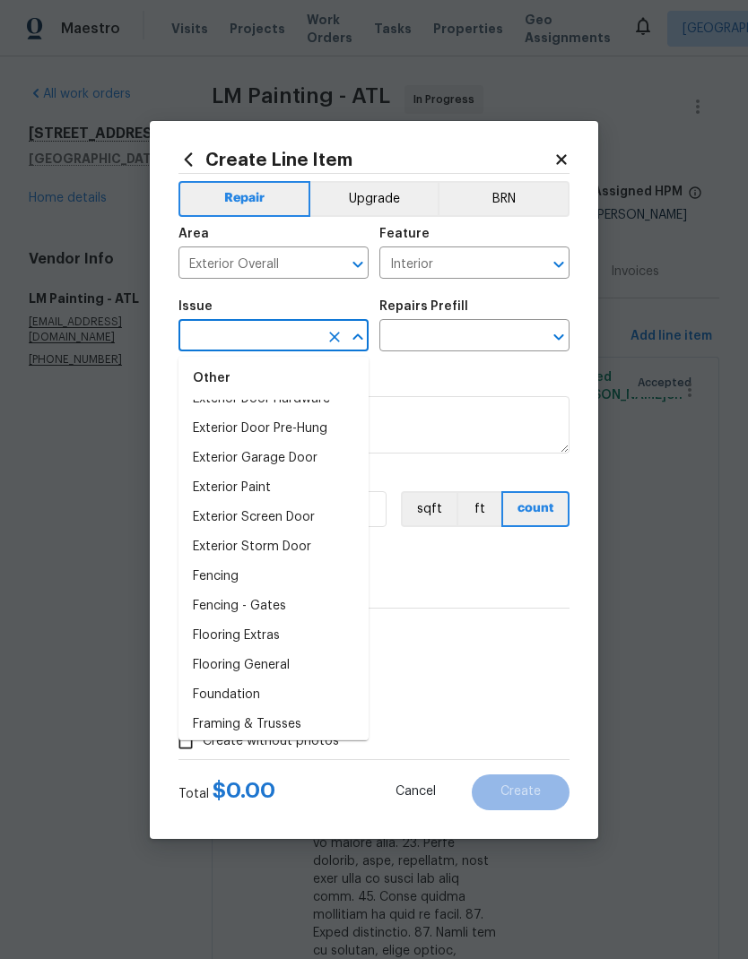
type input "int"
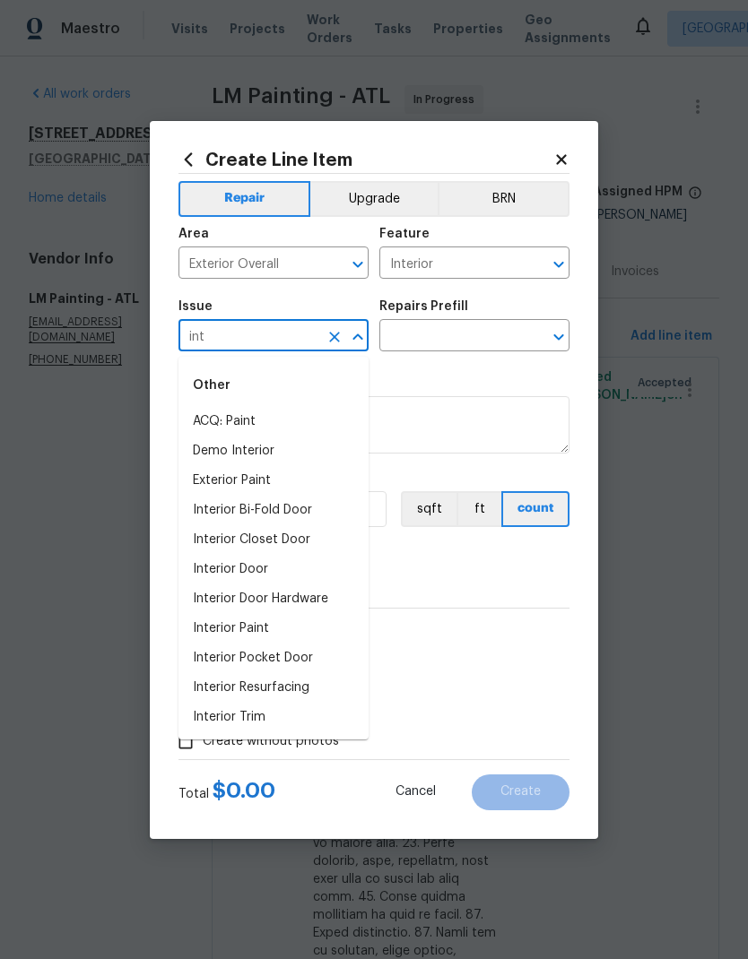
click at [332, 337] on icon "Clear" at bounding box center [334, 337] width 18 height 18
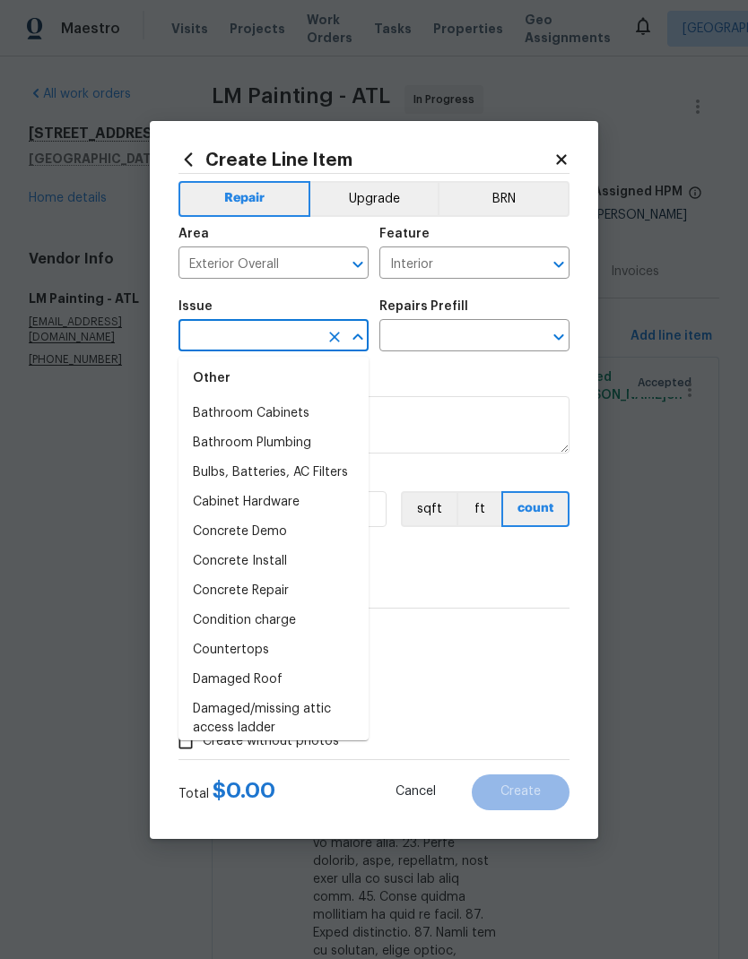
scroll to position [416, 0]
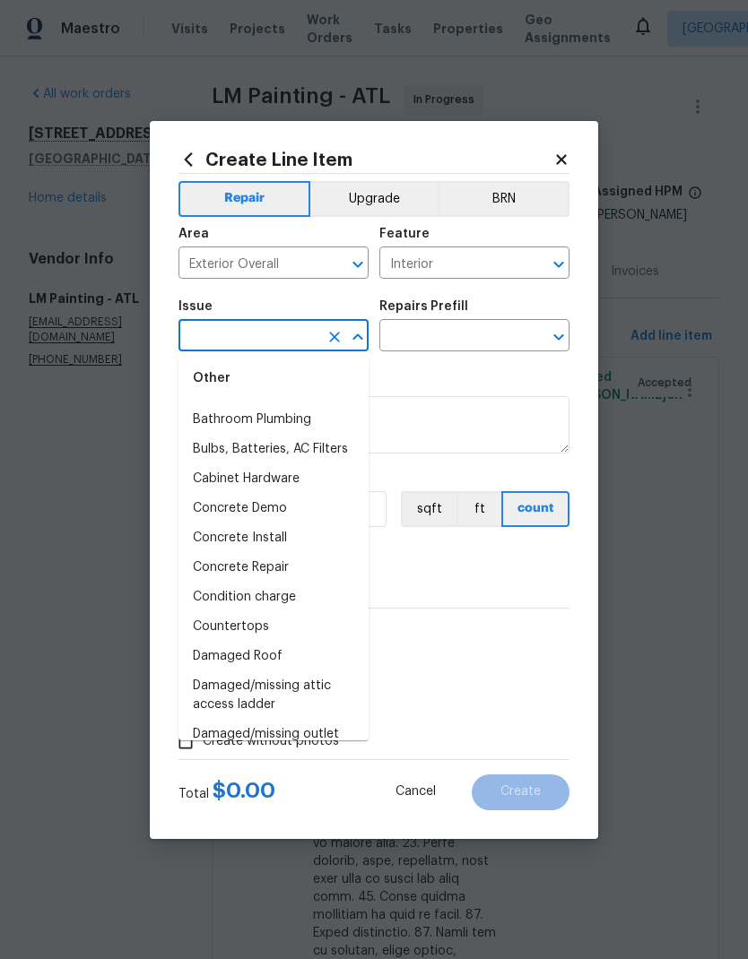
click at [558, 154] on icon at bounding box center [561, 159] width 10 height 10
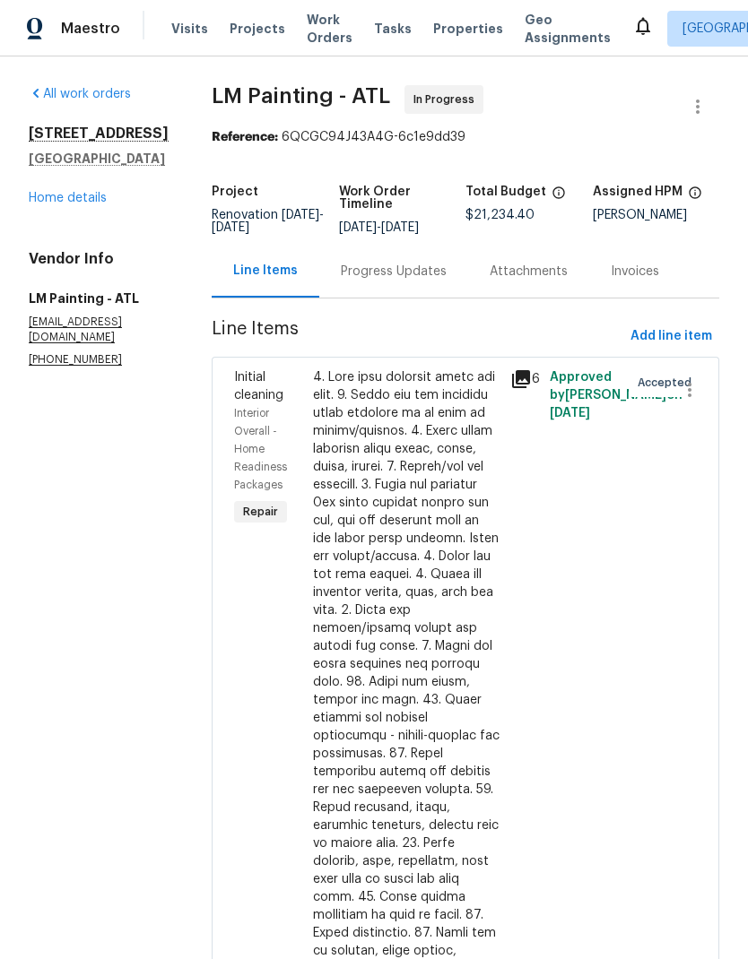
click at [83, 203] on link "Home details" at bounding box center [68, 198] width 78 height 13
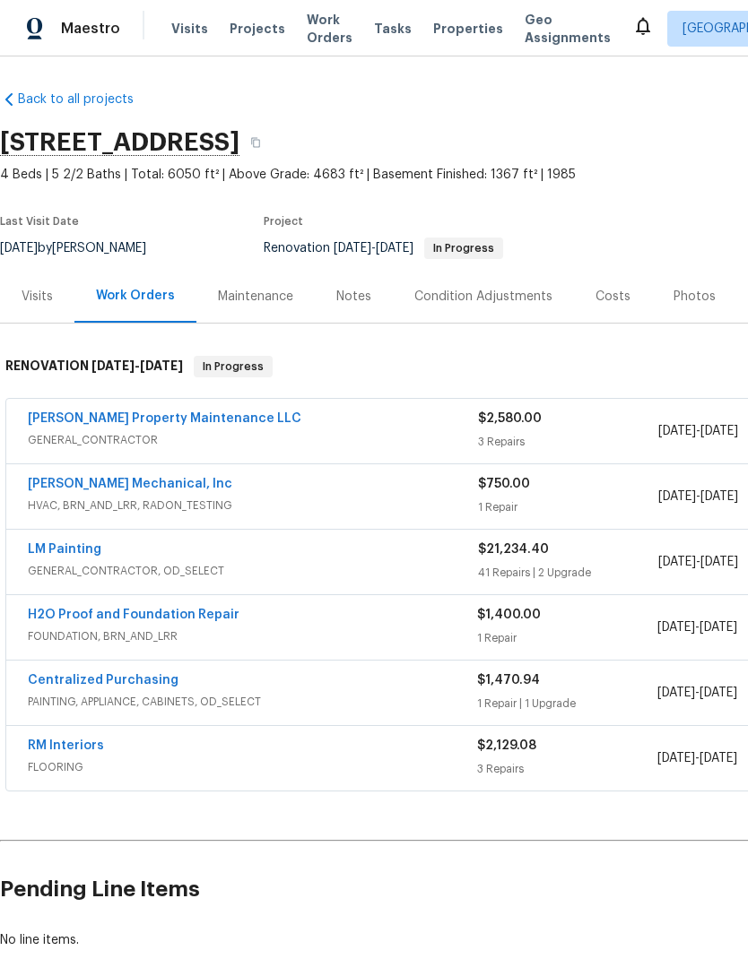
scroll to position [2, 0]
